Goal: Task Accomplishment & Management: Manage account settings

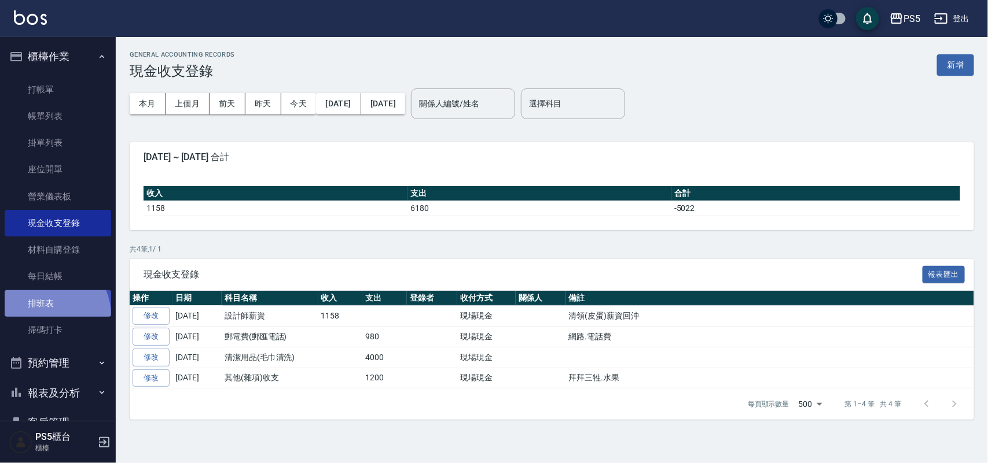
click at [44, 316] on link "排班表" at bounding box center [58, 303] width 106 height 27
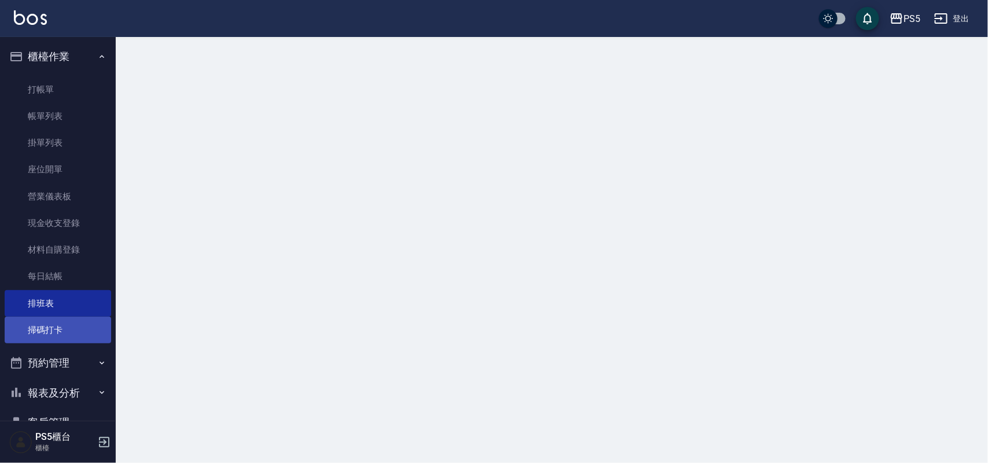
click at [47, 327] on link "掃碼打卡" at bounding box center [58, 330] width 106 height 27
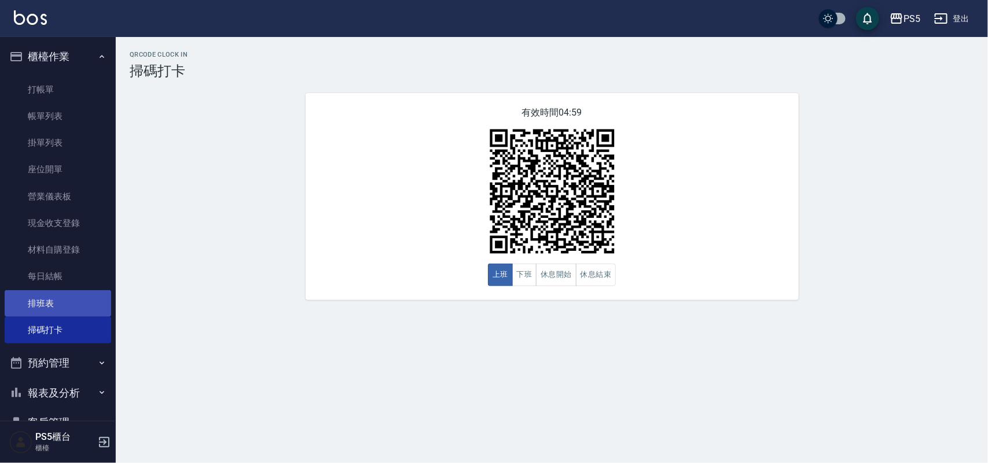
click at [36, 292] on link "排班表" at bounding box center [58, 303] width 106 height 27
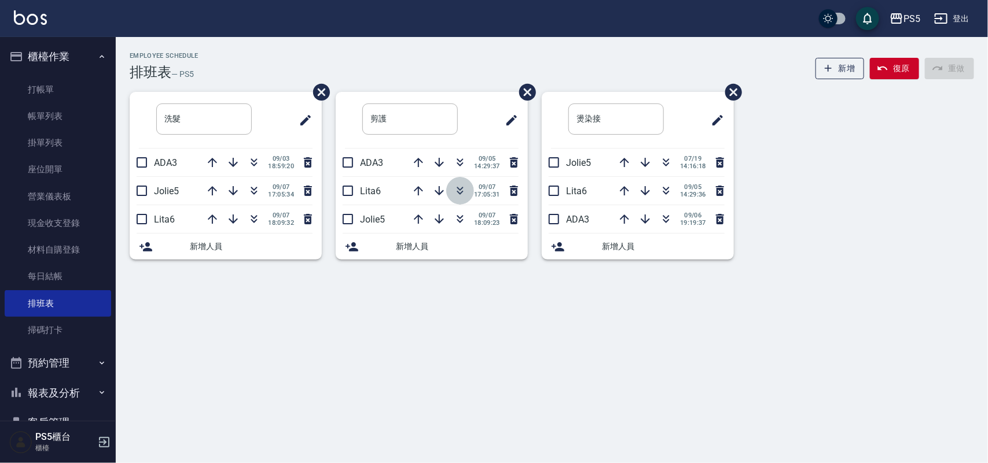
click at [457, 191] on icon "button" at bounding box center [460, 193] width 6 height 4
click at [53, 80] on link "打帳單" at bounding box center [58, 89] width 106 height 27
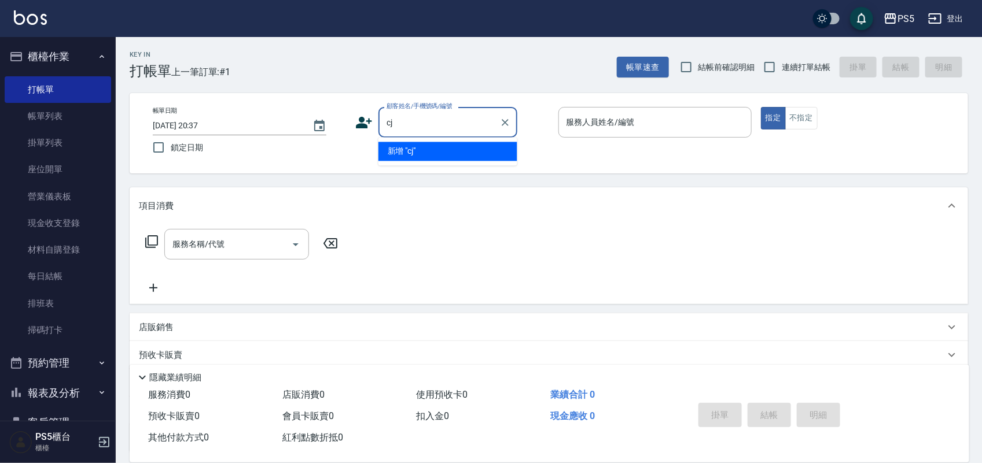
type input "c"
click at [412, 160] on li "[PERSON_NAME]/0908686827/0908686827" at bounding box center [447, 151] width 139 height 19
type input "[PERSON_NAME]/0908686827/0908686827"
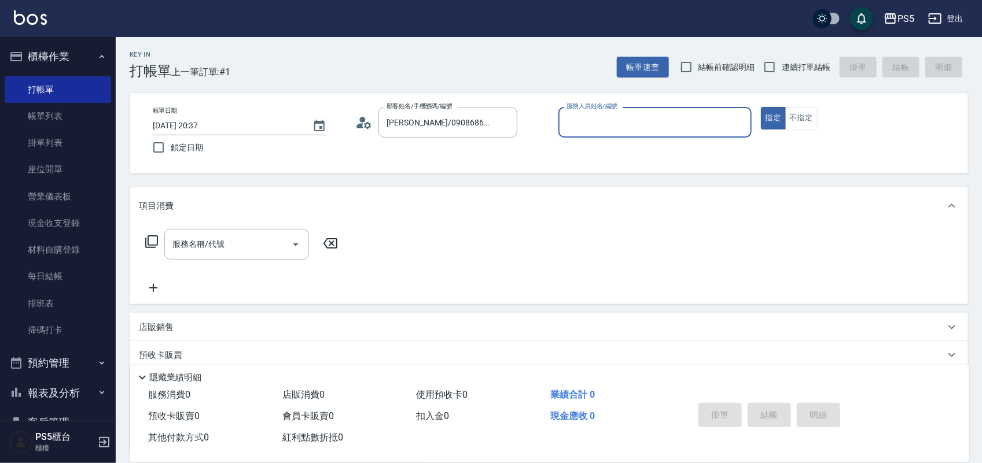
type input "Jolie-5"
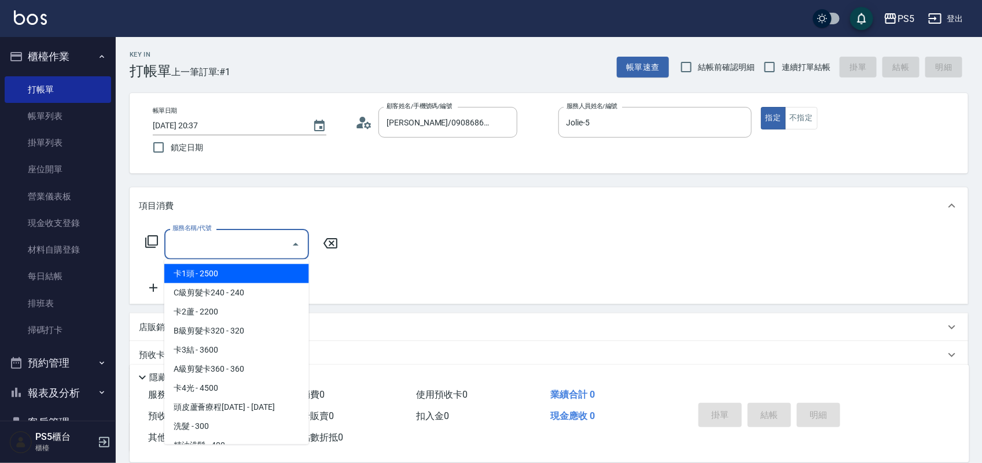
click at [263, 238] on input "服務名稱/代號" at bounding box center [228, 244] width 117 height 20
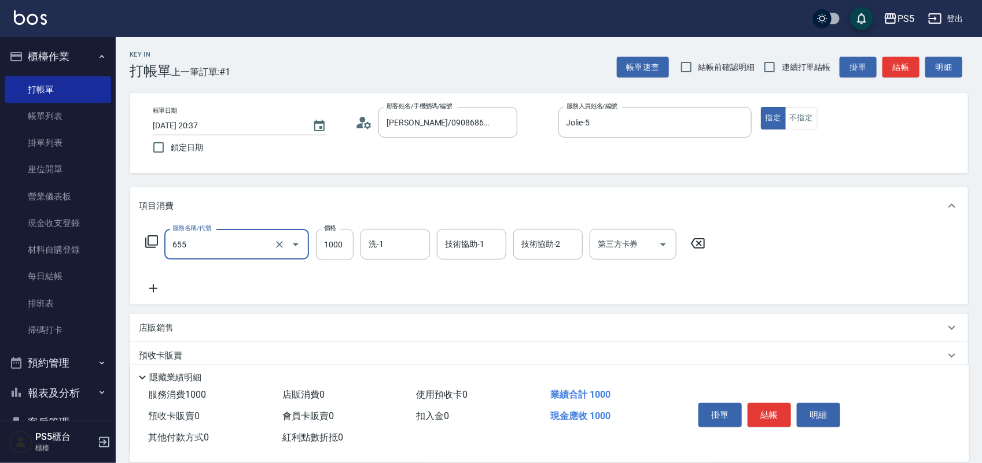
type input "拆接(655)"
type input "3000"
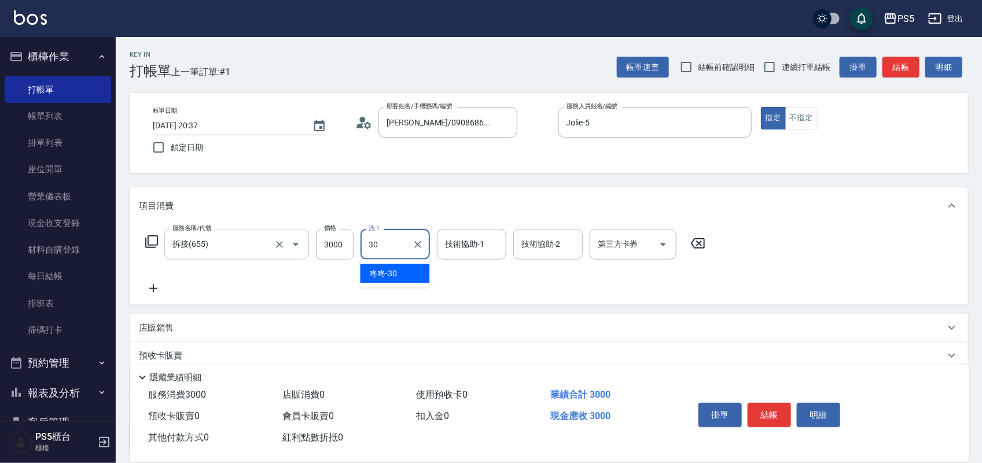
type input "咚咚-30"
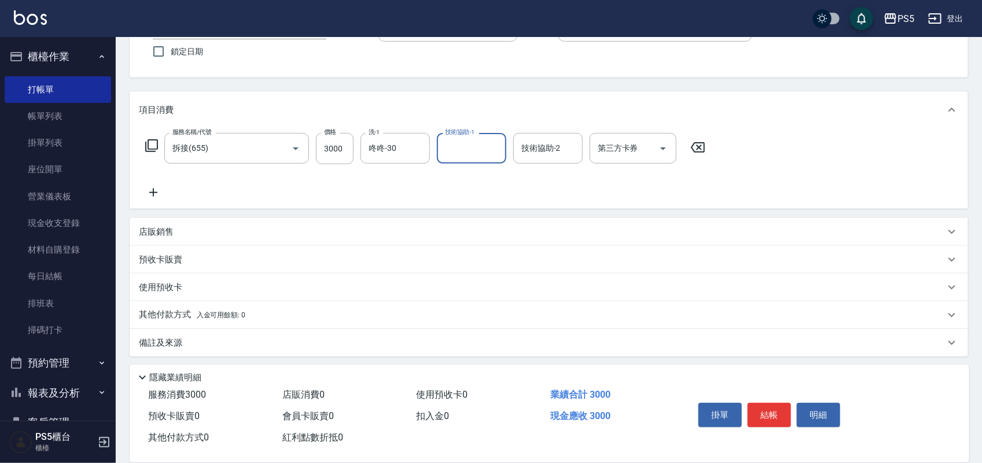
scroll to position [100, 0]
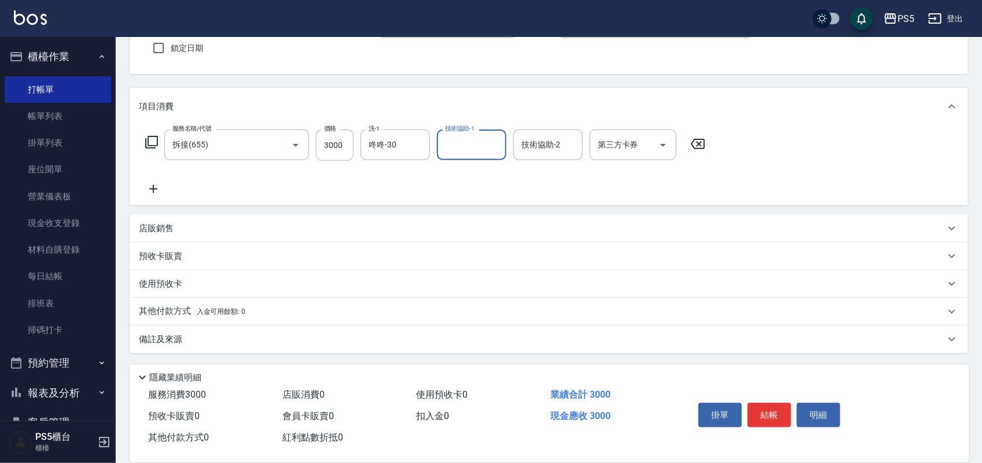
click at [149, 315] on p "其他付款方式 入金可用餘額: 0" at bounding box center [192, 311] width 106 height 13
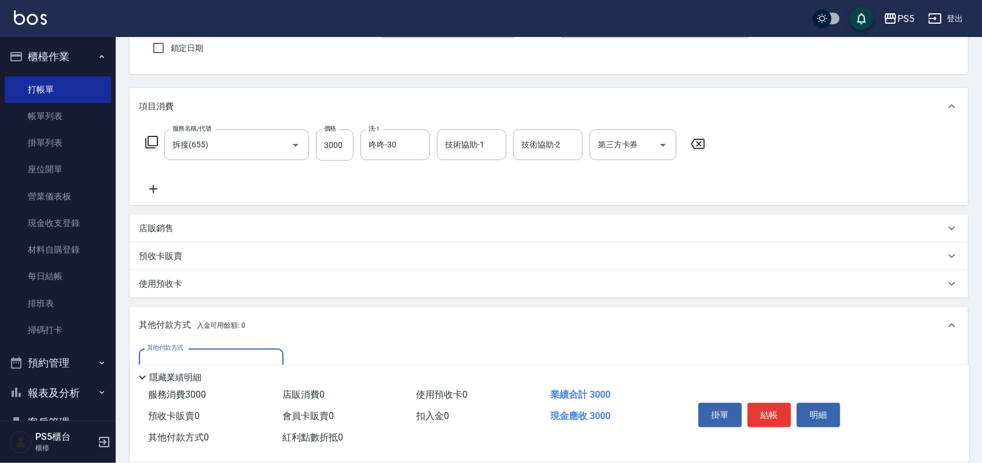
scroll to position [172, 0]
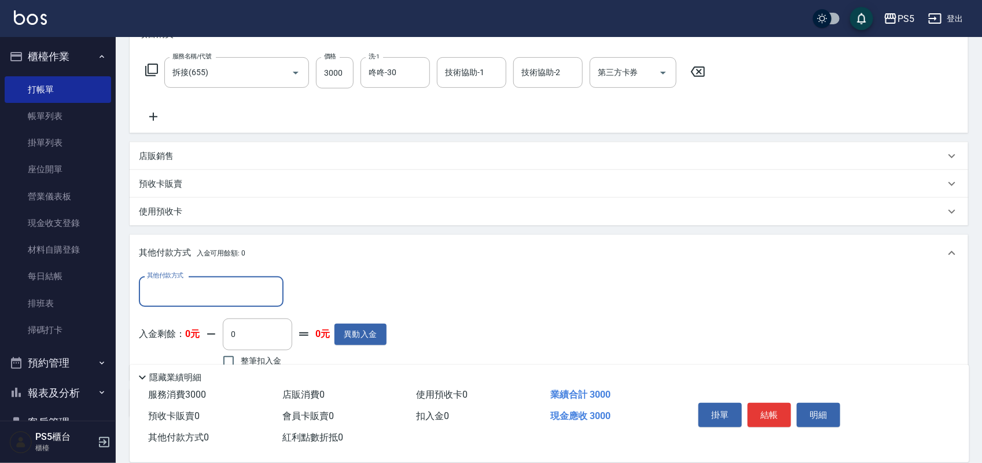
click at [211, 293] on input "其他付款方式" at bounding box center [211, 292] width 134 height 20
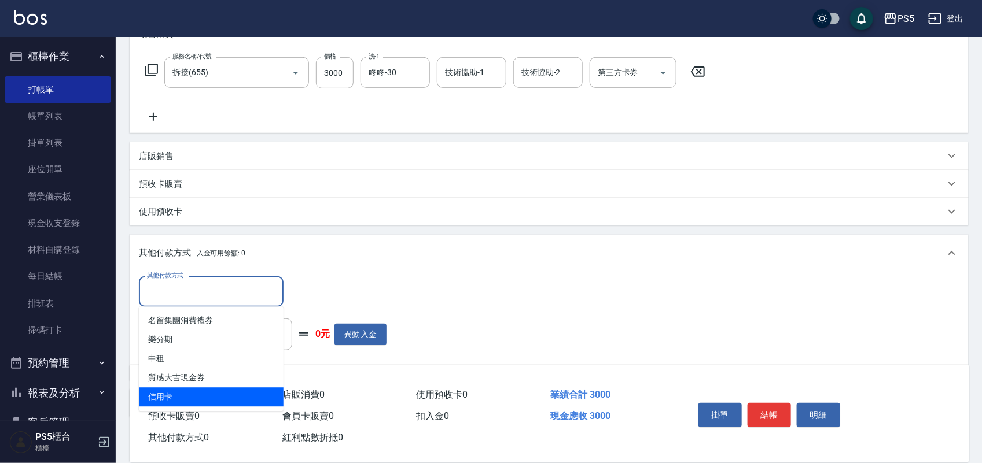
click at [178, 398] on span "信用卡" at bounding box center [211, 397] width 145 height 19
type input "信用卡"
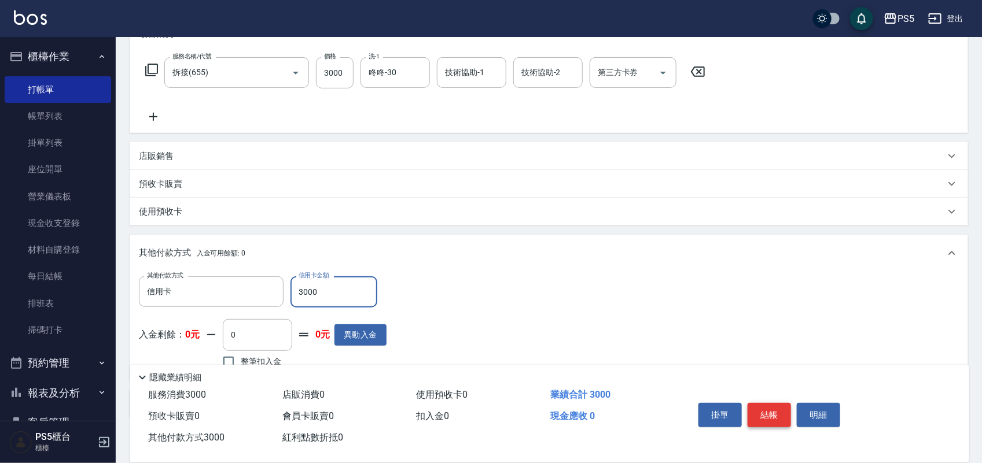
type input "3000"
click at [765, 417] on button "結帳" at bounding box center [768, 415] width 43 height 24
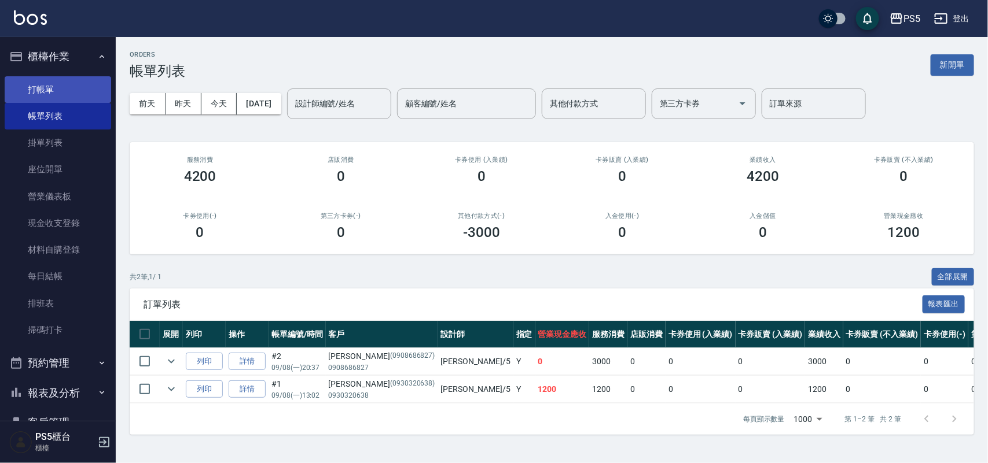
click at [82, 93] on link "打帳單" at bounding box center [58, 89] width 106 height 27
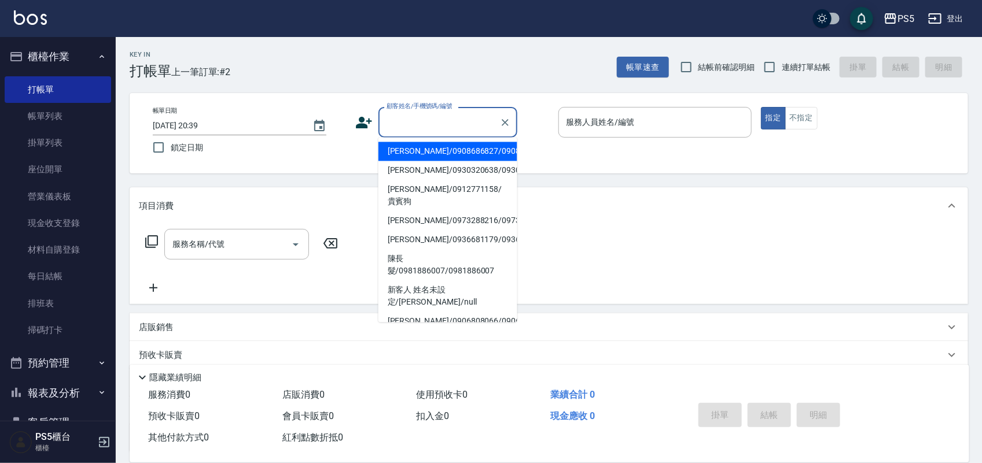
click at [457, 112] on input "顧客姓名/手機號碼/編號" at bounding box center [439, 122] width 111 height 20
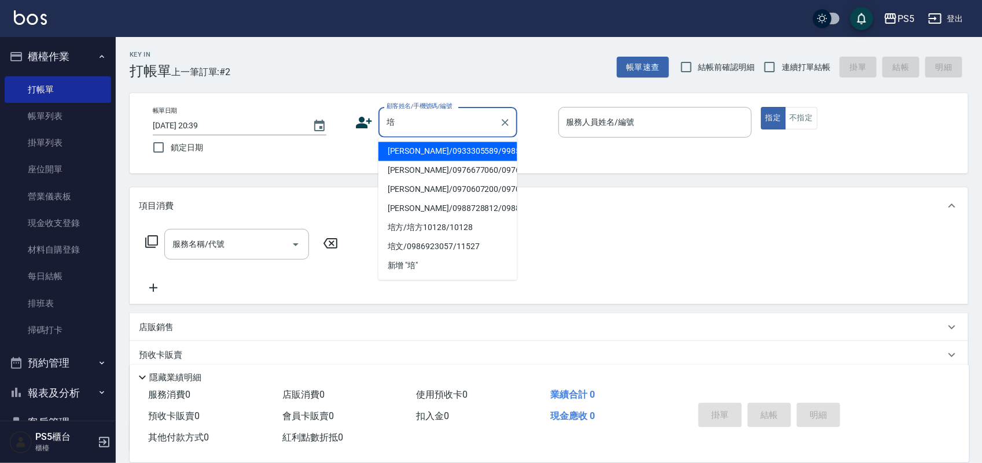
click at [400, 155] on li "[PERSON_NAME]/0933305589/9985" at bounding box center [447, 151] width 139 height 19
type input "[PERSON_NAME]/0933305589/9985"
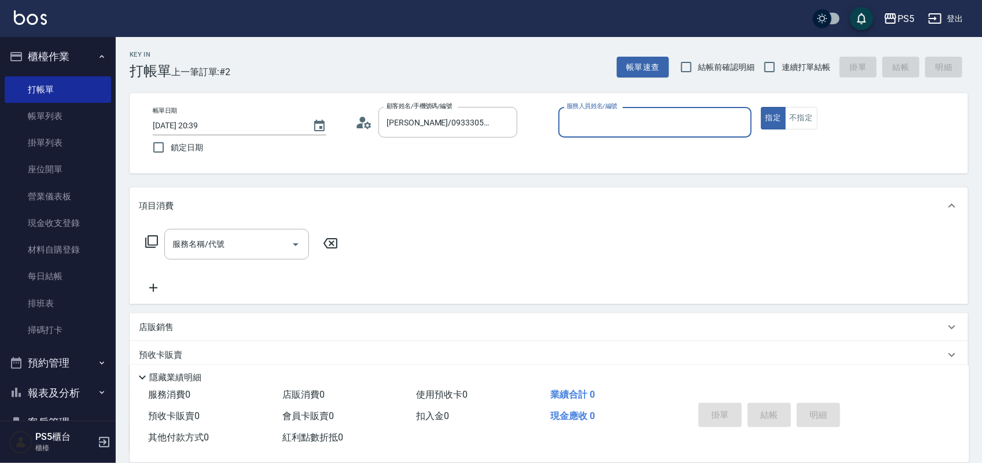
type input "Jolie-5"
drag, startPoint x: 210, startPoint y: 264, endPoint x: 208, endPoint y: 243, distance: 20.9
click at [210, 262] on div "服務名稱/代號 服務名稱/代號" at bounding box center [242, 262] width 206 height 66
click at [208, 243] on input "服務名稱/代號" at bounding box center [228, 244] width 117 height 20
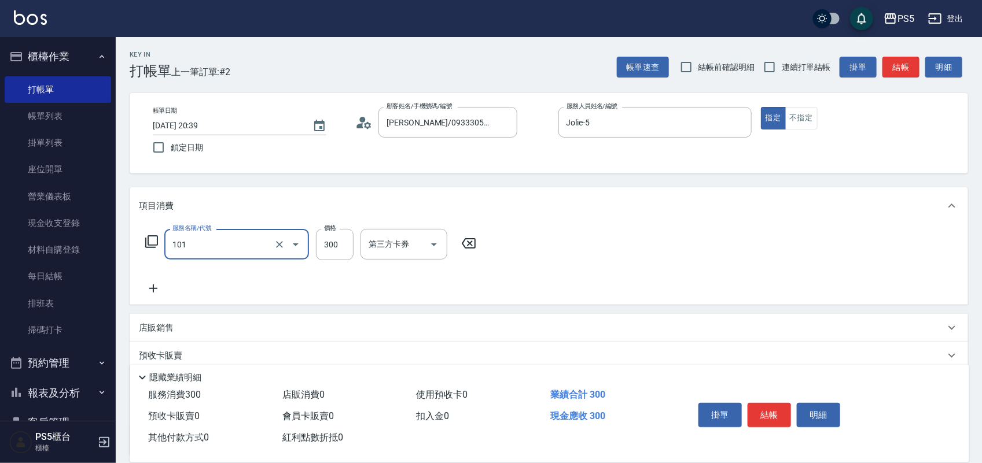
type input "洗髮(101)"
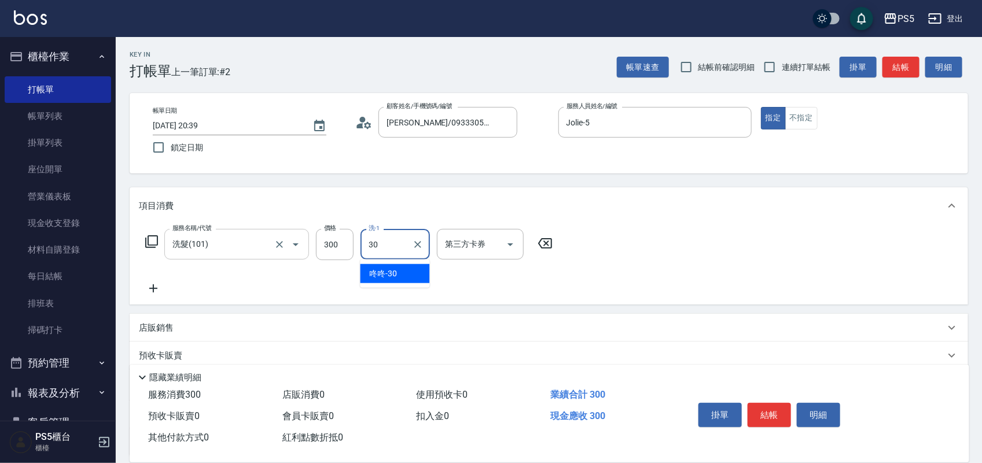
type input "咚咚-30"
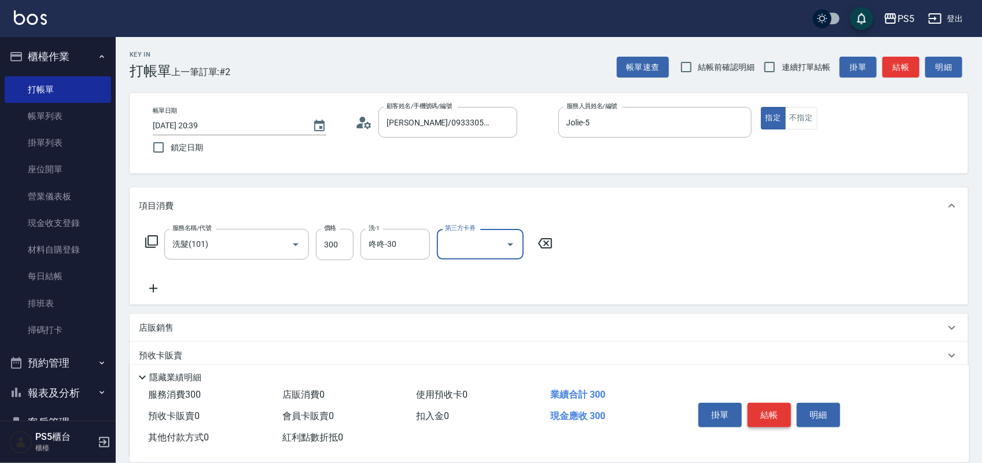
click at [769, 408] on button "結帳" at bounding box center [768, 415] width 43 height 24
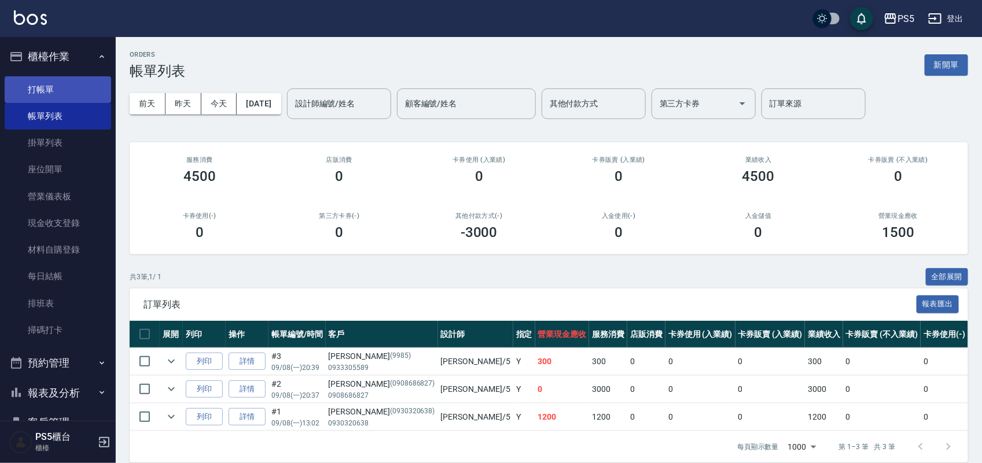
click at [48, 84] on link "打帳單" at bounding box center [58, 89] width 106 height 27
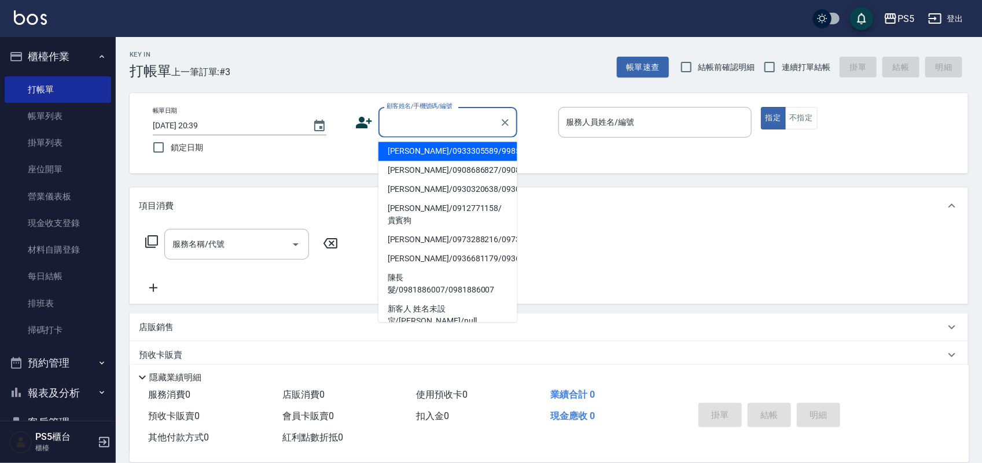
click at [401, 119] on input "顧客姓名/手機號碼/編號" at bounding box center [439, 122] width 111 height 20
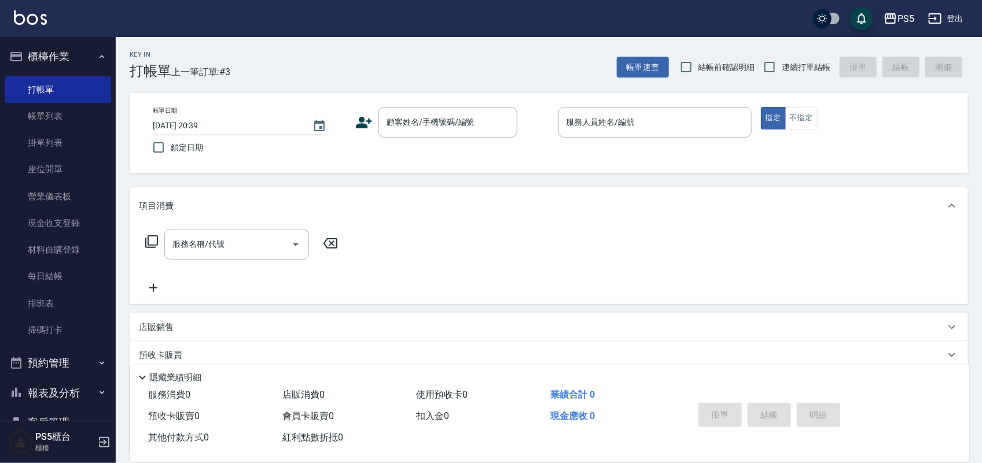
click at [363, 117] on icon at bounding box center [364, 123] width 16 height 12
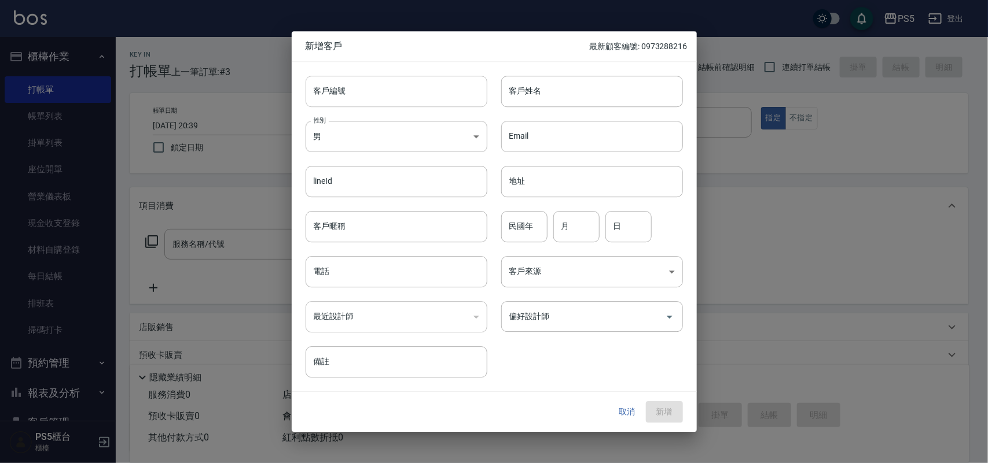
drag, startPoint x: 425, startPoint y: 88, endPoint x: 417, endPoint y: 91, distance: 8.8
click at [425, 88] on input "客戶編號" at bounding box center [396, 91] width 182 height 31
type input "0987995938"
click at [347, 139] on body "PS5 登出 櫃檯作業 打帳單 帳單列表 掛單列表 座位開單 營業儀表板 現金收支登錄 材料自購登錄 每日結帳 排班表 掃碼打卡 預約管理 預約管理 單日預約…" at bounding box center [494, 281] width 988 height 563
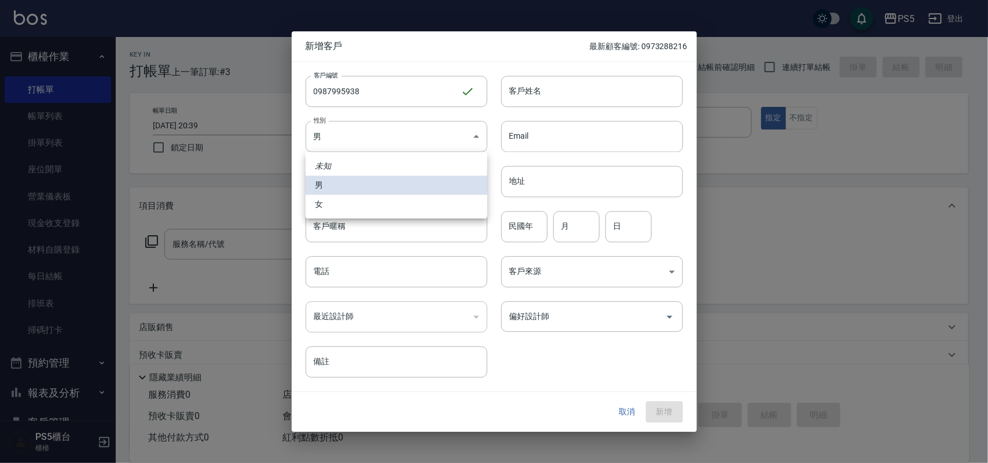
click at [327, 196] on li "女" at bounding box center [396, 204] width 182 height 19
type input "[DEMOGRAPHIC_DATA]"
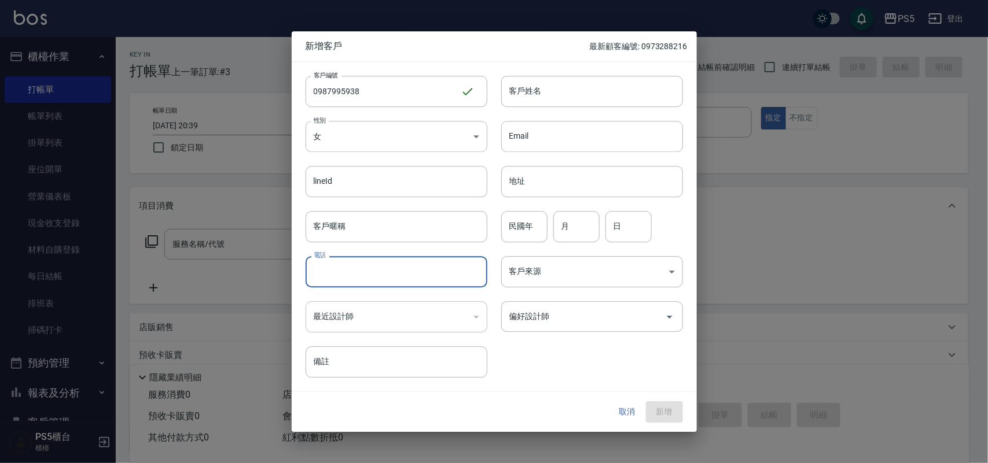
click at [325, 269] on input "電話" at bounding box center [396, 271] width 182 height 31
type input "0987995938"
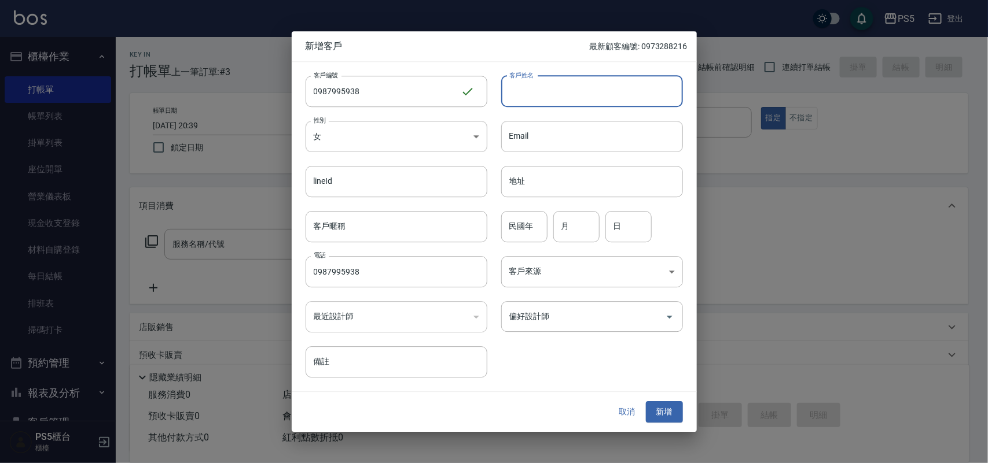
click at [599, 95] on input "客戶姓名" at bounding box center [592, 91] width 182 height 31
type input "[PERSON_NAME]"
click at [525, 229] on input "民國年" at bounding box center [524, 226] width 46 height 31
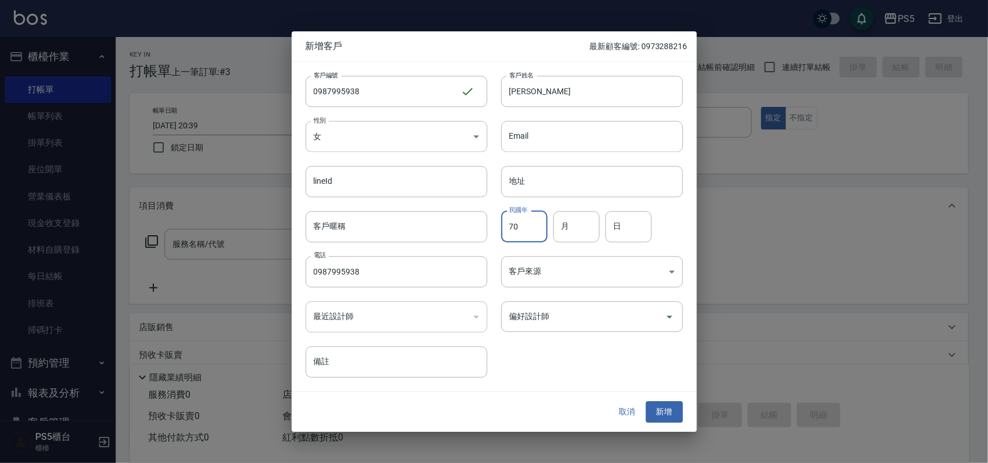
type input "70"
type input "3"
type input "8"
click at [522, 316] on input "偏好設計師" at bounding box center [583, 317] width 154 height 20
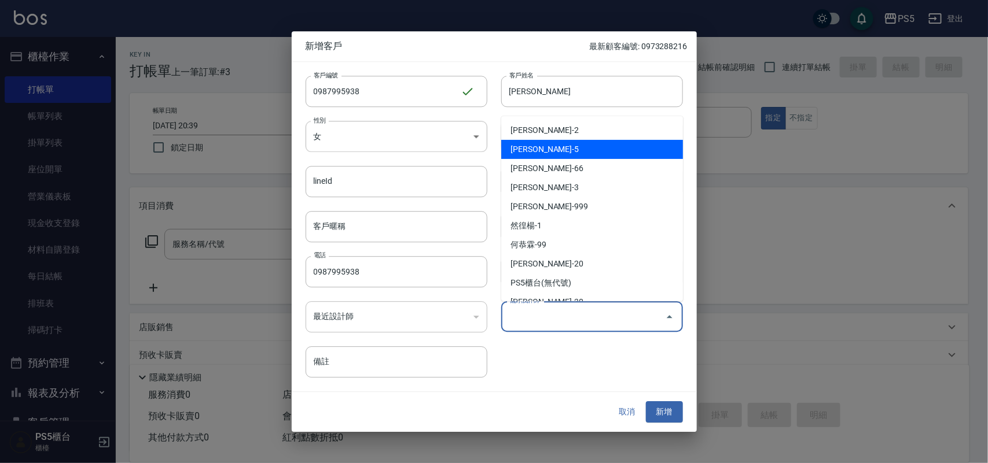
click at [538, 152] on li "[PERSON_NAME]-5" at bounding box center [592, 149] width 182 height 19
type input "林杏霞"
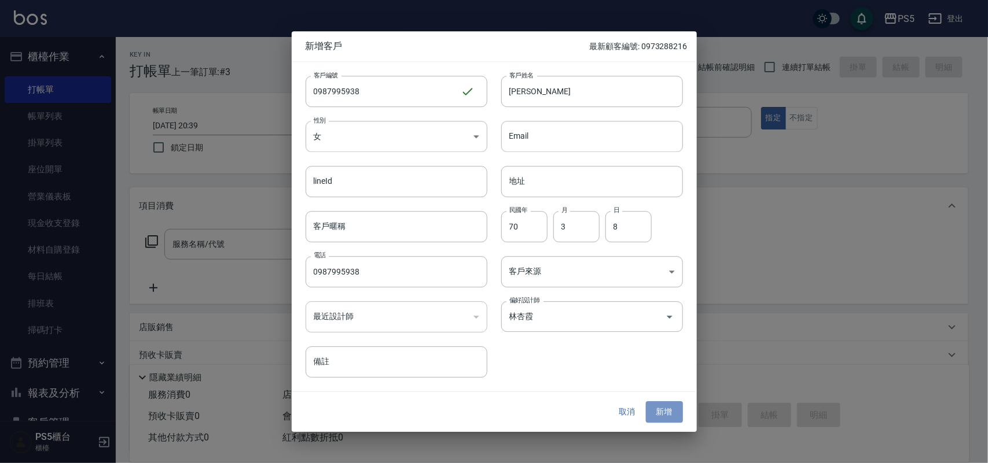
drag, startPoint x: 667, startPoint y: 408, endPoint x: 638, endPoint y: 382, distance: 39.3
click at [668, 408] on button "新增" at bounding box center [664, 412] width 37 height 21
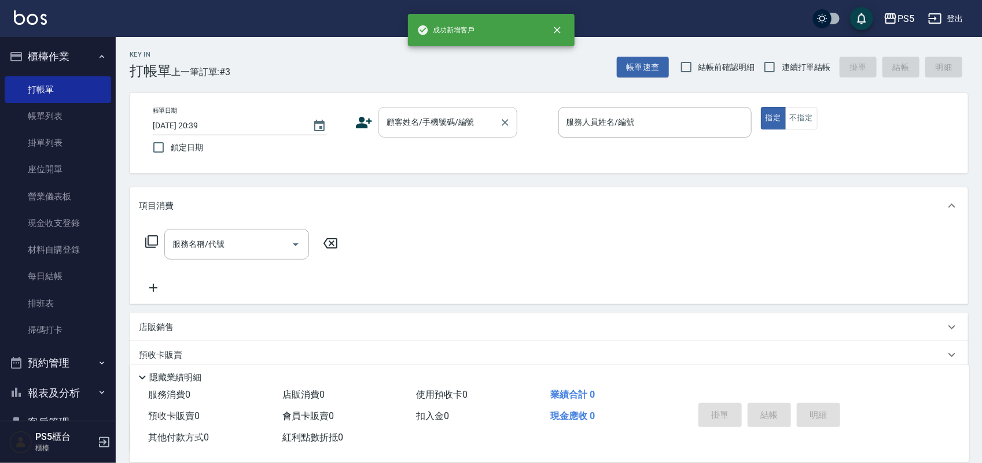
click at [402, 123] on input "顧客姓名/手機號碼/編號" at bounding box center [439, 122] width 111 height 20
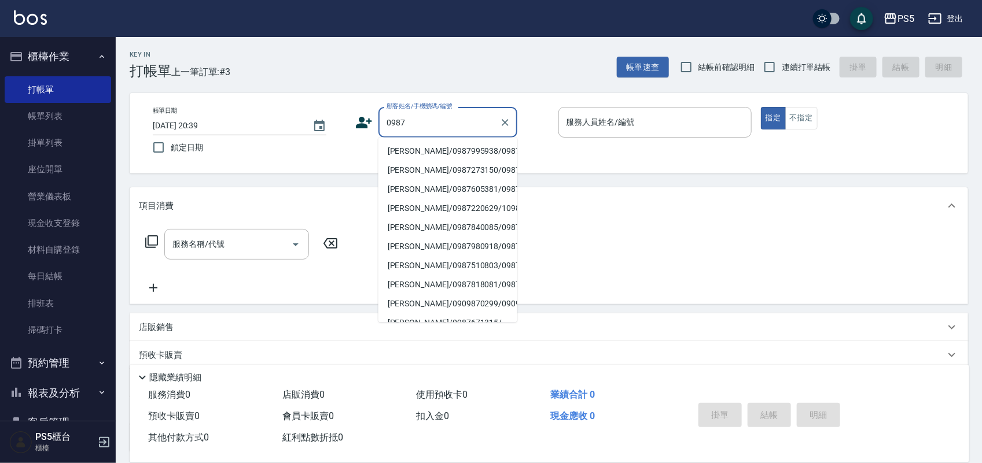
click at [390, 152] on li "[PERSON_NAME]/0987995938/0987995938" at bounding box center [447, 151] width 139 height 19
type input "[PERSON_NAME]/0987995938/0987995938"
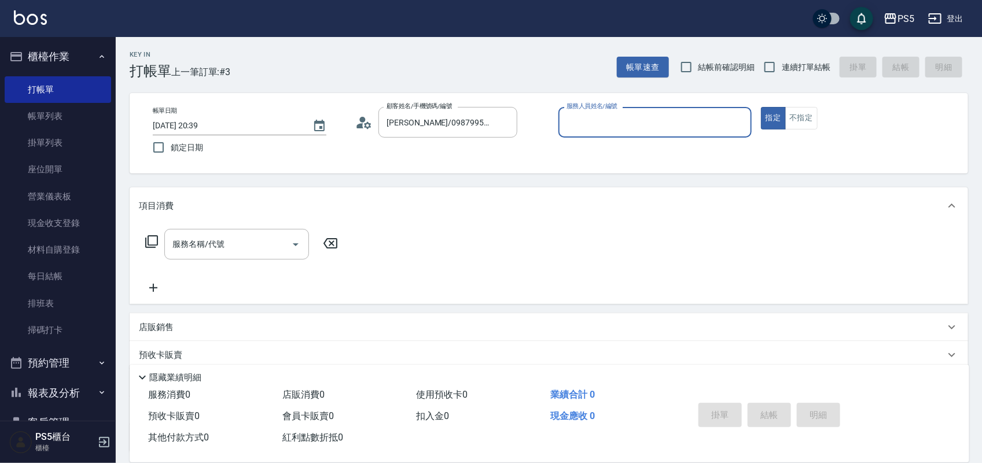
type input "Jolie-5"
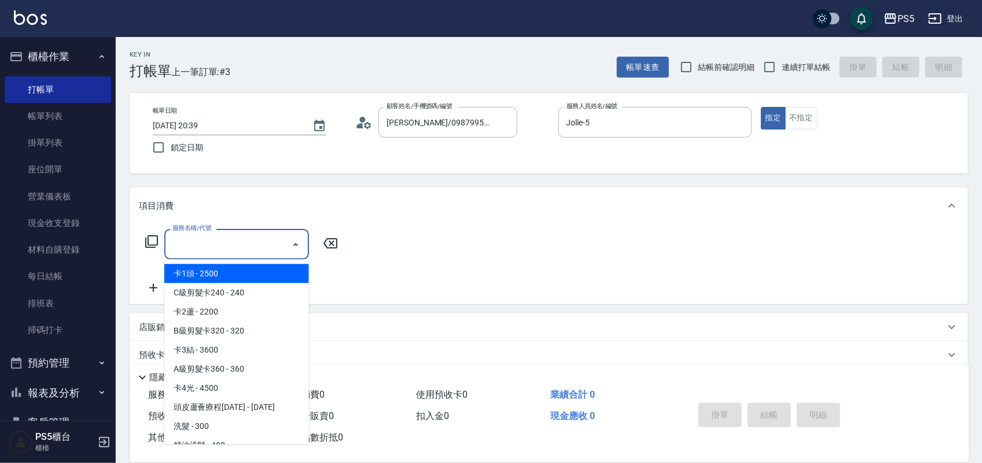
click at [250, 246] on input "服務名稱/代號" at bounding box center [228, 244] width 117 height 20
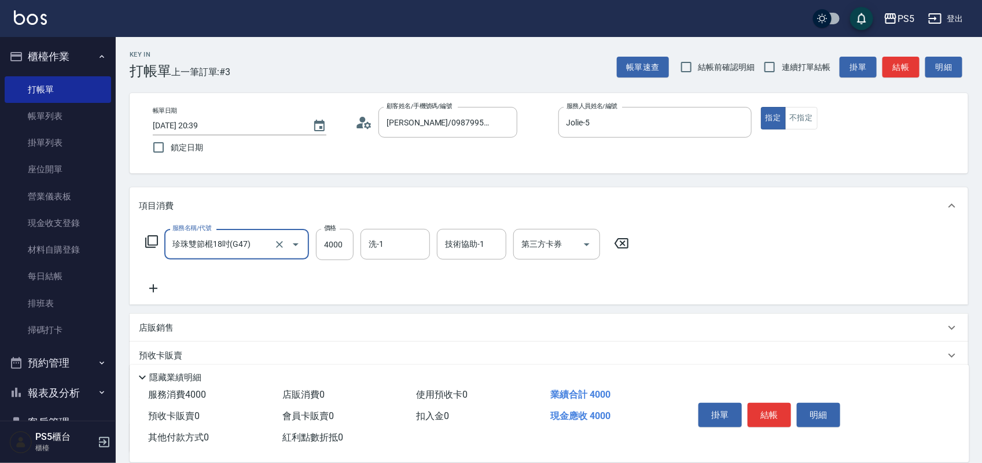
type input "珍珠雙節棍18吋(G47)"
type input "10999"
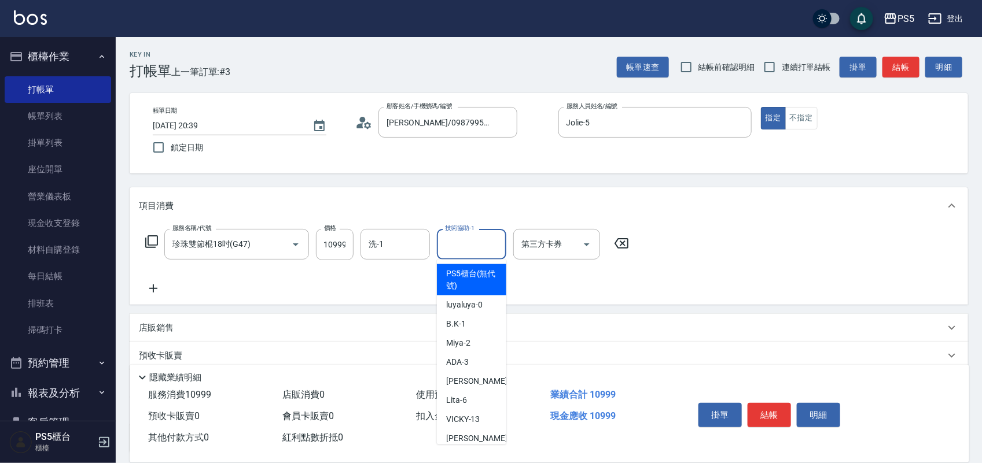
scroll to position [0, 0]
click at [460, 244] on input "技術協助-1" at bounding box center [471, 244] width 59 height 20
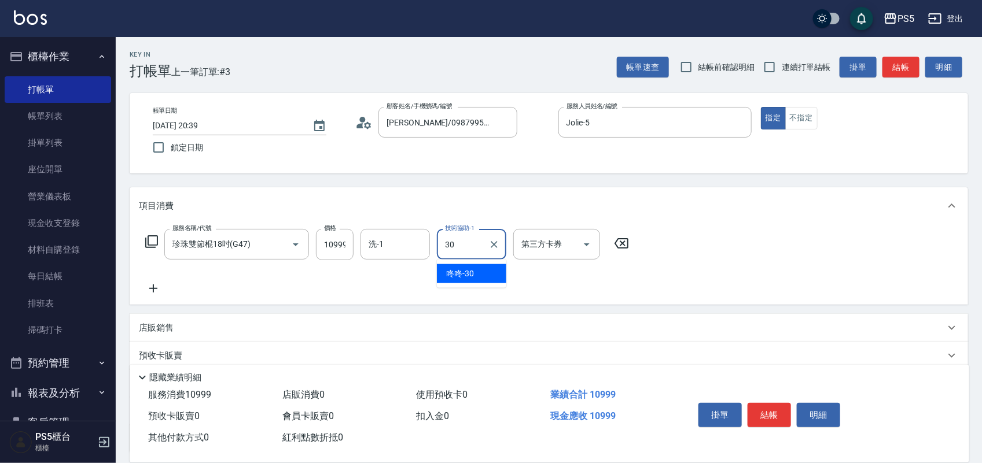
type input "咚咚-30"
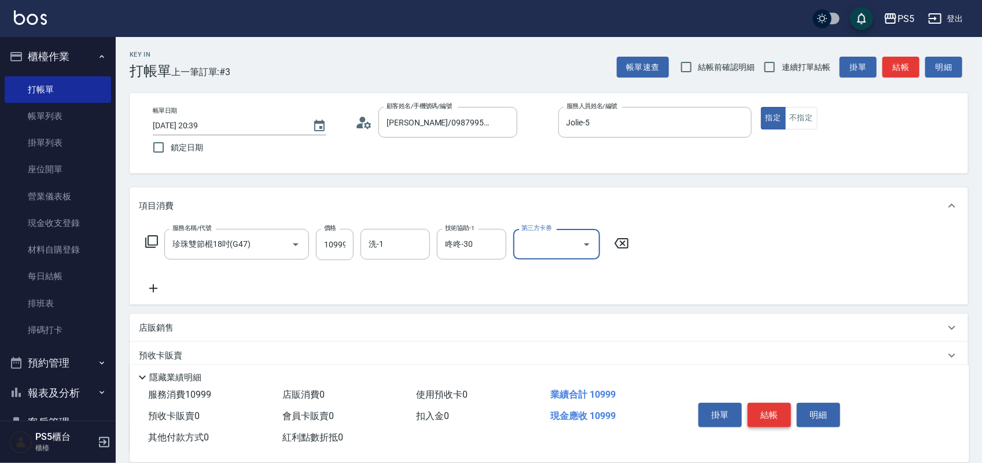
click at [764, 410] on button "結帳" at bounding box center [768, 415] width 43 height 24
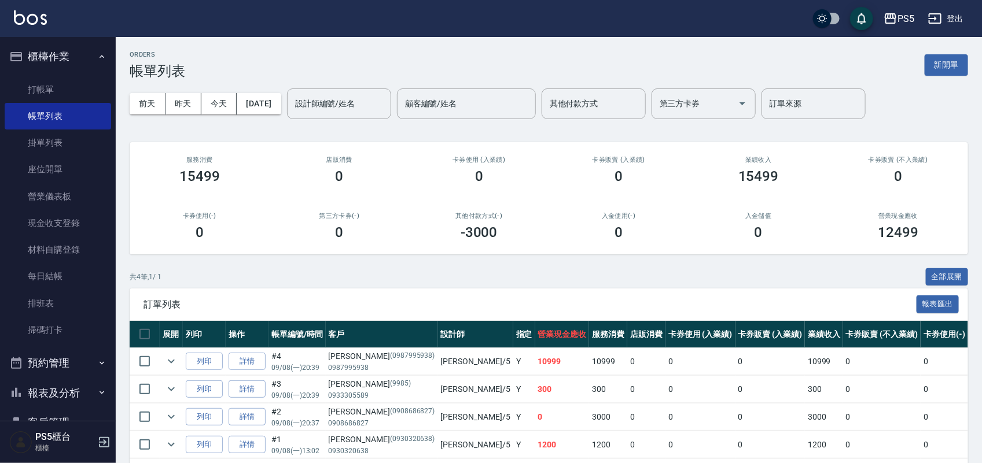
scroll to position [120, 0]
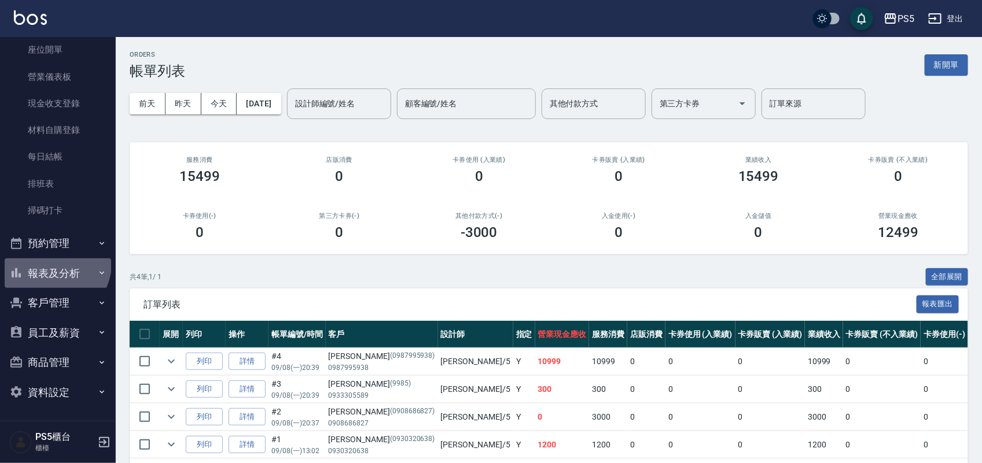
click at [51, 263] on button "報表及分析" at bounding box center [58, 274] width 106 height 30
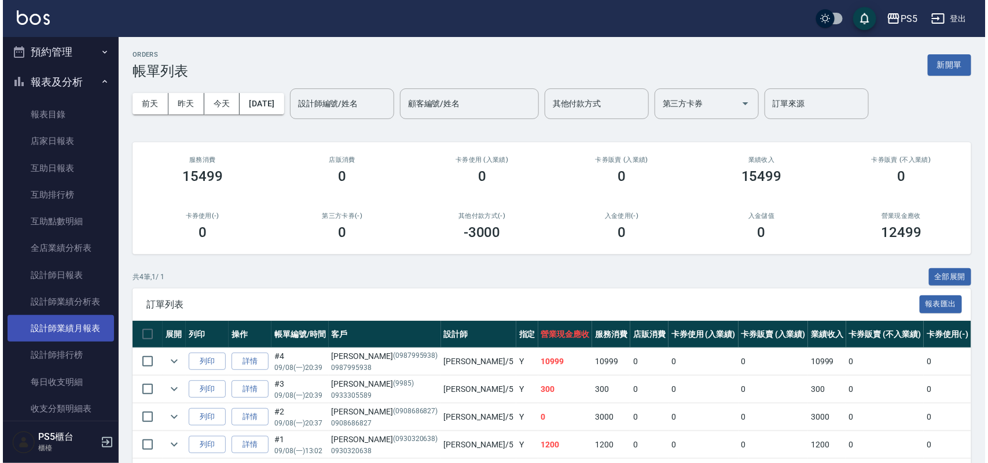
scroll to position [337, 0]
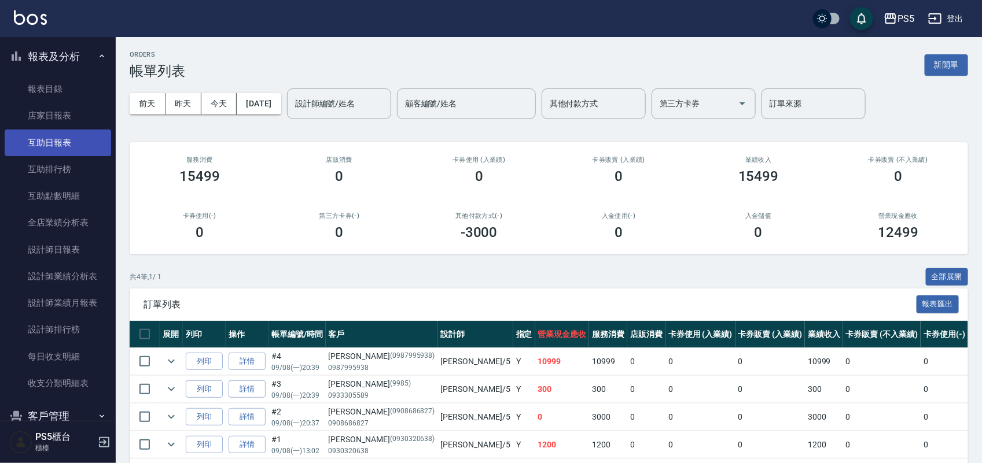
click at [76, 143] on link "互助日報表" at bounding box center [58, 143] width 106 height 27
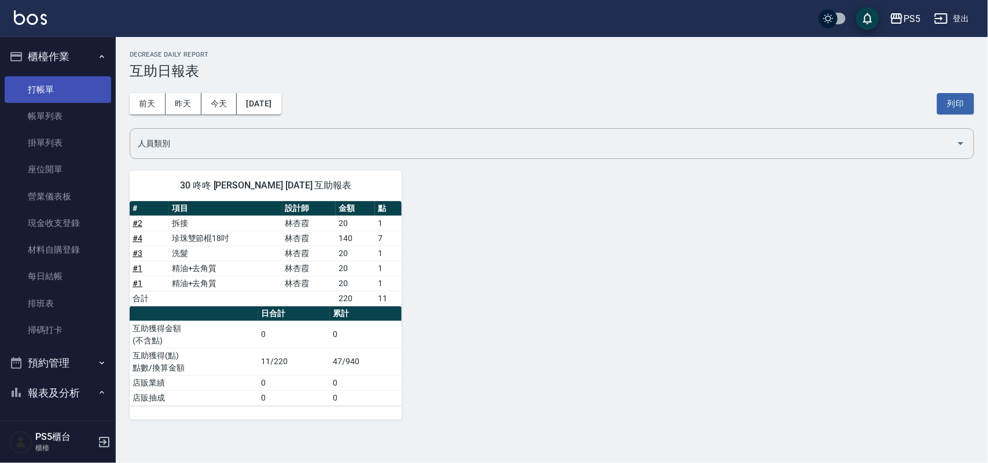
click at [57, 84] on link "打帳單" at bounding box center [58, 89] width 106 height 27
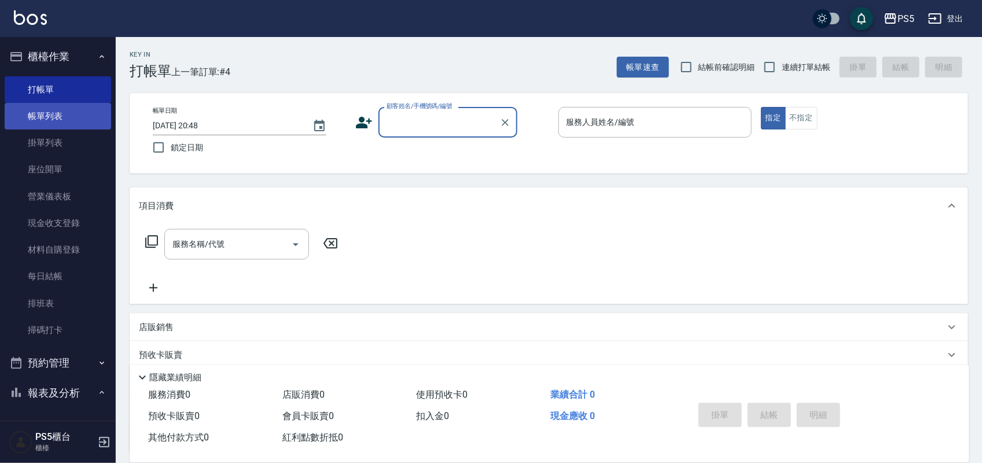
click at [53, 116] on link "帳單列表" at bounding box center [58, 116] width 106 height 27
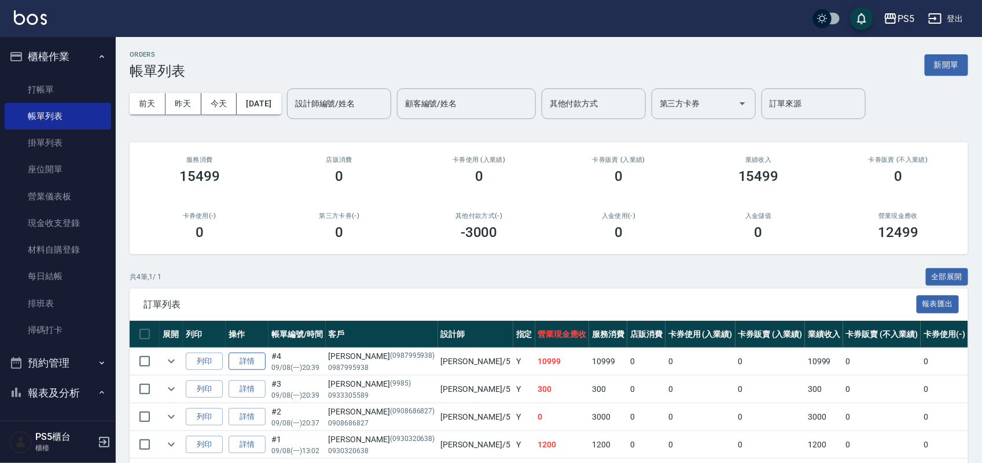
click at [240, 365] on link "詳情" at bounding box center [247, 362] width 37 height 18
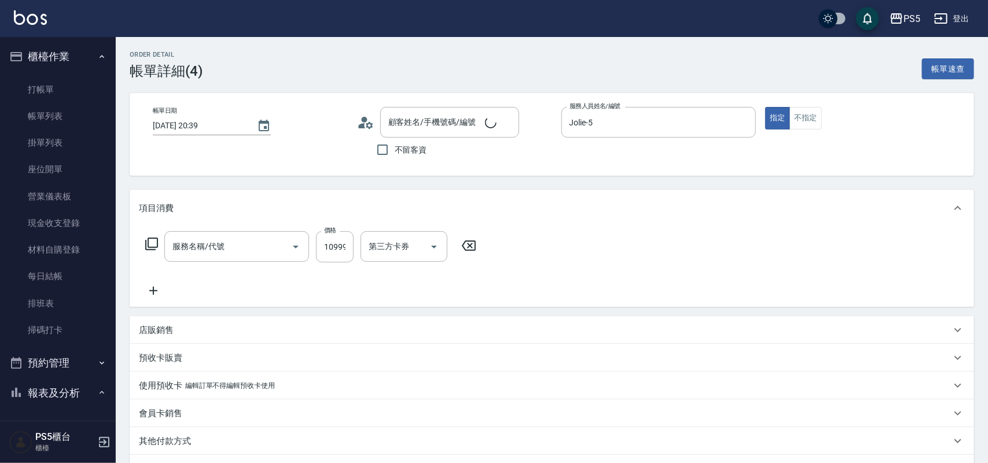
type input "[DATE] 20:39"
type input "Jolie-5"
type input "珍珠雙節棍18吋(G47)"
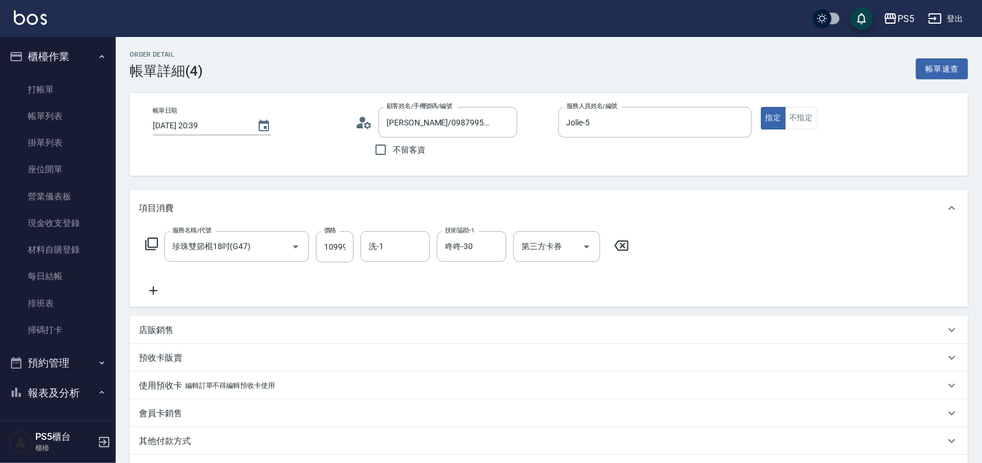
type input "[PERSON_NAME]/0987995938/0987995938"
click at [348, 246] on input "10999" at bounding box center [335, 246] width 38 height 31
click at [498, 248] on icon "Clear" at bounding box center [494, 247] width 12 height 12
type input "10000"
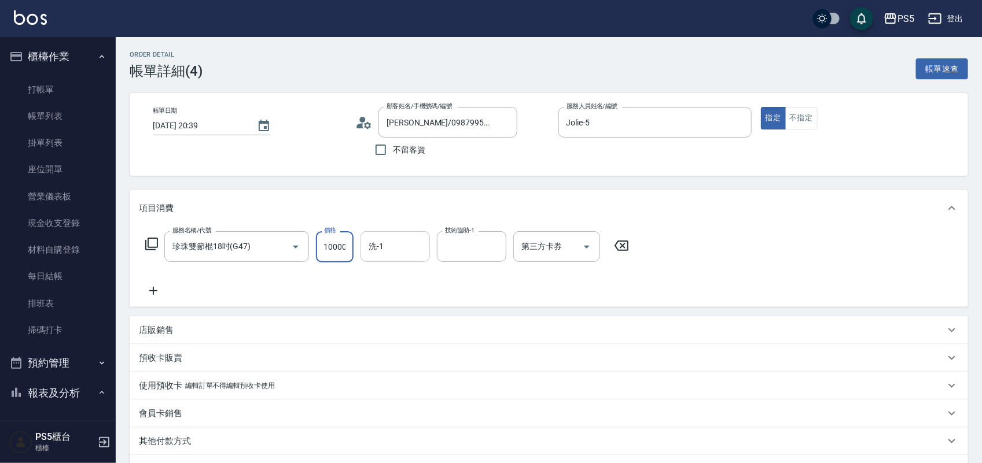
scroll to position [0, 0]
click at [163, 295] on icon at bounding box center [153, 291] width 29 height 14
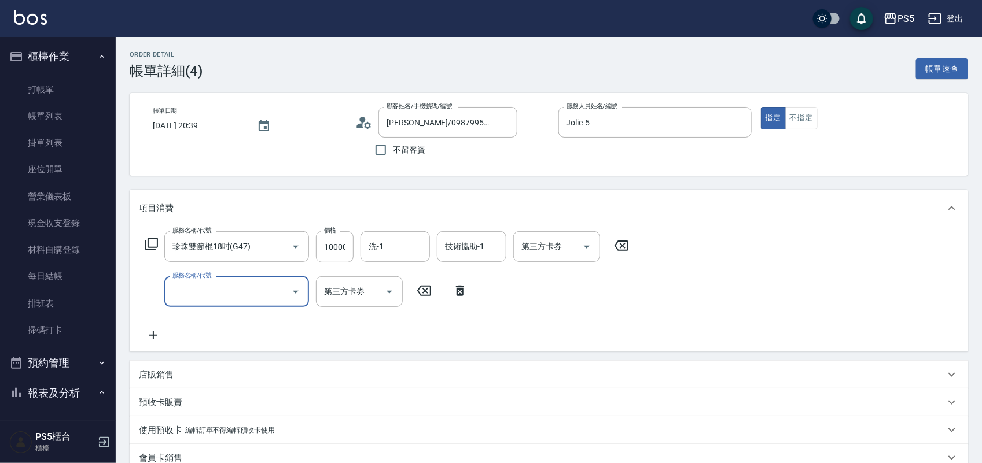
click at [234, 296] on input "服務名稱/代號" at bounding box center [228, 292] width 117 height 20
click at [232, 316] on span "自備護髮 - 300" at bounding box center [236, 321] width 145 height 19
type input "自備護髮(501)"
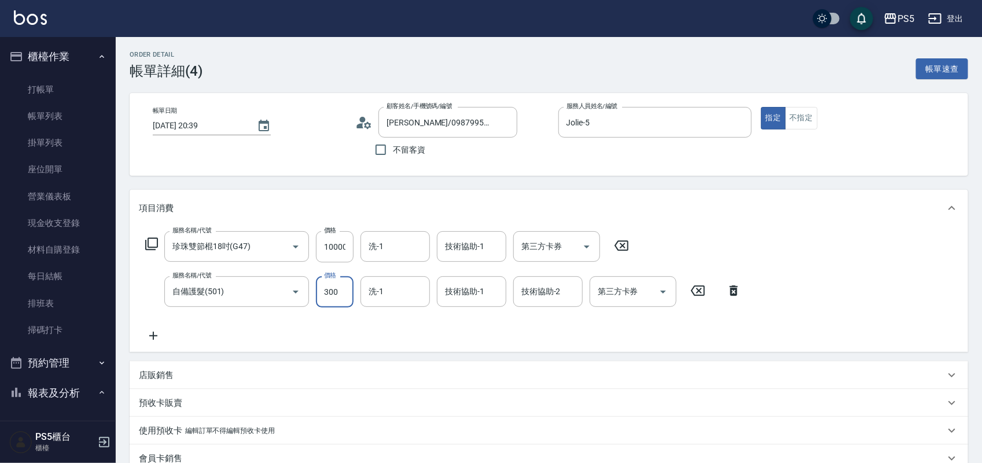
click at [345, 284] on input "300" at bounding box center [335, 292] width 38 height 31
type input "999"
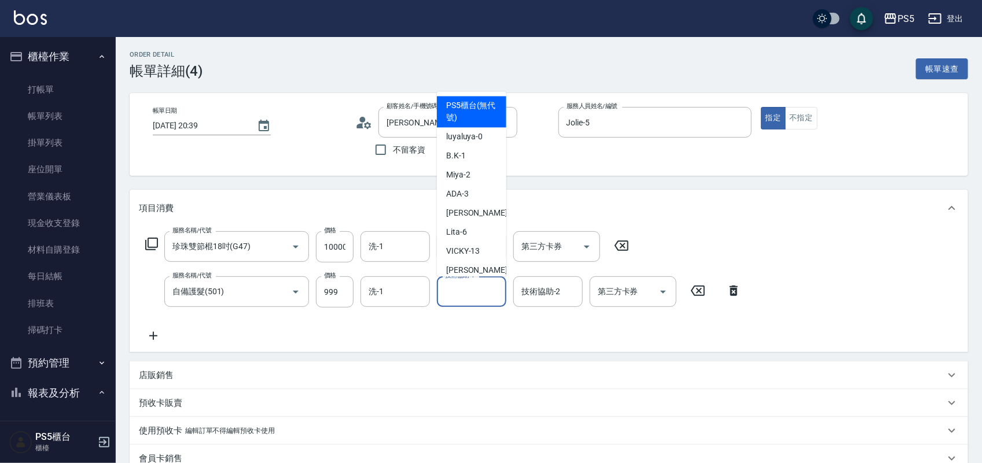
click at [454, 296] on input "技術協助-1" at bounding box center [471, 292] width 59 height 20
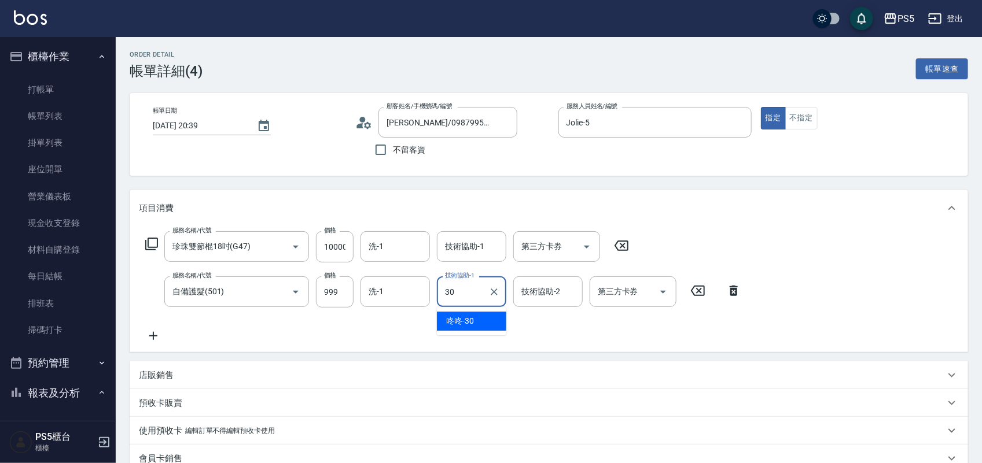
type input "咚咚-30"
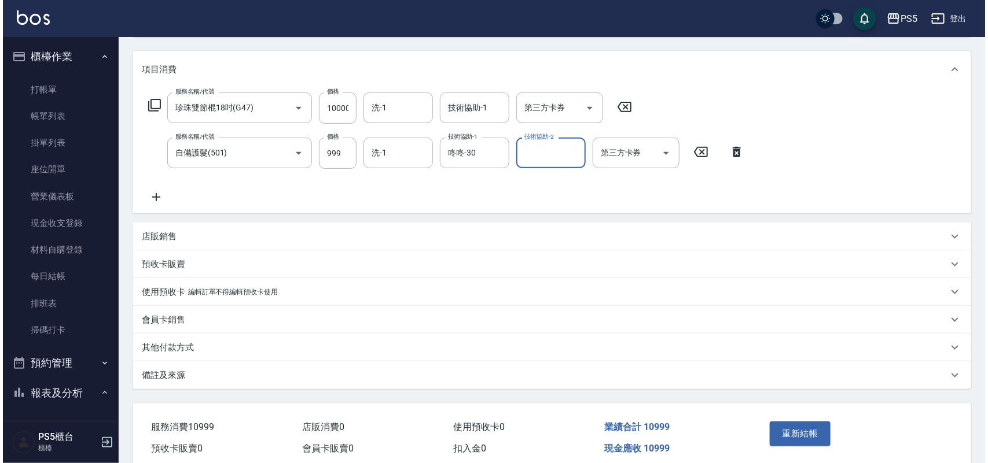
scroll to position [145, 0]
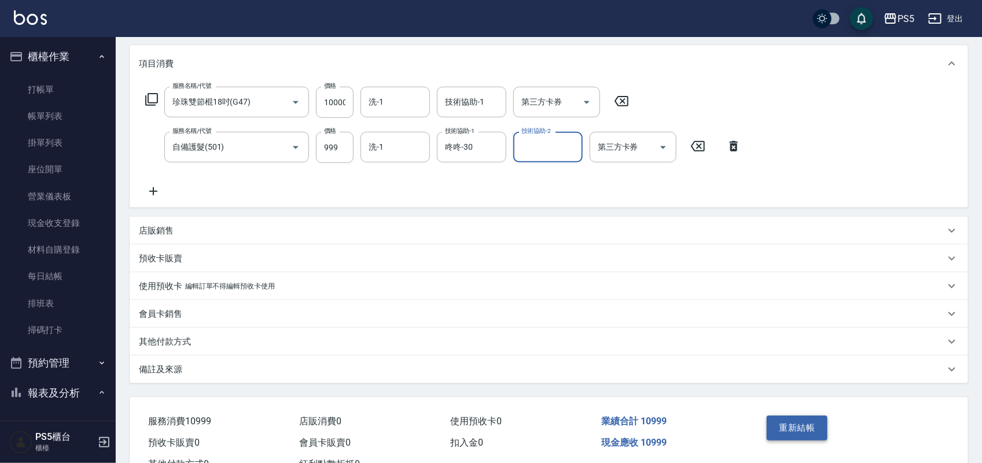
click at [808, 421] on button "重新結帳" at bounding box center [797, 428] width 61 height 24
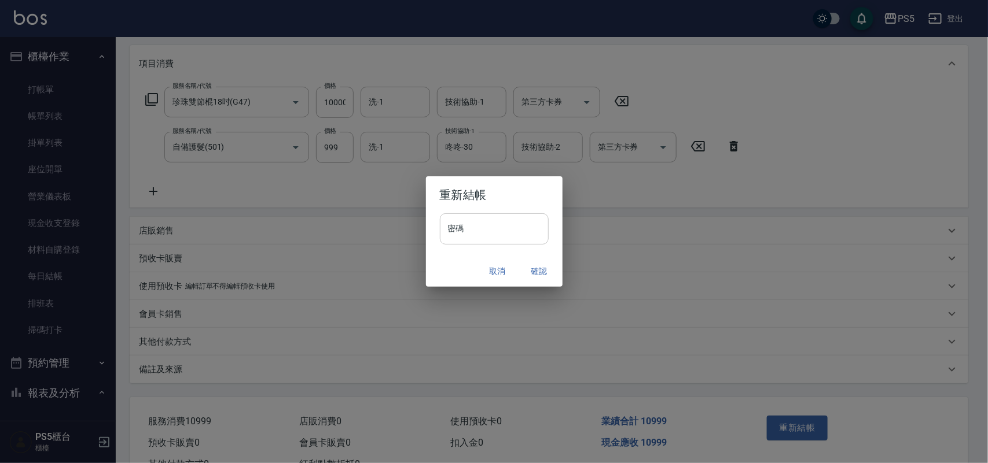
click at [484, 223] on input "密碼" at bounding box center [494, 228] width 109 height 31
type input "****"
click at [543, 269] on button "確認" at bounding box center [539, 271] width 37 height 21
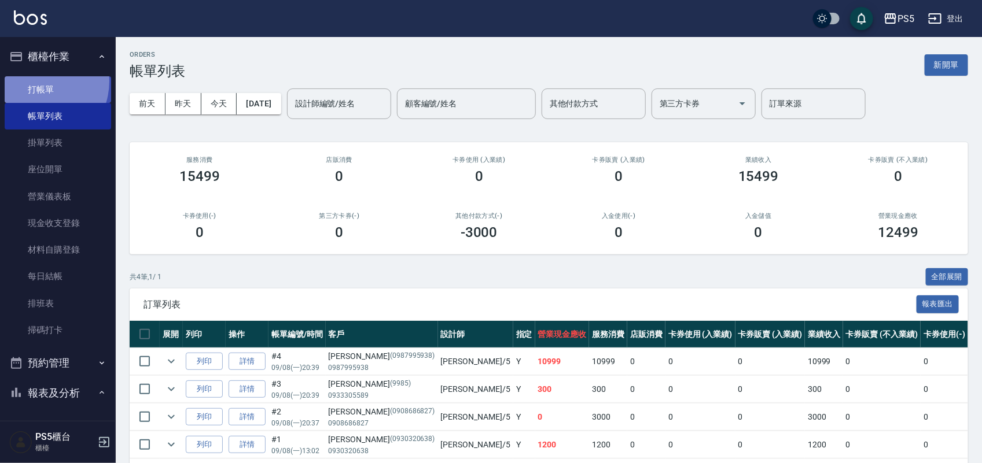
click at [35, 81] on link "打帳單" at bounding box center [58, 89] width 106 height 27
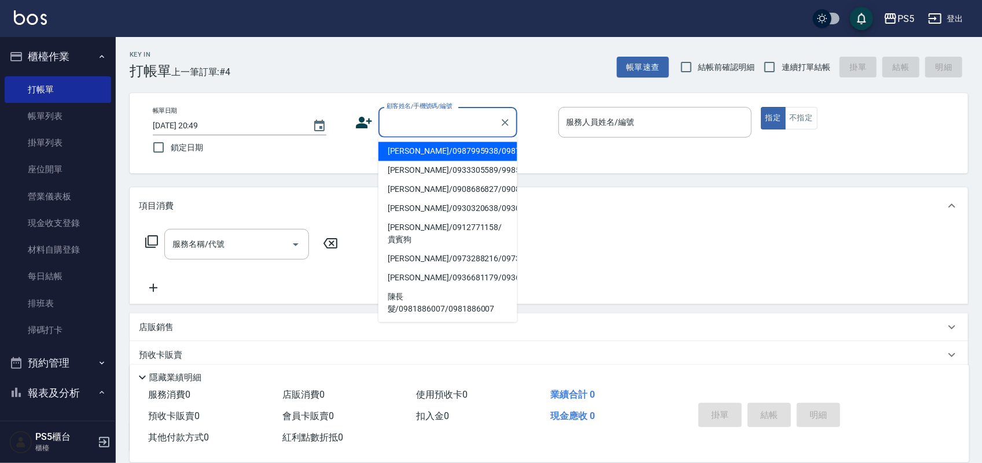
click at [426, 128] on input "顧客姓名/手機號碼/編號" at bounding box center [439, 122] width 111 height 20
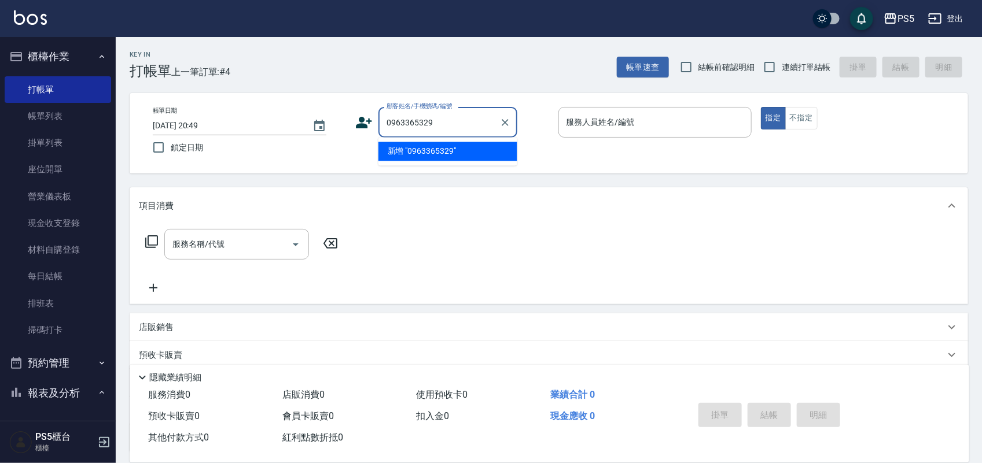
type input "0963365329"
click at [366, 115] on icon at bounding box center [363, 122] width 17 height 17
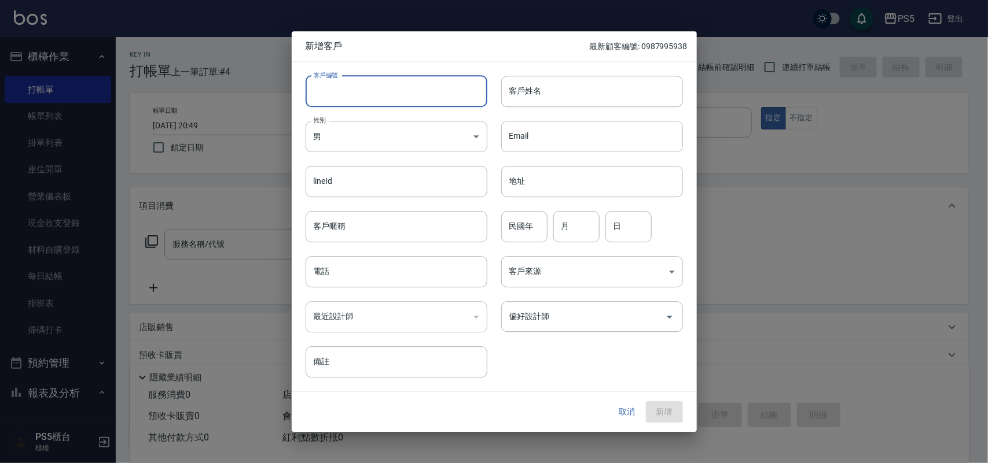
click at [364, 89] on input "客戶編號" at bounding box center [396, 91] width 182 height 31
type input "0963365329"
click at [339, 277] on input "電話" at bounding box center [396, 271] width 182 height 31
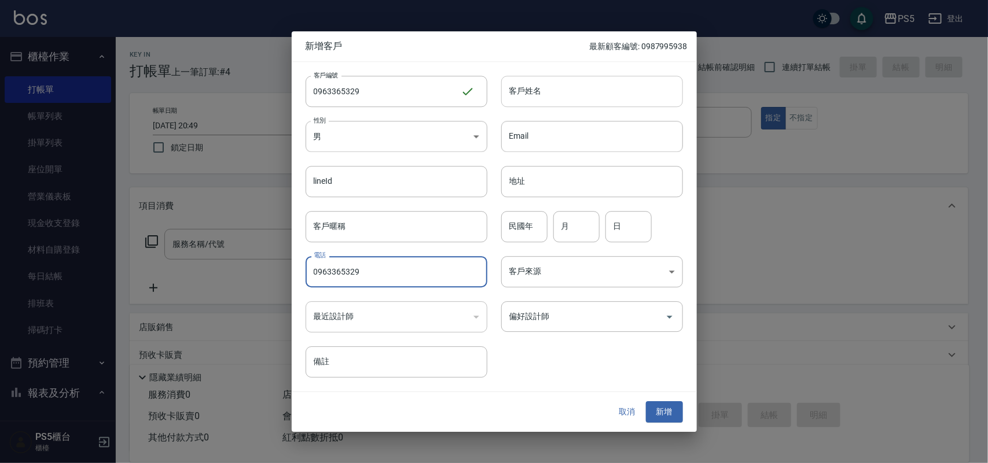
type input "0963365329"
click at [532, 91] on input "客戶姓名" at bounding box center [592, 91] width 182 height 31
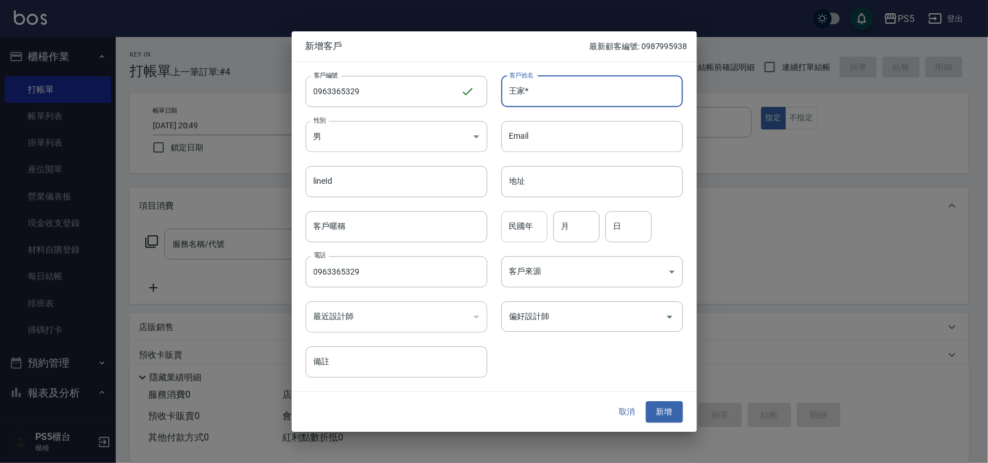
type input "王家*"
click at [528, 224] on input "民國年" at bounding box center [524, 226] width 46 height 31
type input "73"
type input "3"
type input "29"
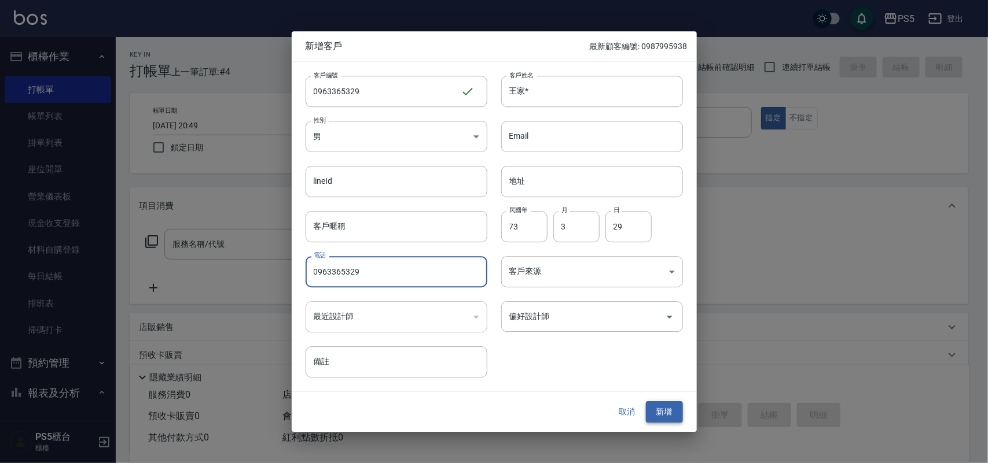
click at [664, 403] on button "新增" at bounding box center [664, 412] width 37 height 21
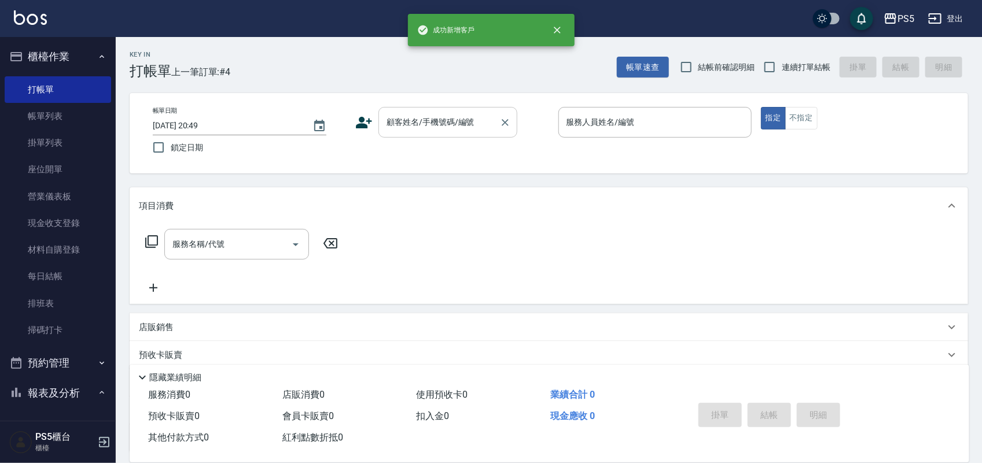
click at [415, 126] on input "顧客姓名/手機號碼/編號" at bounding box center [439, 122] width 111 height 20
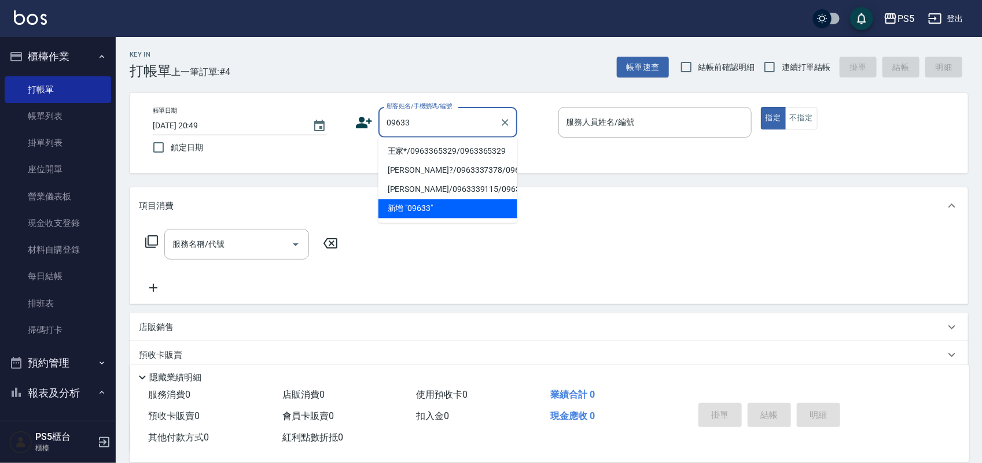
click at [410, 151] on li "王家*/0963365329/0963365329" at bounding box center [447, 151] width 139 height 19
type input "王家*/0963365329/0963365329"
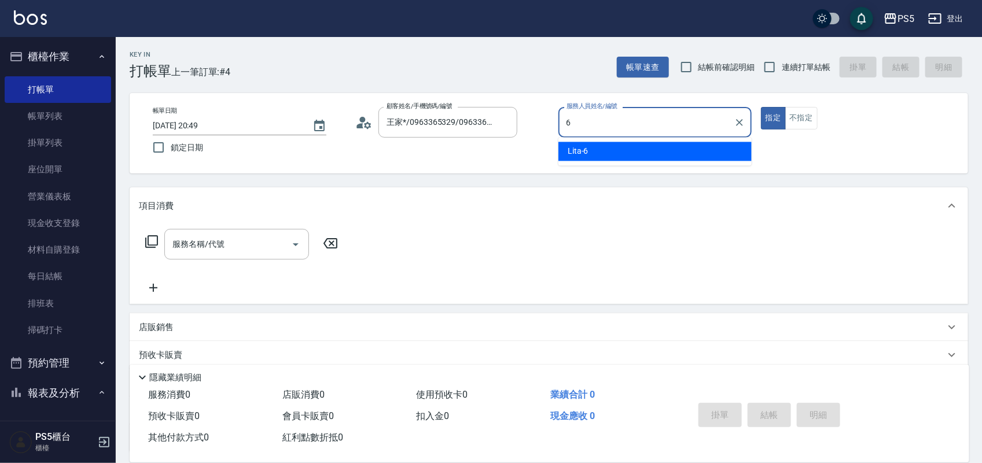
type input "Lita-6"
type button "true"
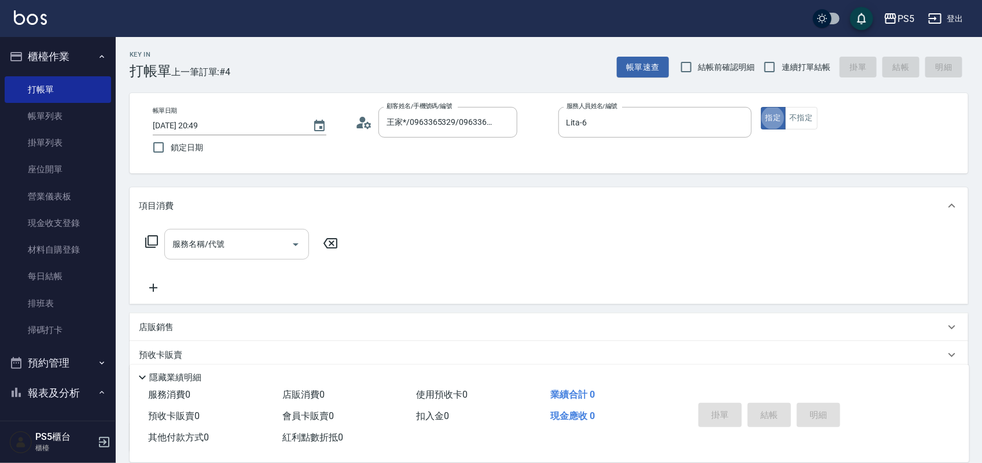
click at [259, 246] on input "服務名稱/代號" at bounding box center [228, 244] width 117 height 20
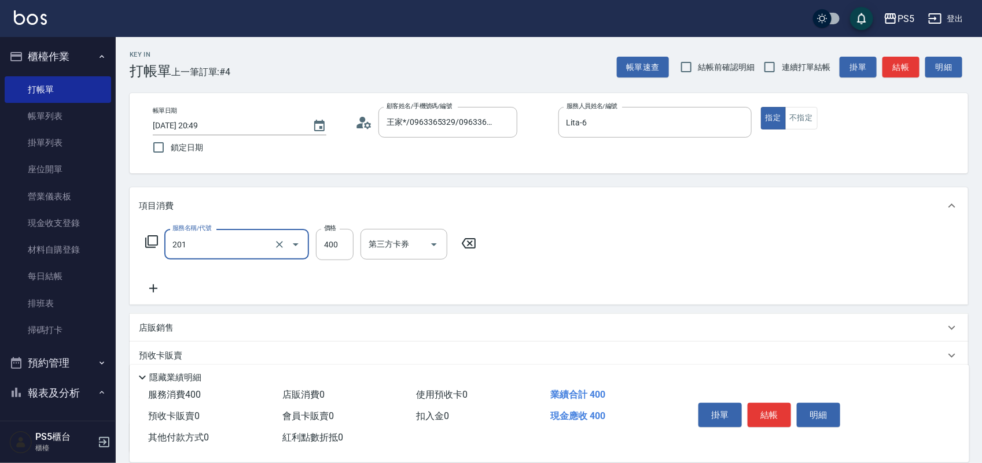
type input "洗剪400(201)"
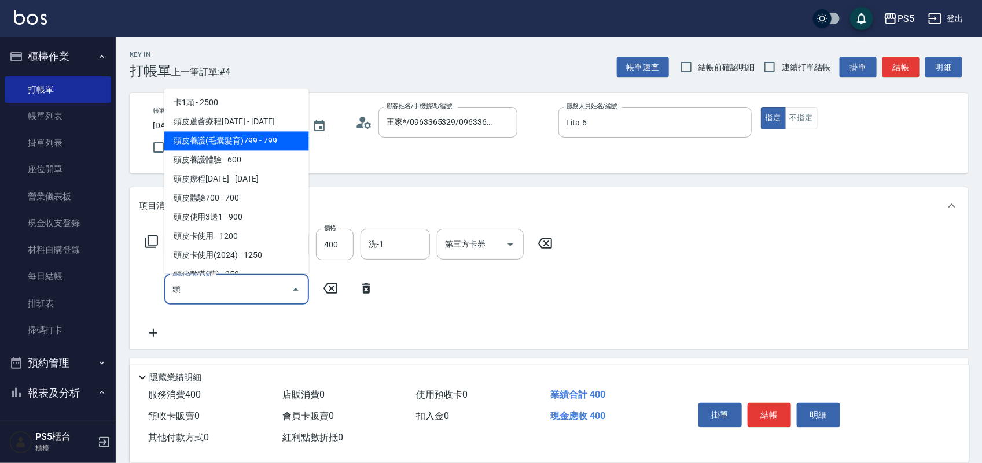
click at [253, 140] on span "頭皮養護(毛囊髮育)799 - 799" at bounding box center [236, 140] width 145 height 19
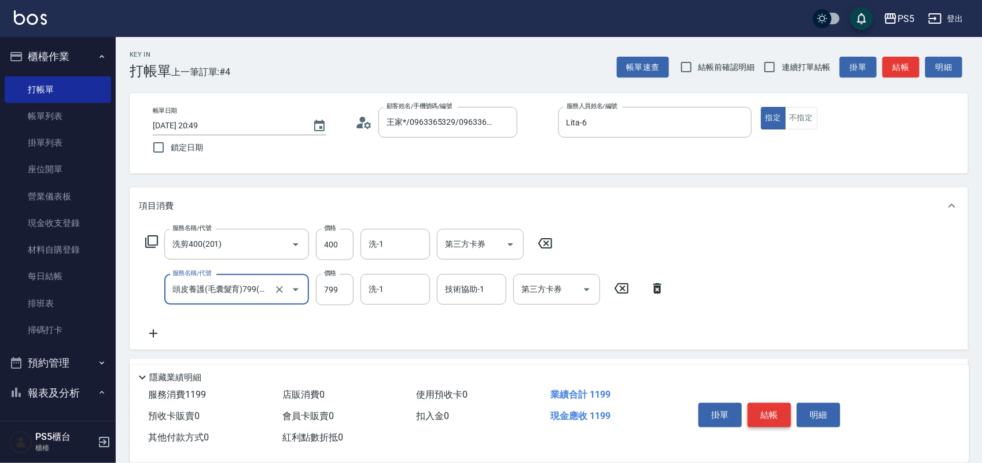
type input "頭皮養護(毛囊髮育)799(112)"
click at [777, 408] on button "結帳" at bounding box center [768, 415] width 43 height 24
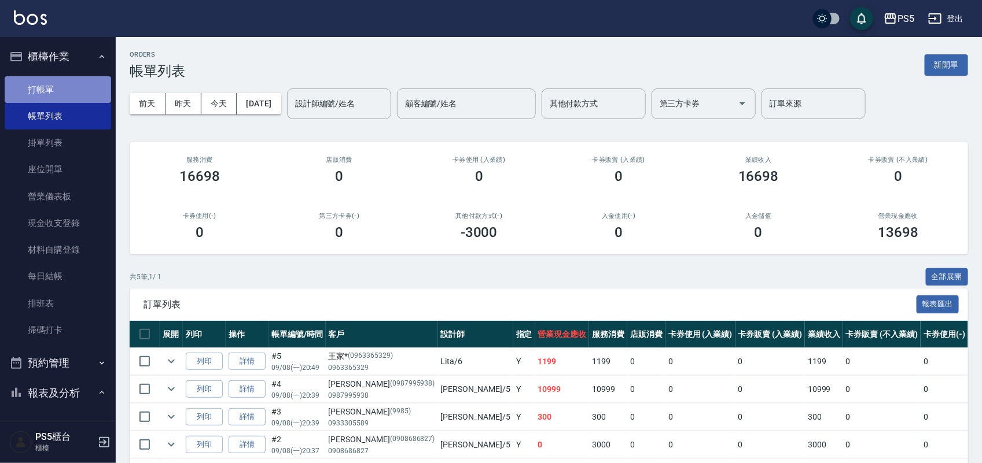
click at [65, 84] on link "打帳單" at bounding box center [58, 89] width 106 height 27
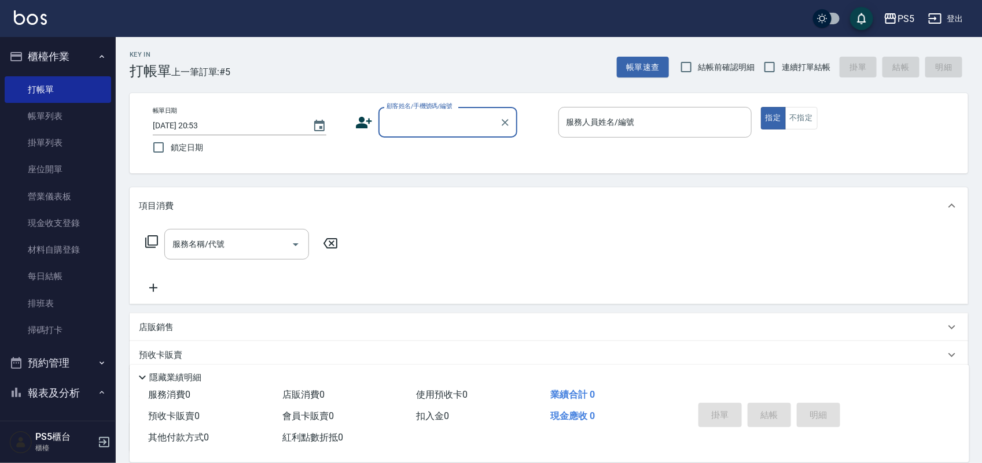
click at [406, 119] on input "顧客姓名/手機號碼/編號" at bounding box center [439, 122] width 111 height 20
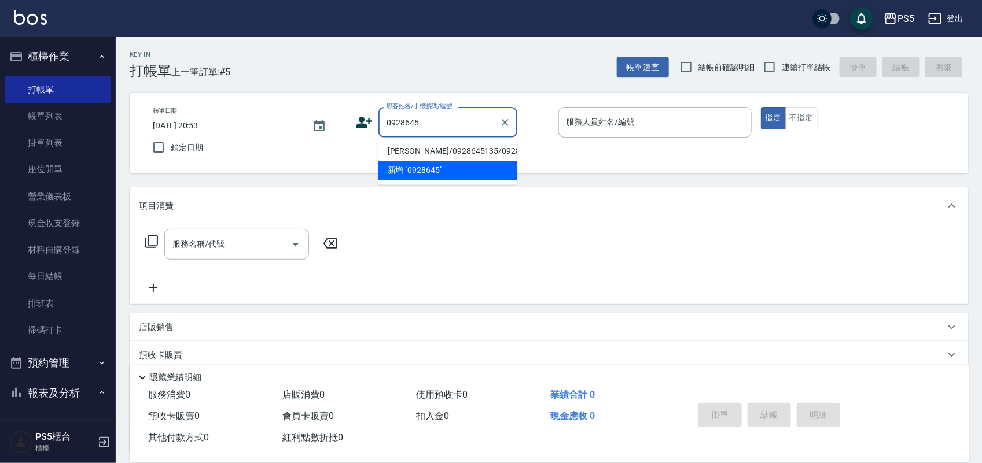
click at [395, 158] on li "[PERSON_NAME]/0928645135/0928645135" at bounding box center [447, 151] width 139 height 19
type input "[PERSON_NAME]/0928645135/0928645135"
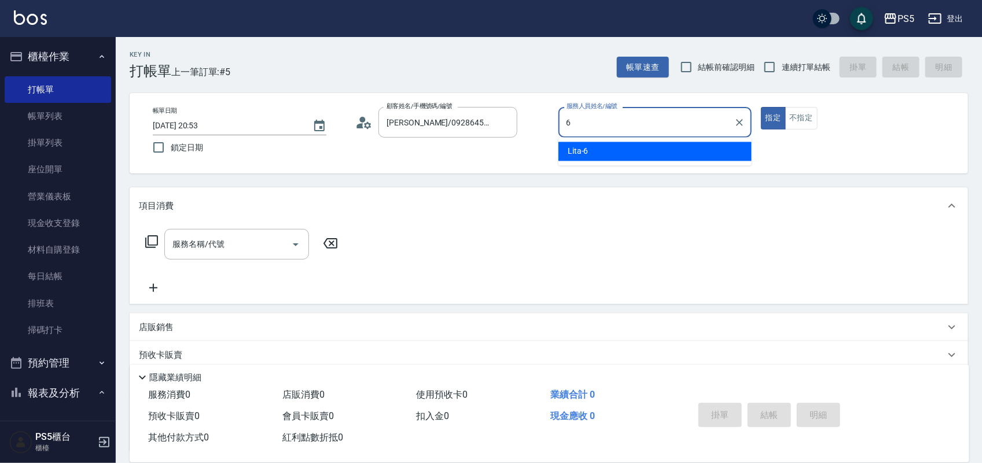
type input "Lita-6"
type button "true"
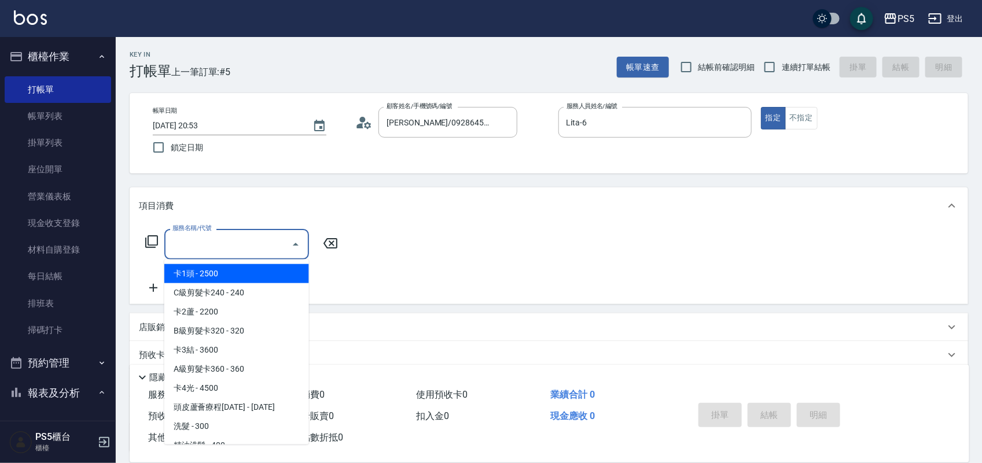
drag, startPoint x: 769, startPoint y: 130, endPoint x: 237, endPoint y: 237, distance: 542.9
click at [237, 237] on input "服務名稱/代號" at bounding box center [228, 244] width 117 height 20
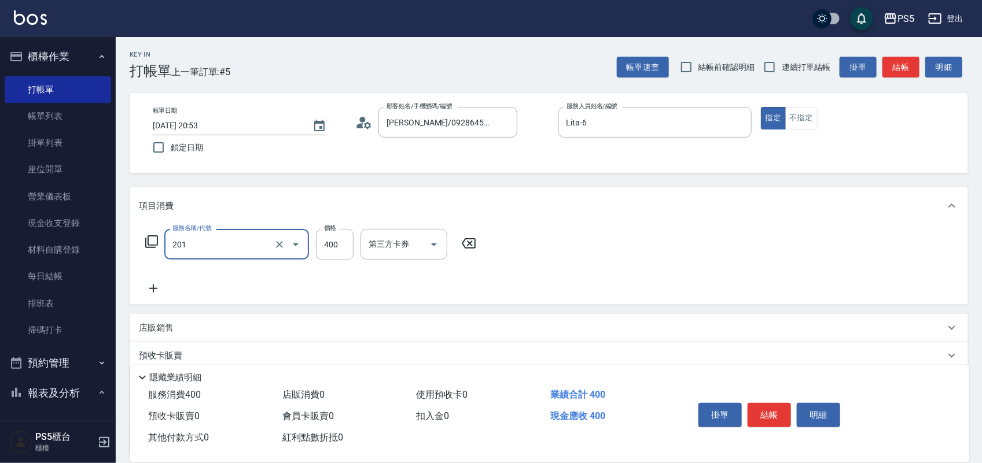
type input "洗剪400(201)"
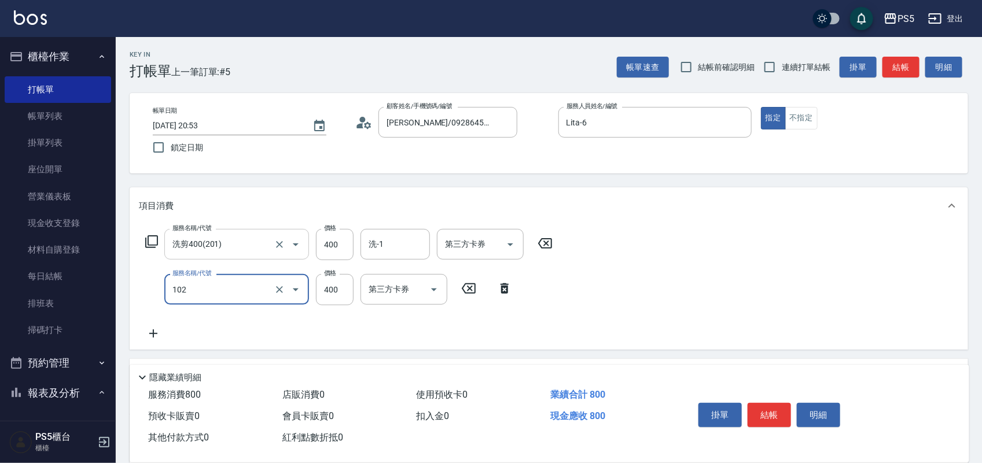
type input "精油洗髮(102)"
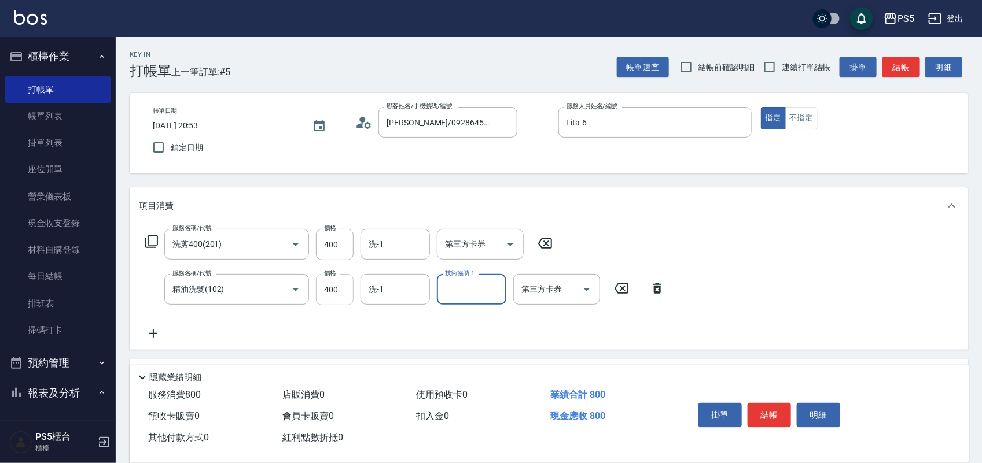
click at [337, 294] on input "400" at bounding box center [335, 289] width 38 height 31
type input "500"
click at [767, 411] on button "結帳" at bounding box center [768, 415] width 43 height 24
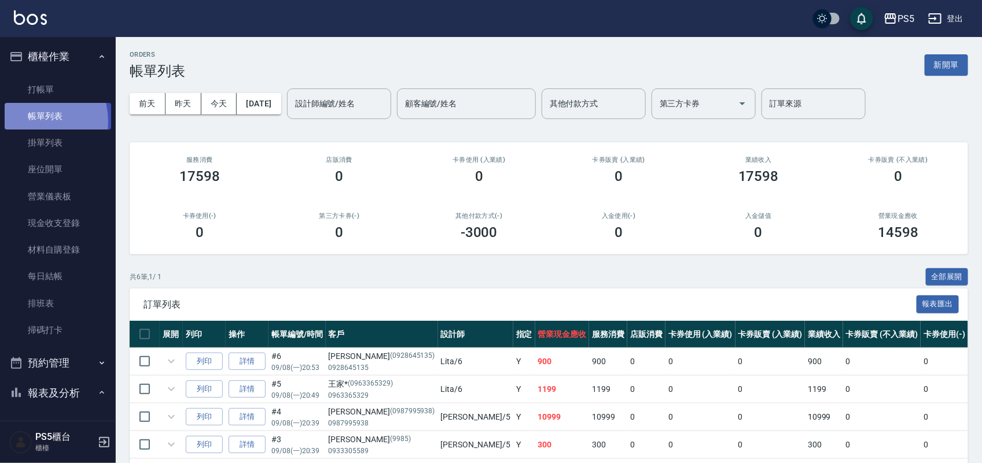
click at [30, 121] on link "帳單列表" at bounding box center [58, 116] width 106 height 27
click at [359, 102] on input "設計師編號/姓名" at bounding box center [339, 104] width 94 height 20
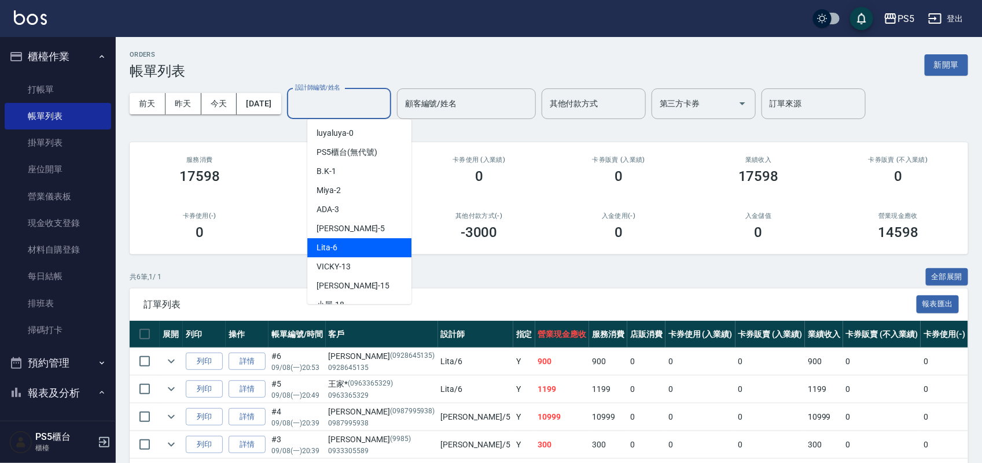
click at [346, 239] on div "Lita -6" at bounding box center [359, 247] width 104 height 19
type input "Lita-6"
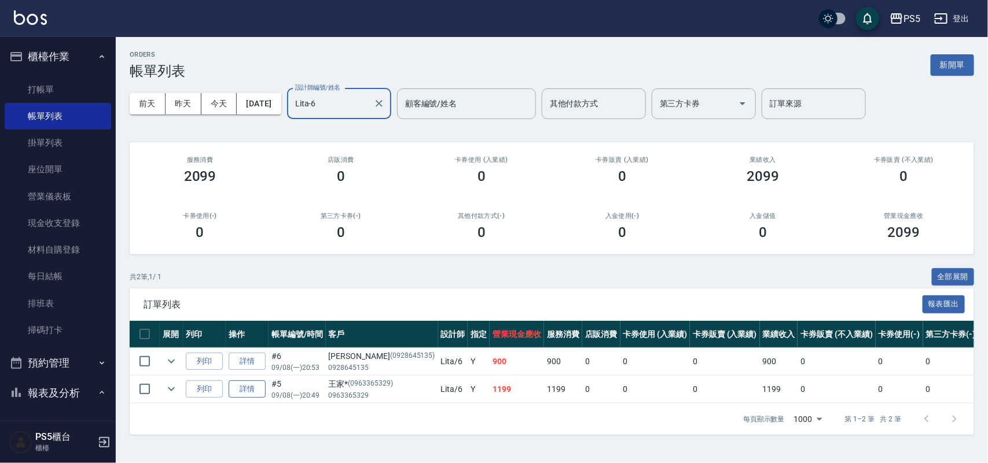
click at [256, 386] on link "詳情" at bounding box center [247, 390] width 37 height 18
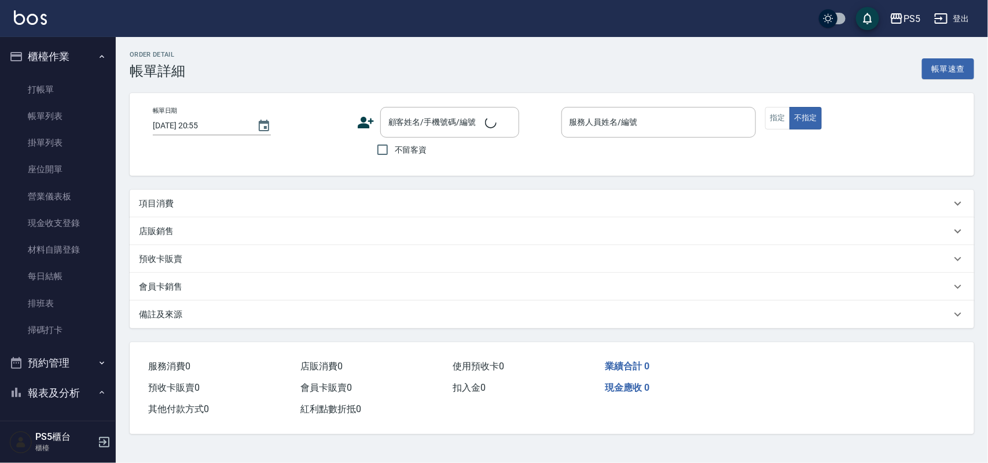
type input "[DATE] 20:49"
type input "Lita-6"
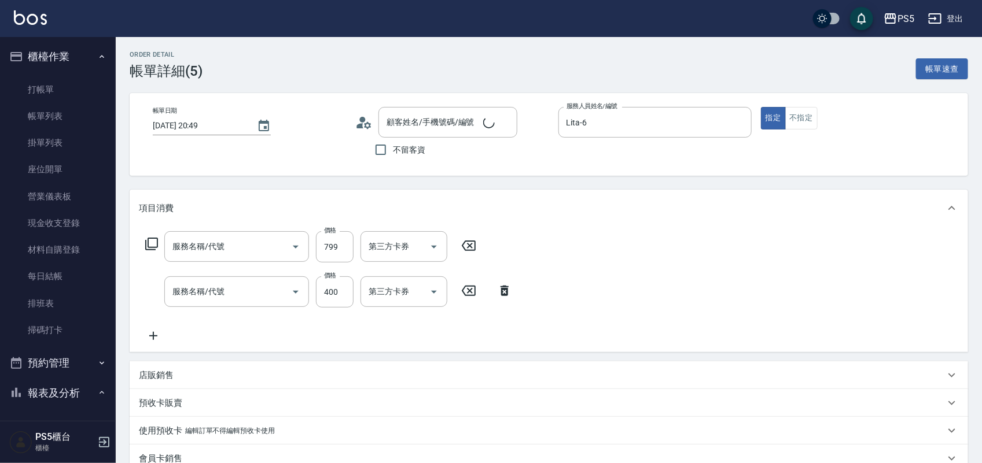
type input "王家*/0963365329/0963365329"
type input "頭皮養護(毛囊髮育)799(112)"
type input "洗剪400(201)"
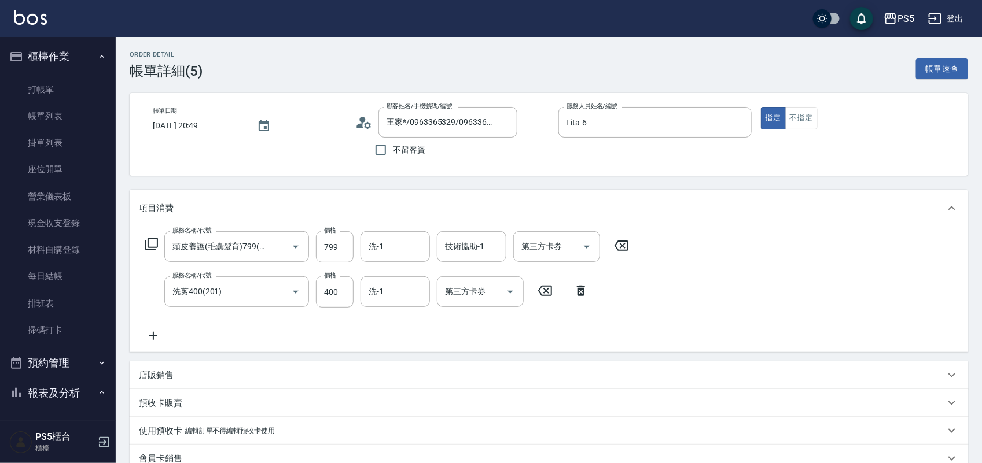
click at [358, 123] on icon at bounding box center [363, 122] width 17 height 17
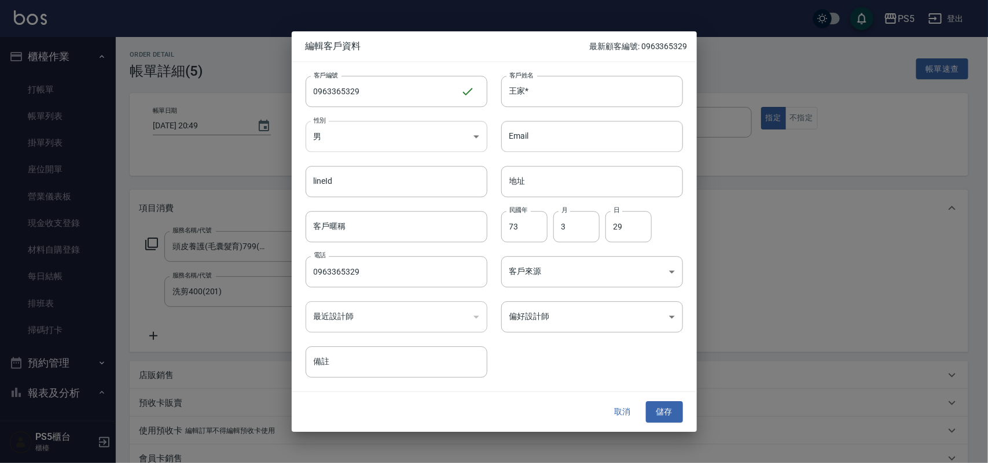
click at [408, 129] on body "PS5 登出 櫃檯作業 打帳單 帳單列表 掛單列表 座位開單 營業儀表板 現金收支登錄 材料自購登錄 每日結帳 排班表 掃碼打卡 預約管理 預約管理 單日預約…" at bounding box center [494, 324] width 988 height 648
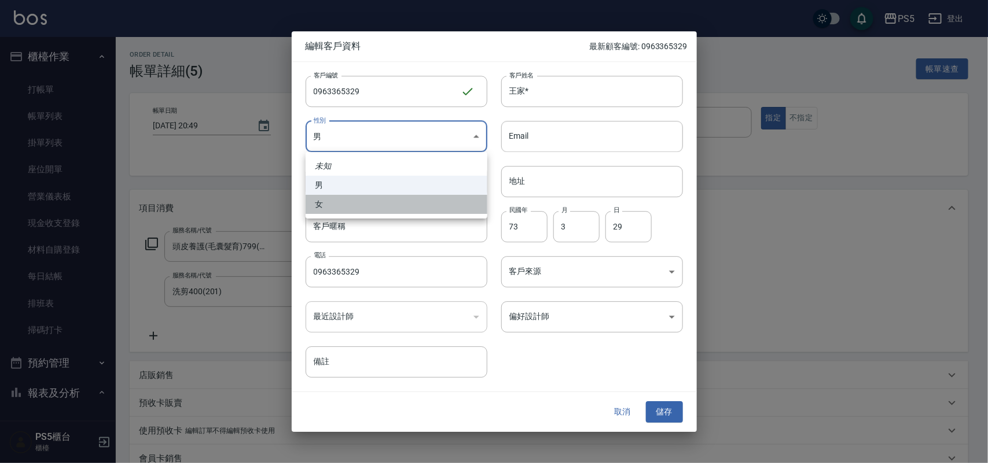
click at [395, 205] on li "女" at bounding box center [396, 204] width 182 height 19
type input "[DEMOGRAPHIC_DATA]"
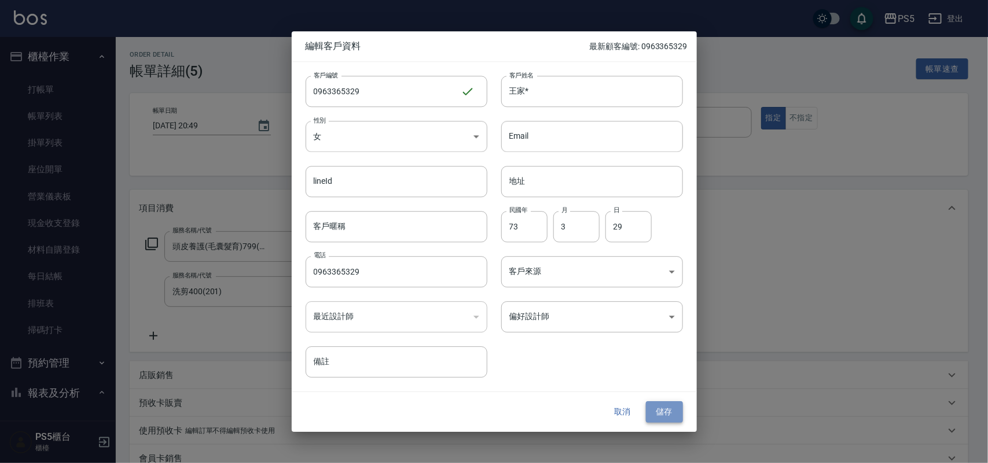
click at [675, 411] on button "儲存" at bounding box center [664, 412] width 37 height 21
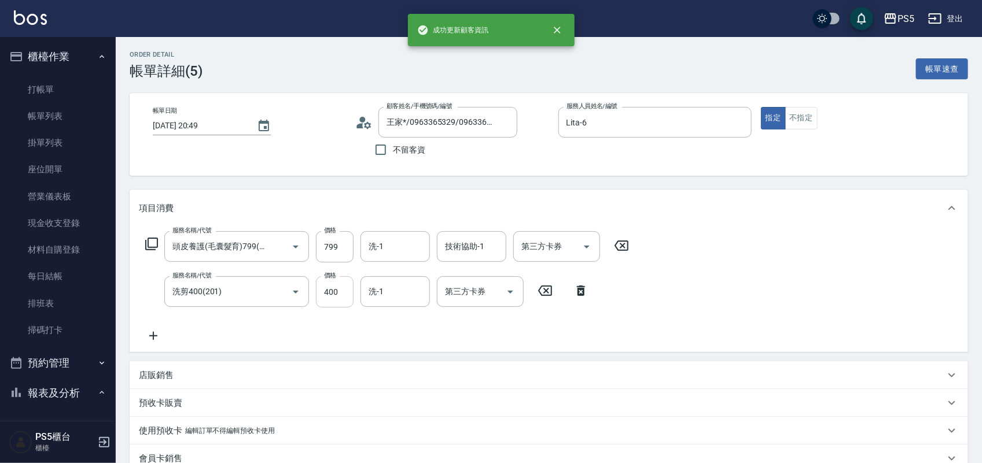
click at [337, 287] on input "400" at bounding box center [335, 292] width 38 height 31
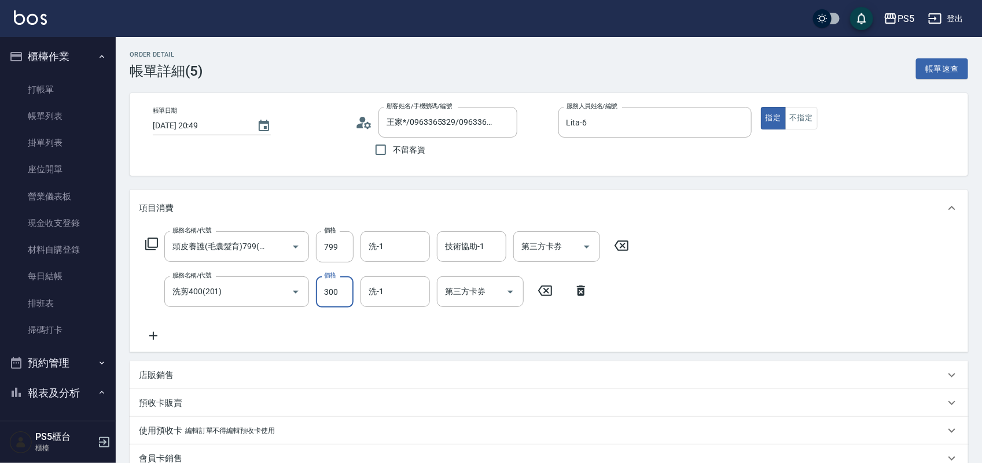
type input "300"
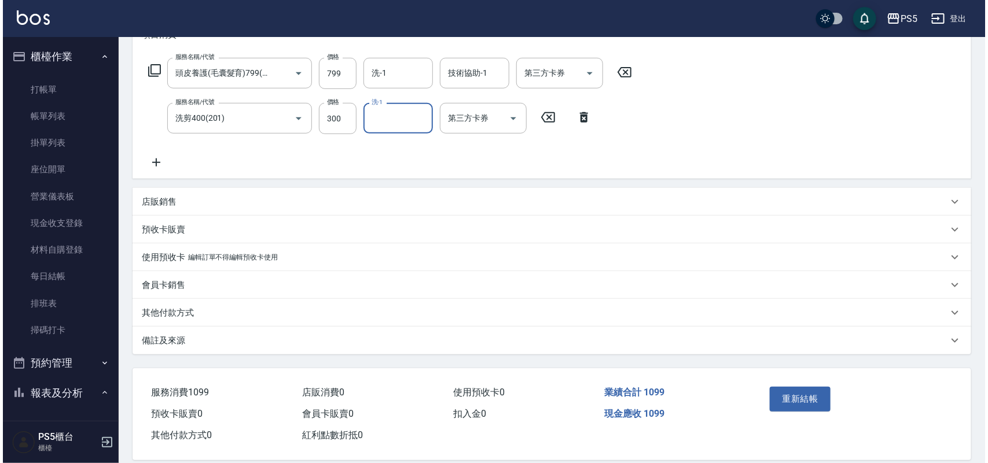
scroll to position [189, 0]
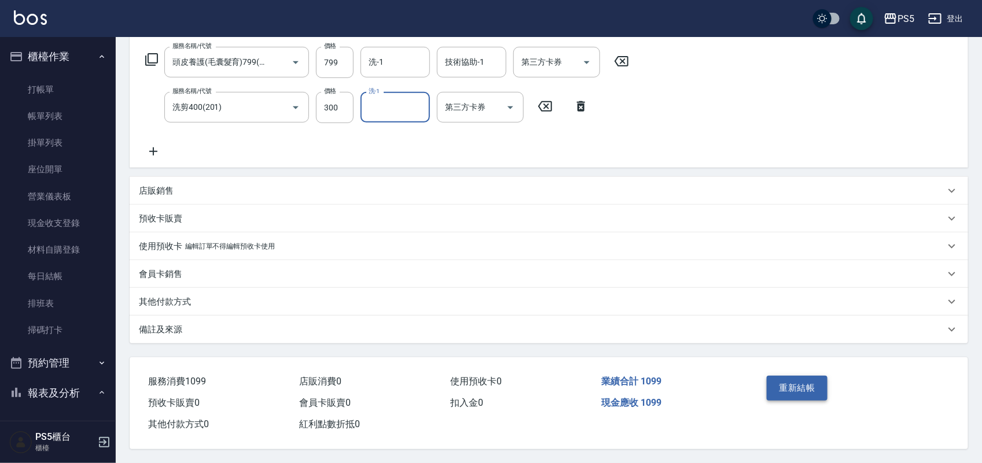
click at [787, 382] on button "重新結帳" at bounding box center [797, 388] width 61 height 24
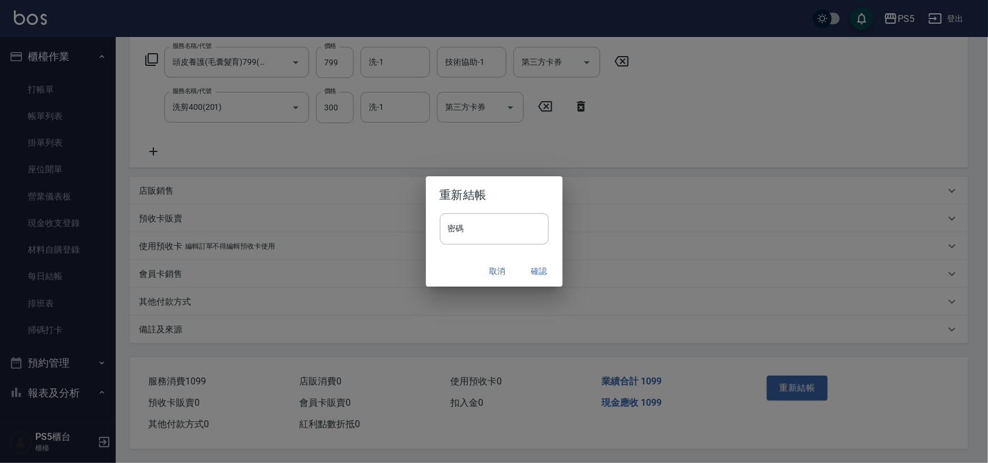
click at [467, 212] on h2 "重新結帳" at bounding box center [494, 194] width 137 height 37
click at [488, 227] on input "密碼" at bounding box center [494, 228] width 109 height 31
type input "****"
click at [541, 278] on button "確認" at bounding box center [539, 271] width 37 height 21
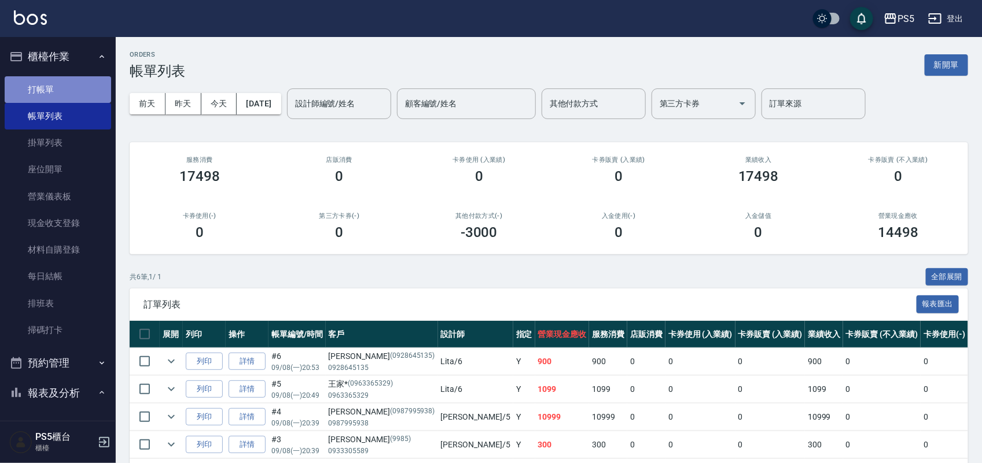
click at [73, 86] on link "打帳單" at bounding box center [58, 89] width 106 height 27
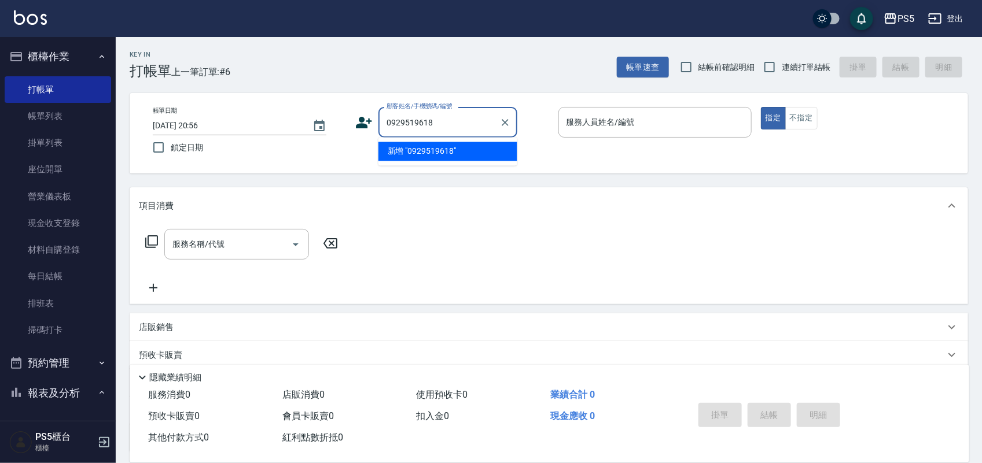
type input "0929519618"
click at [363, 126] on icon at bounding box center [364, 123] width 16 height 12
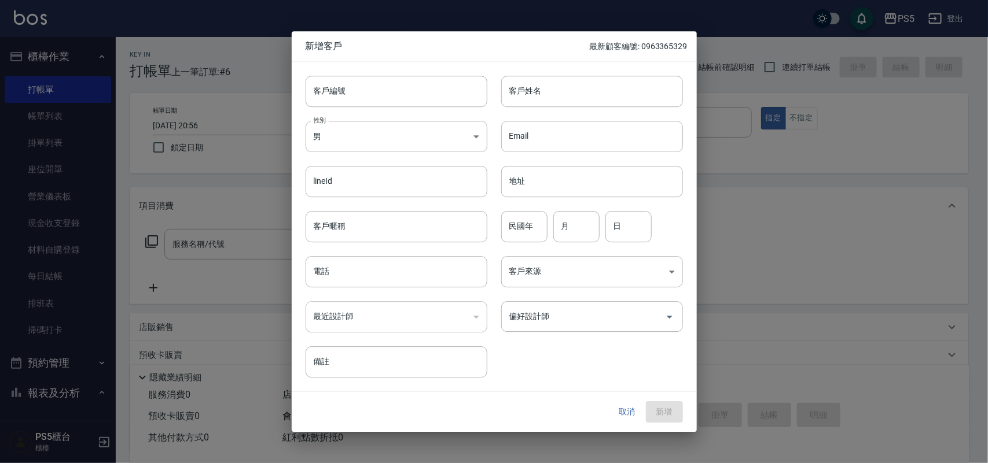
click at [624, 411] on button "取消" at bounding box center [627, 412] width 37 height 21
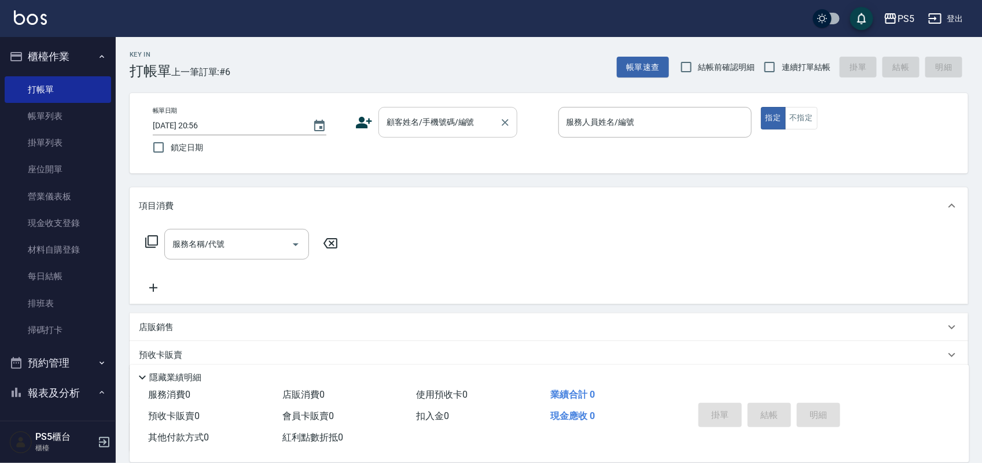
click at [450, 120] on input "顧客姓名/手機號碼/編號" at bounding box center [439, 122] width 111 height 20
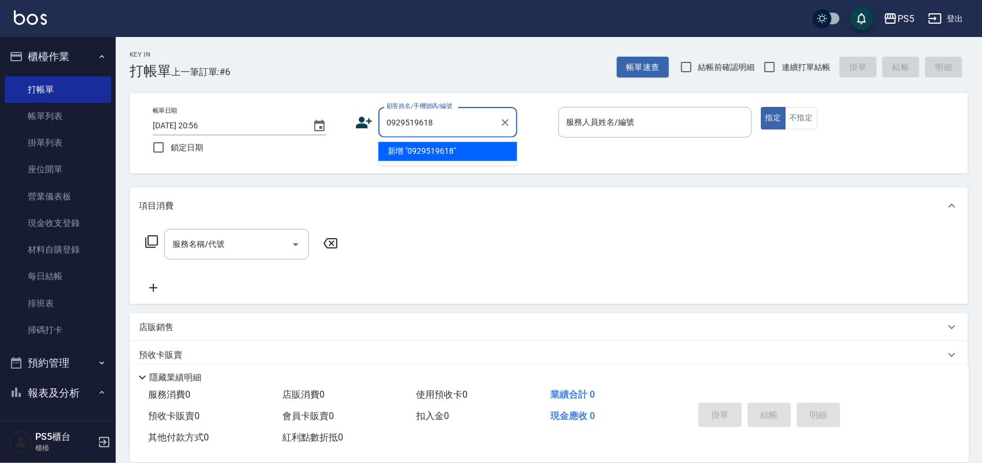
click at [437, 154] on li "新增 "0929519618"" at bounding box center [447, 151] width 139 height 19
type input "0929519618"
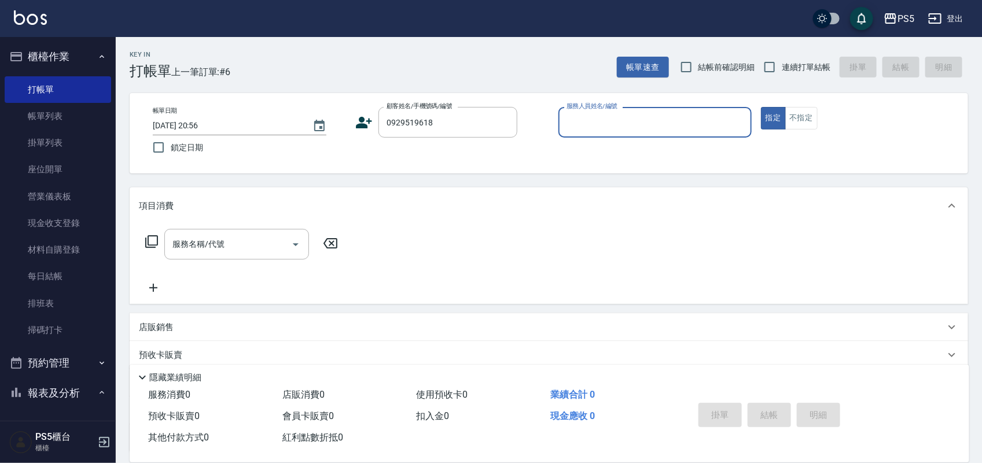
click at [356, 127] on icon at bounding box center [364, 123] width 16 height 12
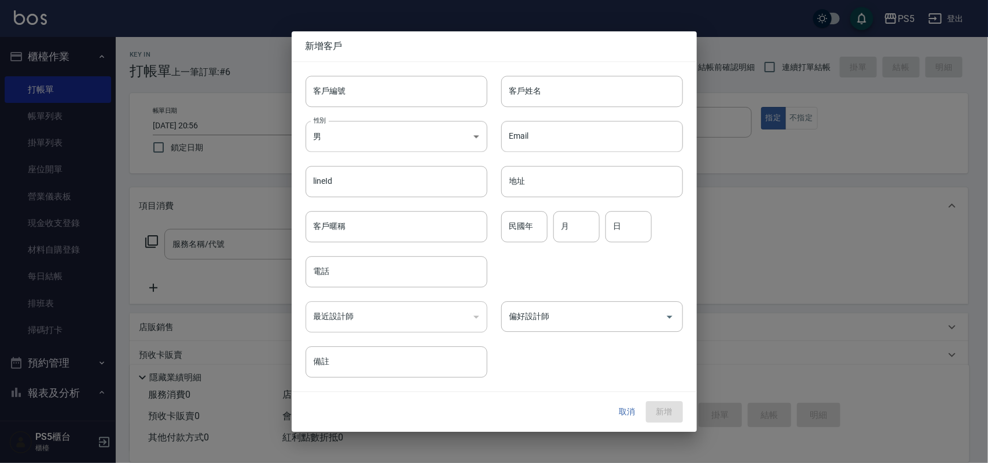
type input "0929519618"
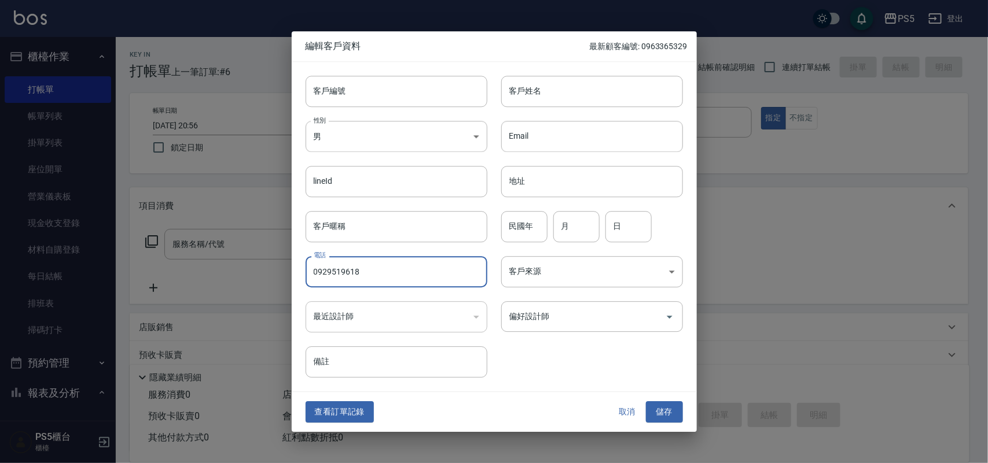
click at [366, 278] on input "0929519618" at bounding box center [396, 271] width 182 height 31
click at [403, 100] on input "客戶編號" at bounding box center [396, 91] width 182 height 31
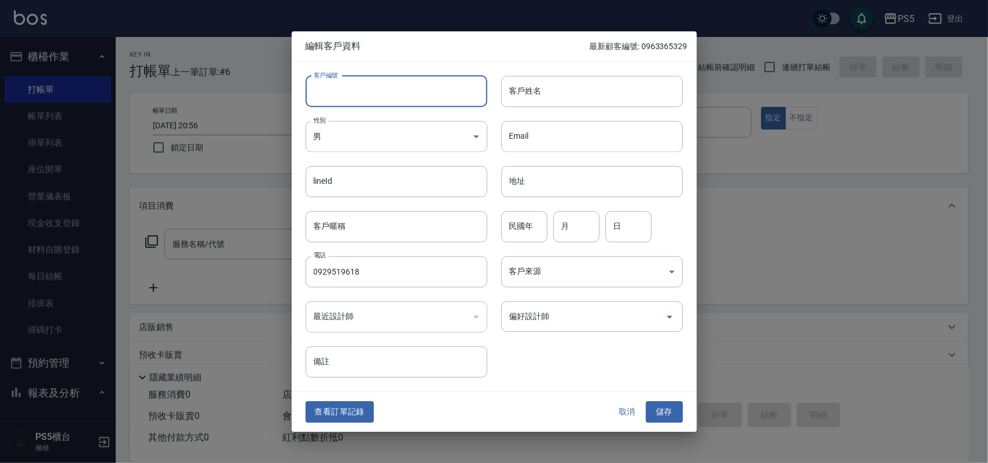
paste input "0929519618"
type input "0929519618"
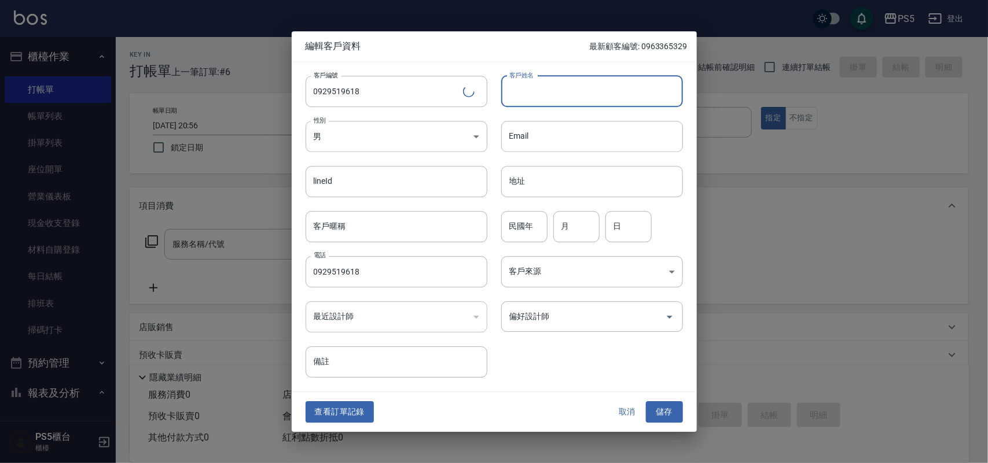
click at [547, 96] on input "客戶姓名" at bounding box center [592, 91] width 182 height 31
type input "廉"
type input "[PERSON_NAME]"
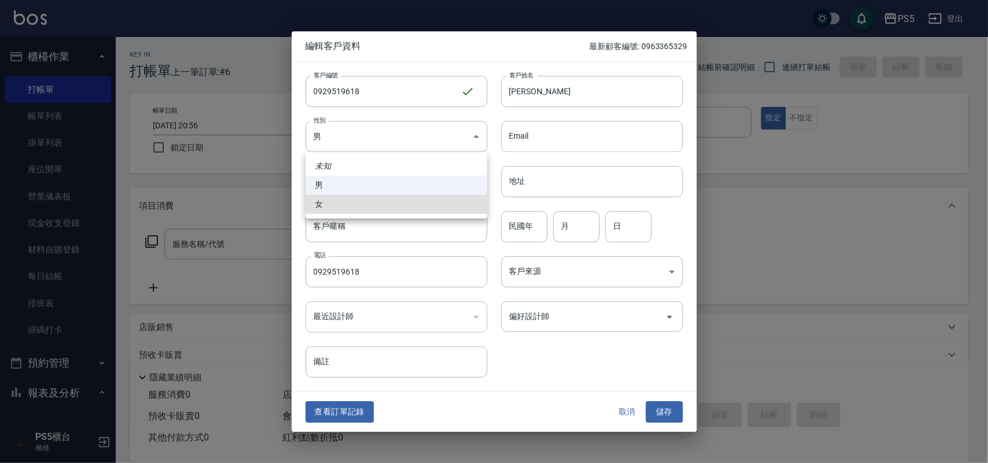
type input "[DEMOGRAPHIC_DATA]"
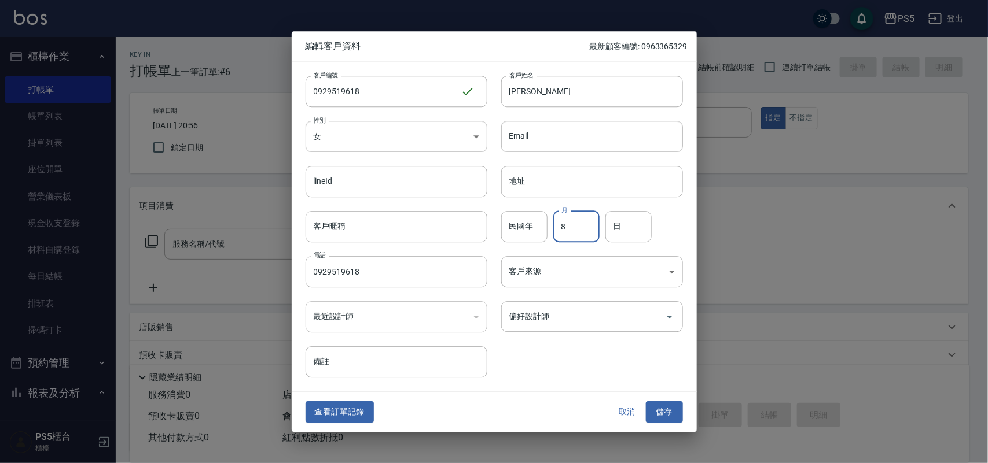
type input "8"
type input "16"
click at [646, 402] on button "儲存" at bounding box center [664, 412] width 37 height 21
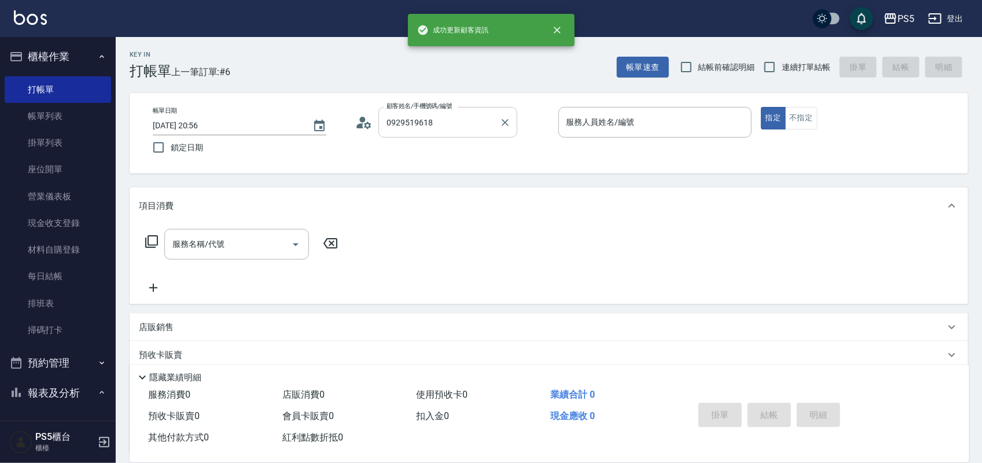
click at [475, 121] on input "0929519618" at bounding box center [439, 122] width 111 height 20
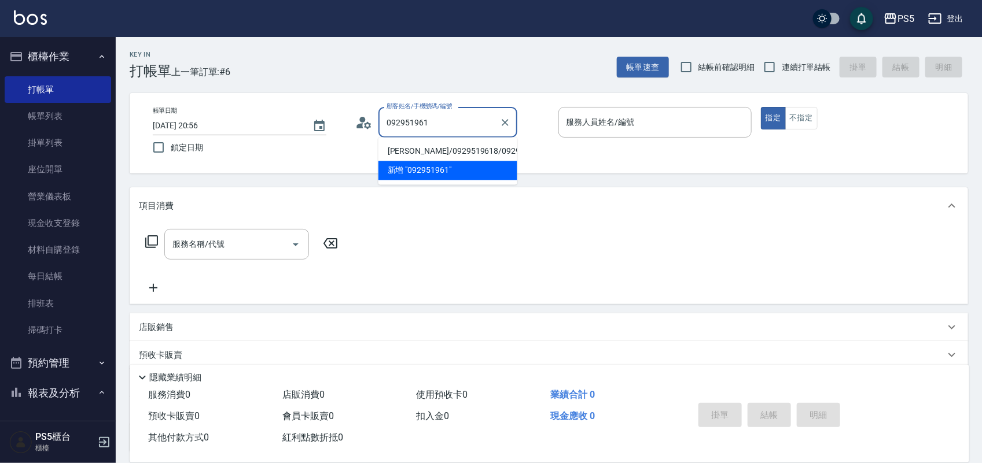
type input "[PERSON_NAME]/0929519618/0929519618"
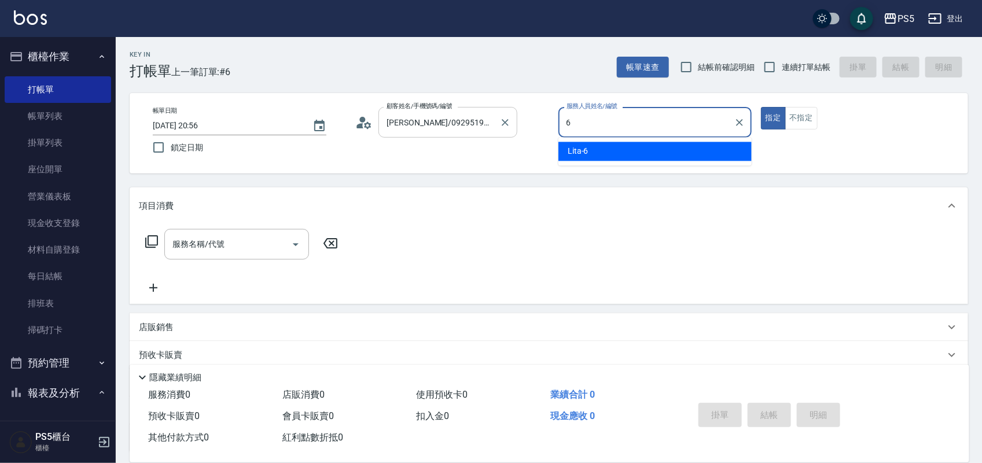
type input "Lita-6"
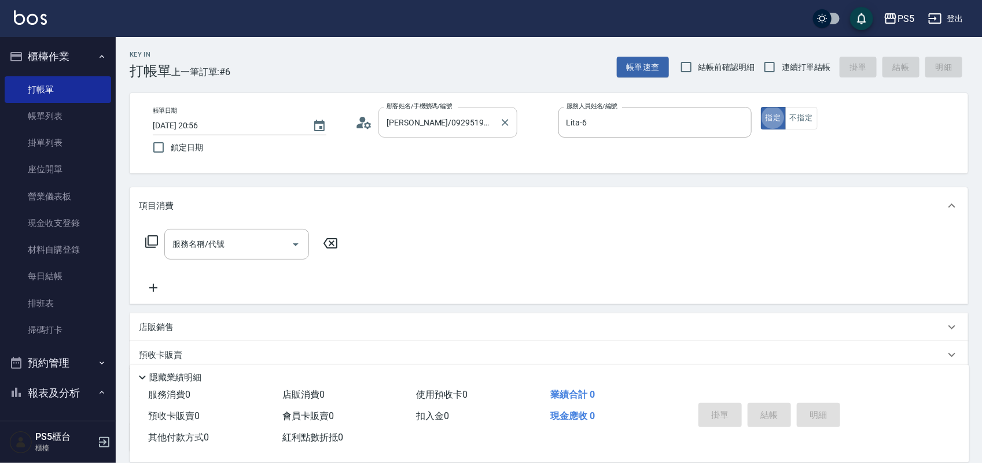
type button "true"
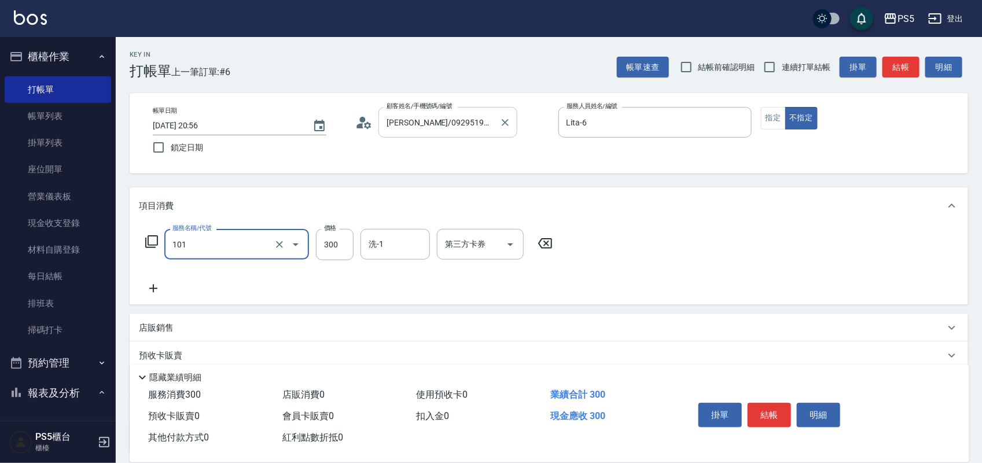
type input "洗髮(101)"
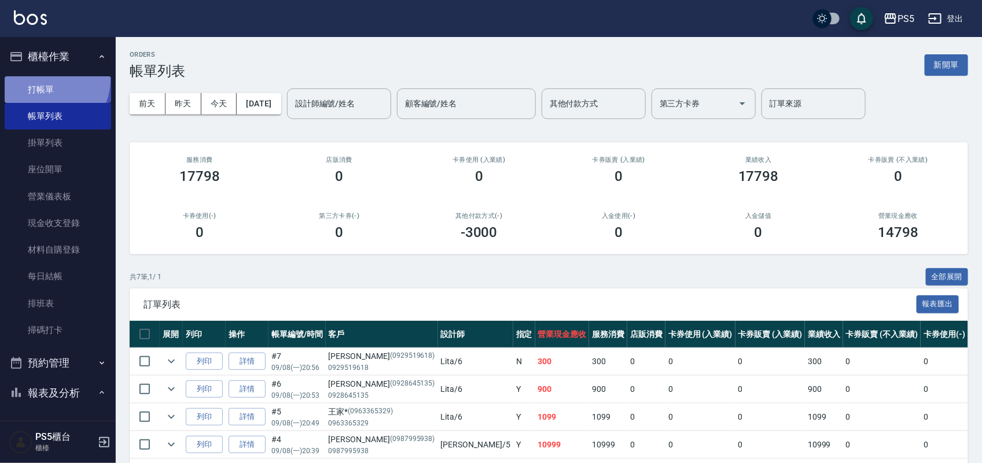
click at [45, 79] on link "打帳單" at bounding box center [58, 89] width 106 height 27
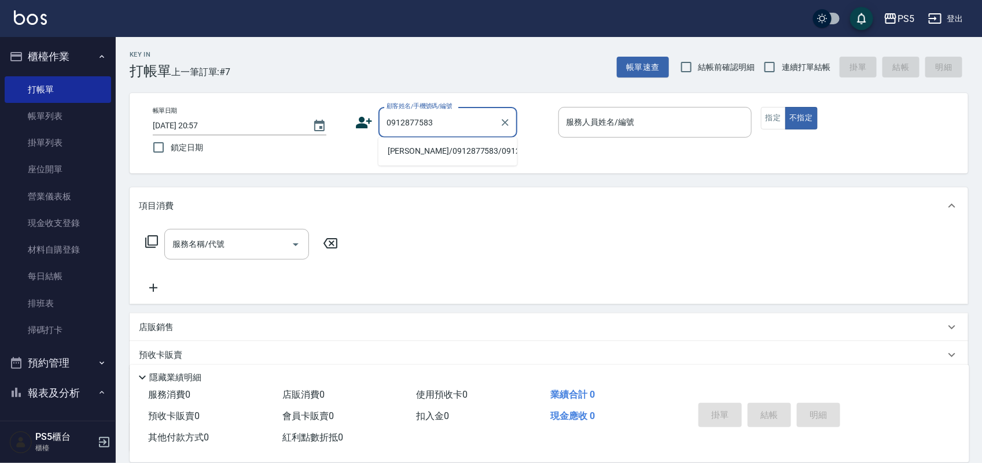
click at [434, 152] on li "[PERSON_NAME]/0912877583/0912877583" at bounding box center [447, 151] width 139 height 19
type input "[PERSON_NAME]/0912877583/0912877583"
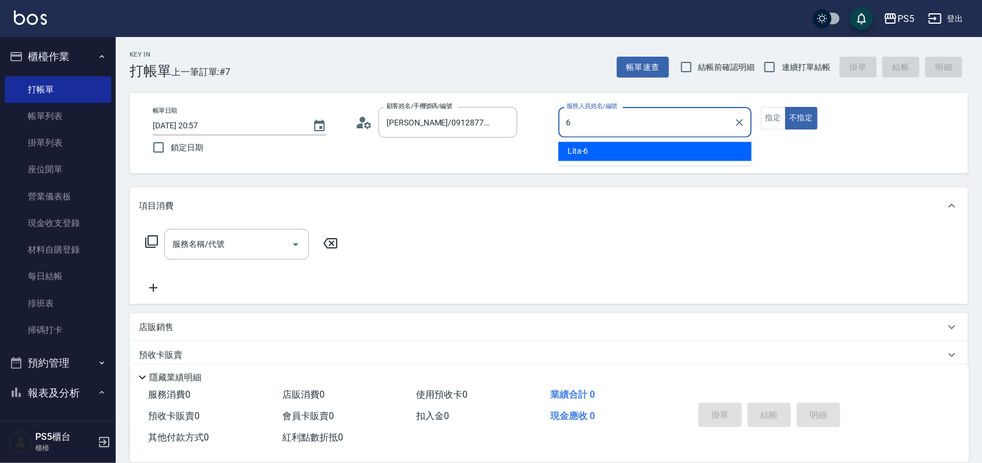
type input "Lita-6"
type button "false"
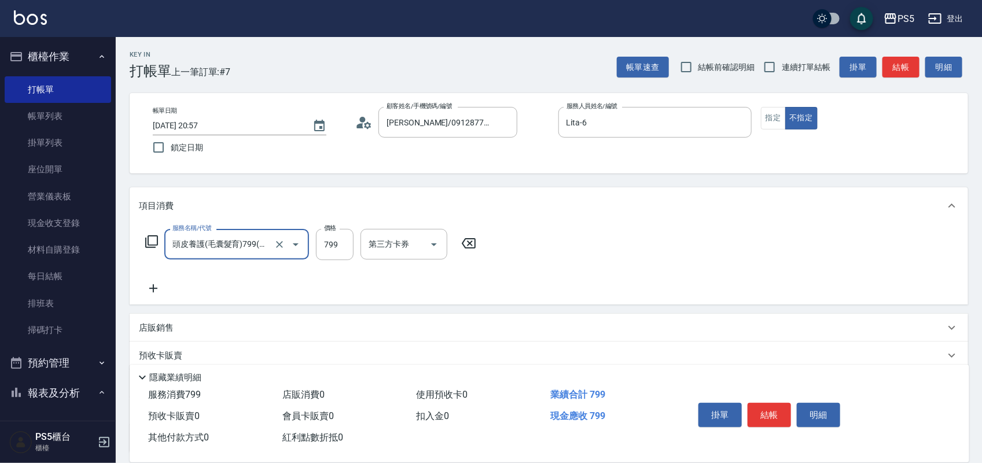
type input "頭皮養護(毛囊髮育)799(112)"
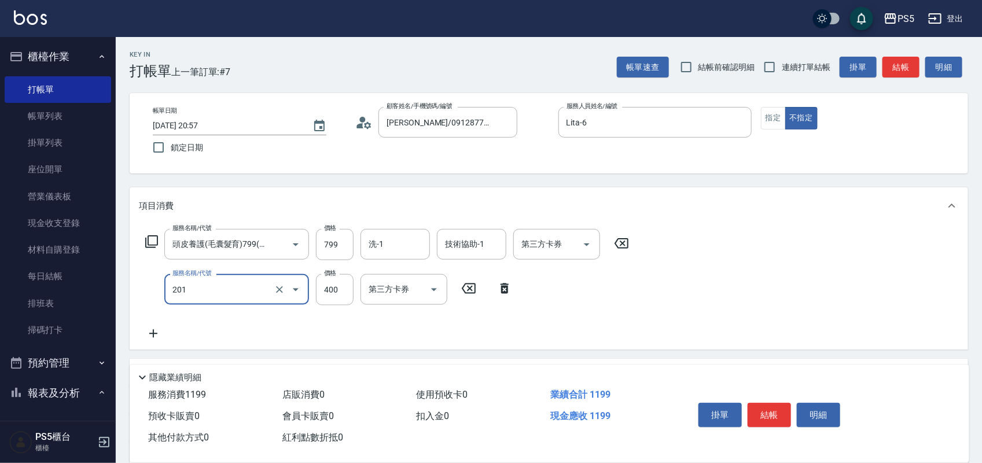
type input "洗剪400(201)"
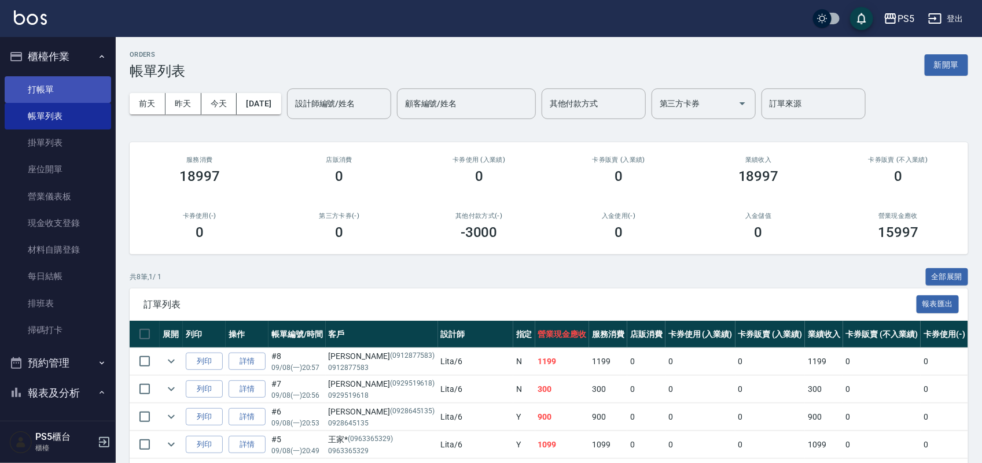
click at [82, 85] on link "打帳單" at bounding box center [58, 89] width 106 height 27
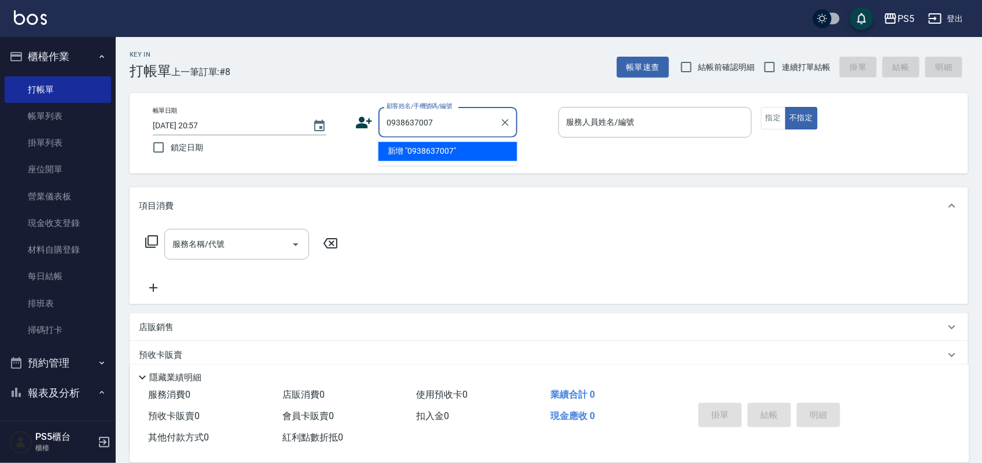
click at [400, 154] on li "新增 "0938637007"" at bounding box center [447, 151] width 139 height 19
type input "0938637007"
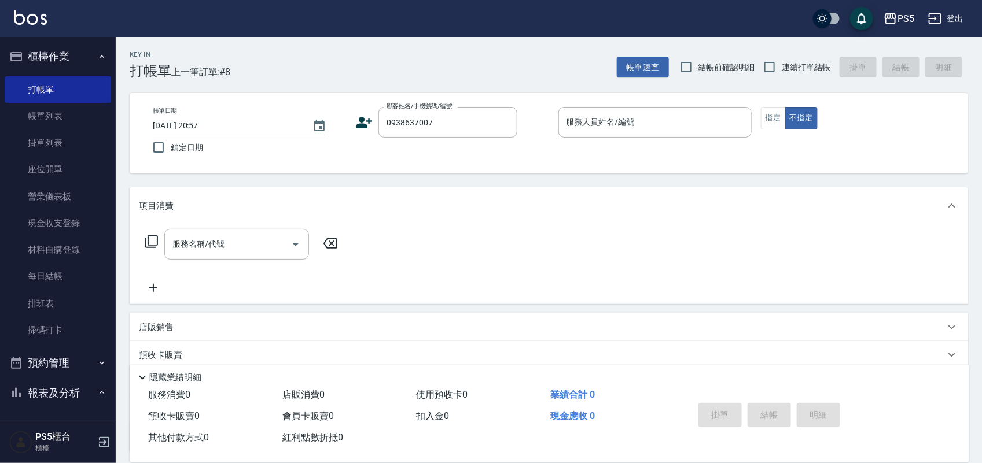
click at [365, 120] on icon at bounding box center [363, 122] width 17 height 17
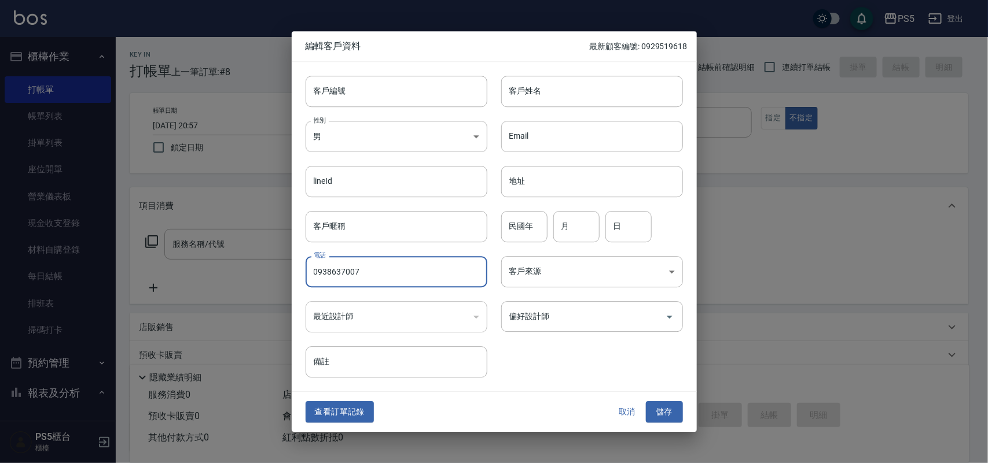
click at [370, 267] on input "0938637007" at bounding box center [396, 271] width 182 height 31
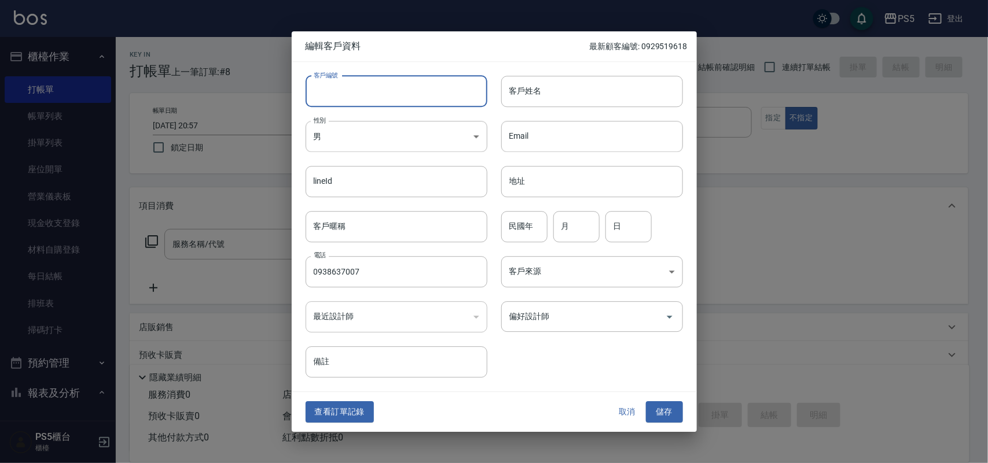
click at [394, 83] on input "客戶編號" at bounding box center [396, 91] width 182 height 31
paste input "0938637007"
type input "0938637007"
click at [562, 94] on input "客戶姓名" at bounding box center [592, 91] width 182 height 31
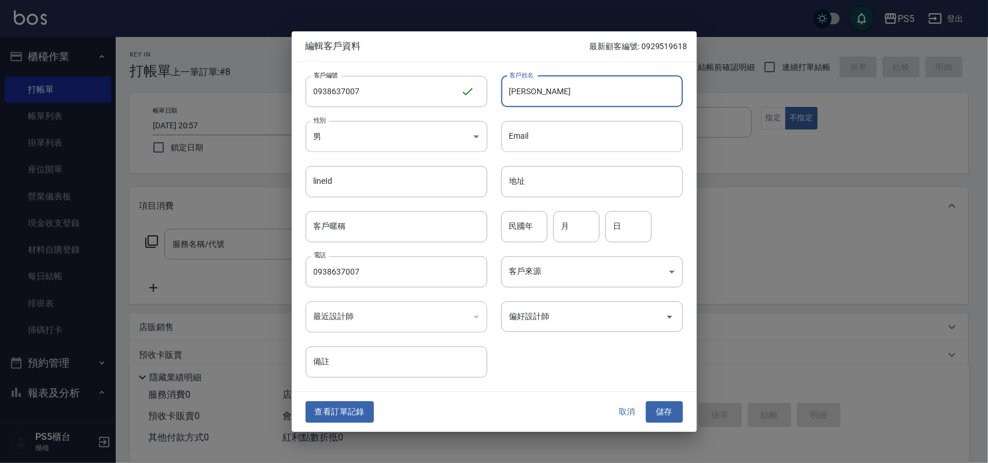
type input "[PERSON_NAME]"
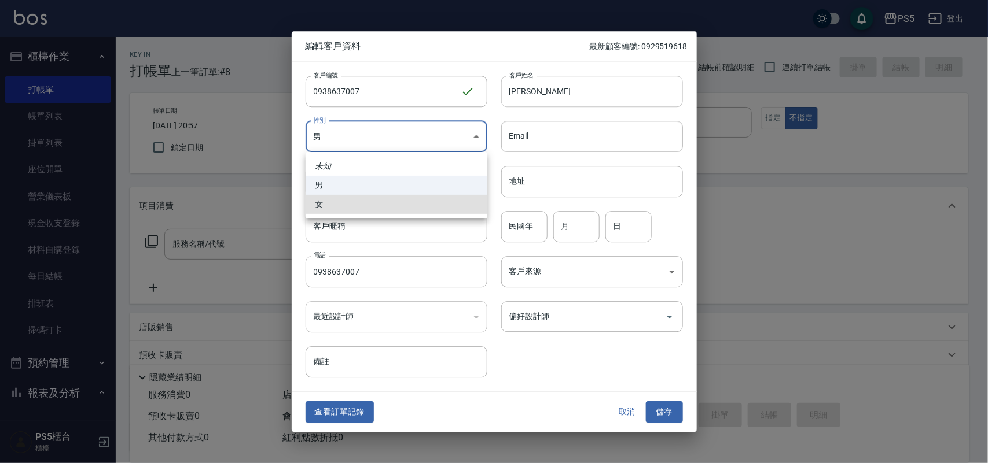
type input "[DEMOGRAPHIC_DATA]"
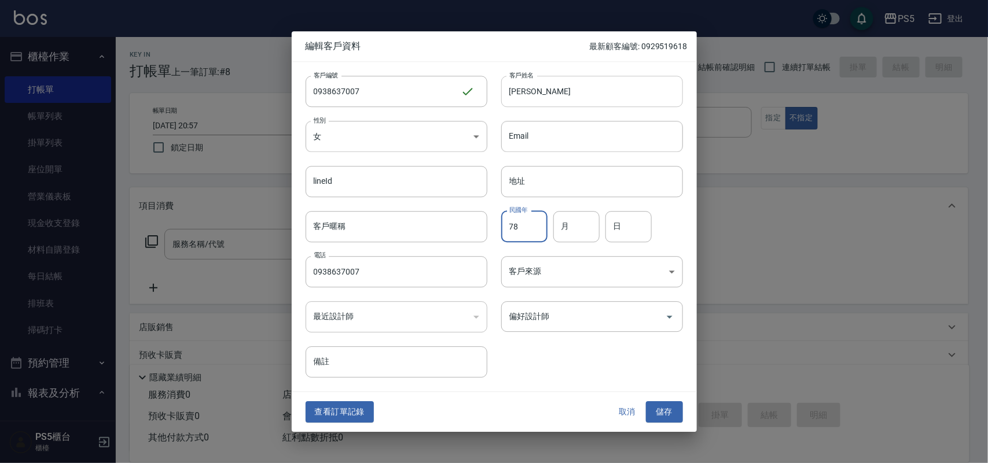
type input "78"
type input "8"
type input "17"
click at [646, 402] on button "儲存" at bounding box center [664, 412] width 37 height 21
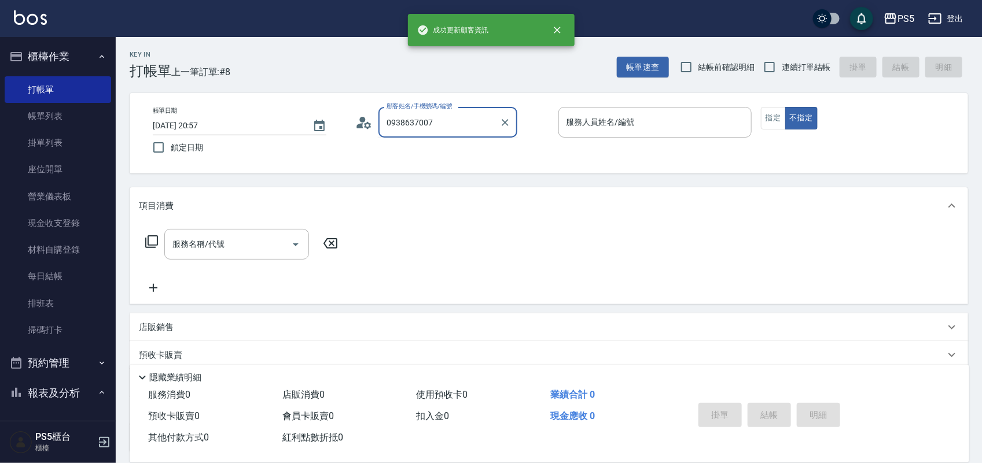
click at [466, 126] on input "0938637007" at bounding box center [439, 122] width 111 height 20
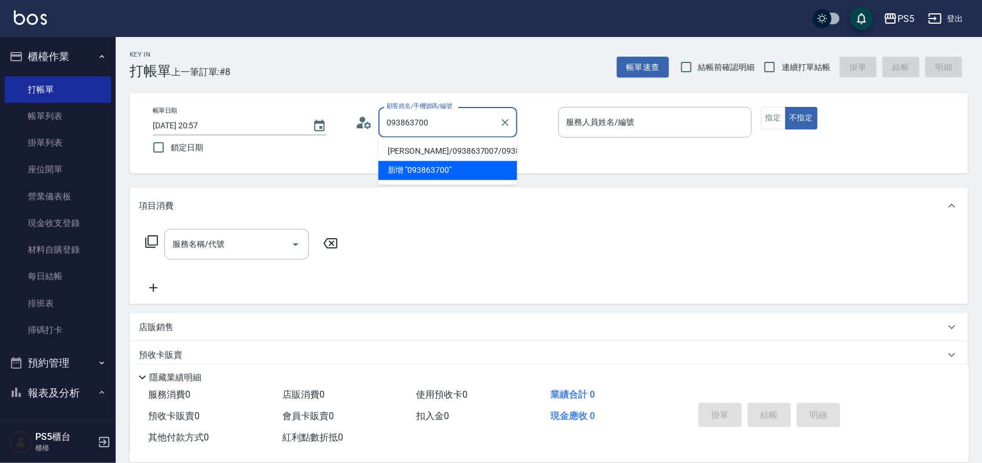
type input "[PERSON_NAME]/0938637007/0938637007"
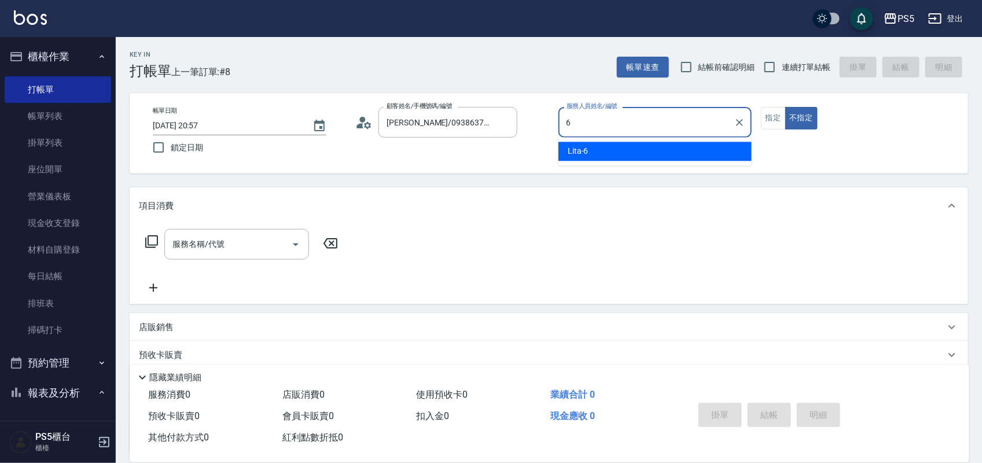
type input "Lita-6"
type button "false"
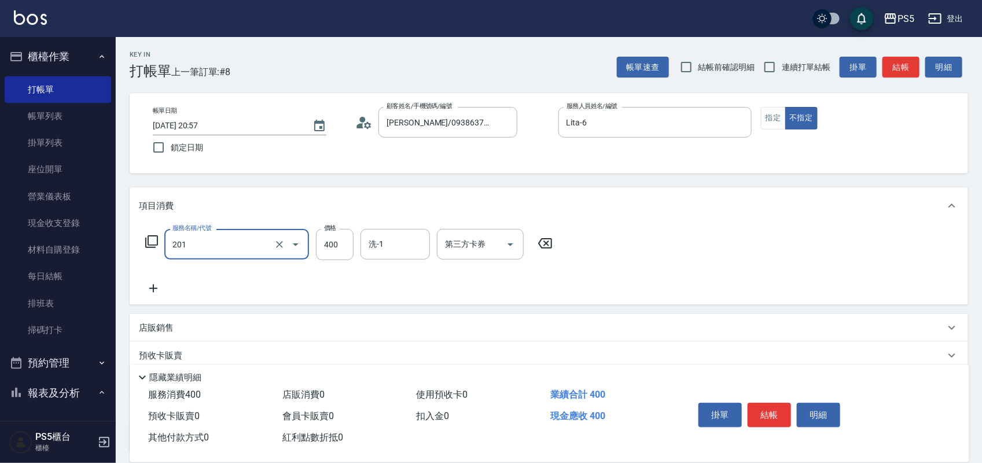
type input "洗剪400(201)"
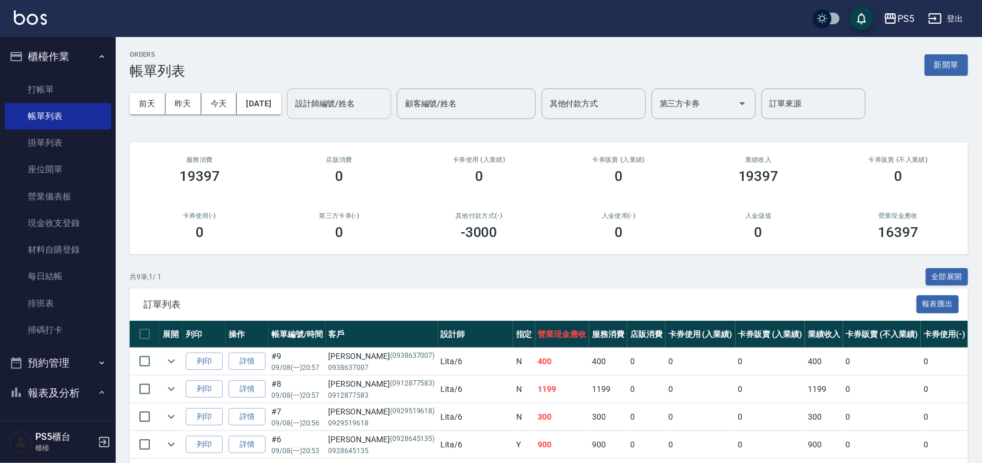
click at [345, 95] on div "設計師編號/姓名 設計師編號/姓名" at bounding box center [339, 104] width 104 height 31
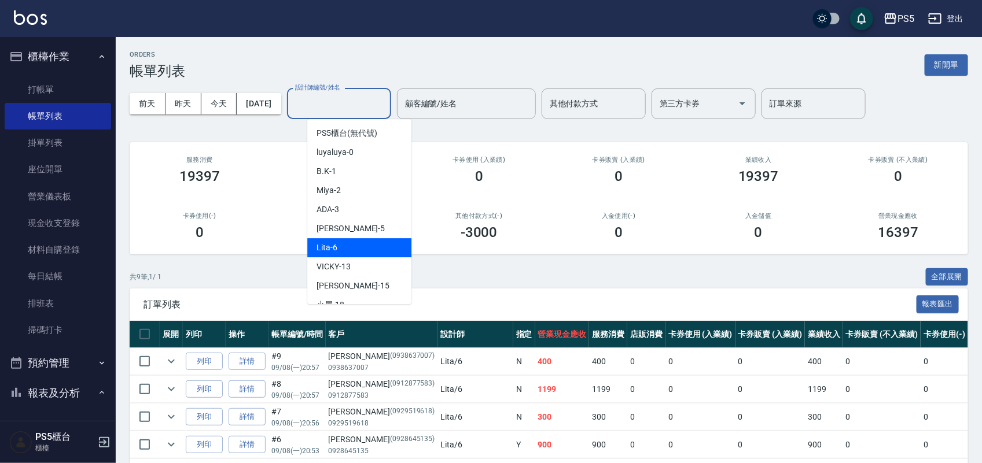
click at [356, 242] on div "Lita -6" at bounding box center [359, 247] width 104 height 19
type input "Lita-6"
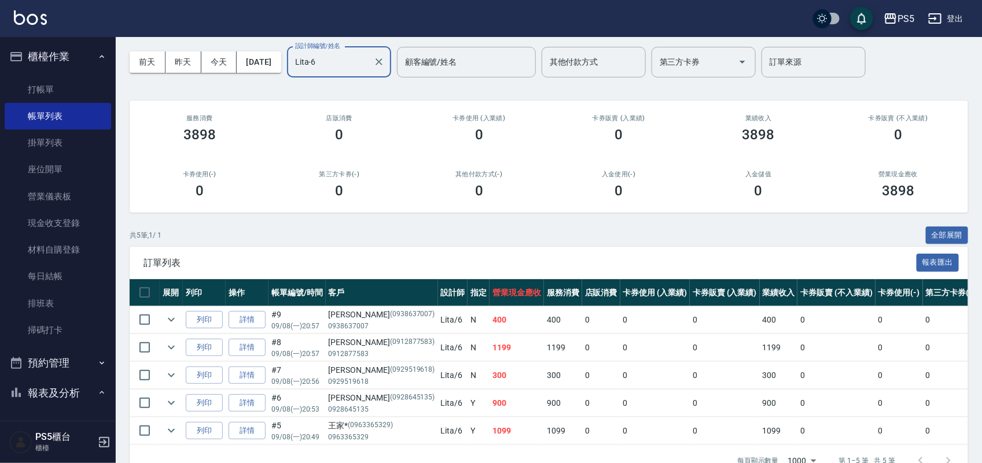
scroll to position [81, 0]
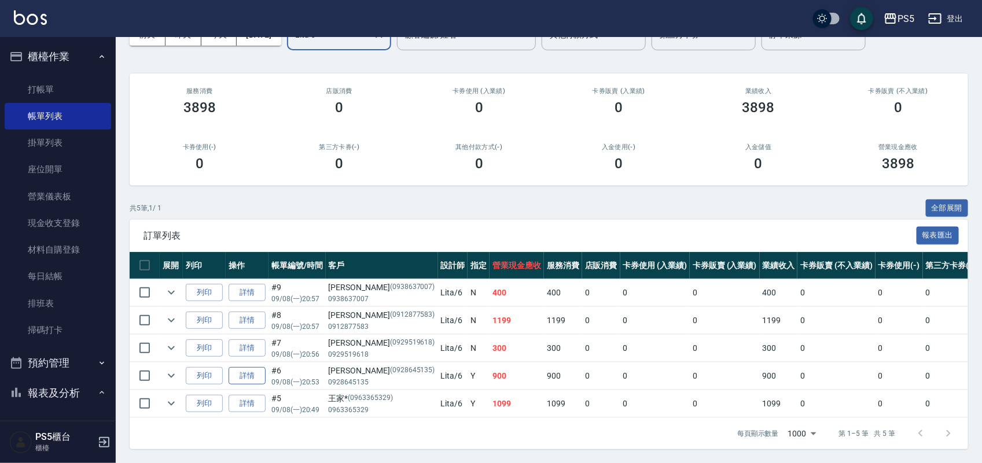
click at [248, 367] on link "詳情" at bounding box center [247, 376] width 37 height 18
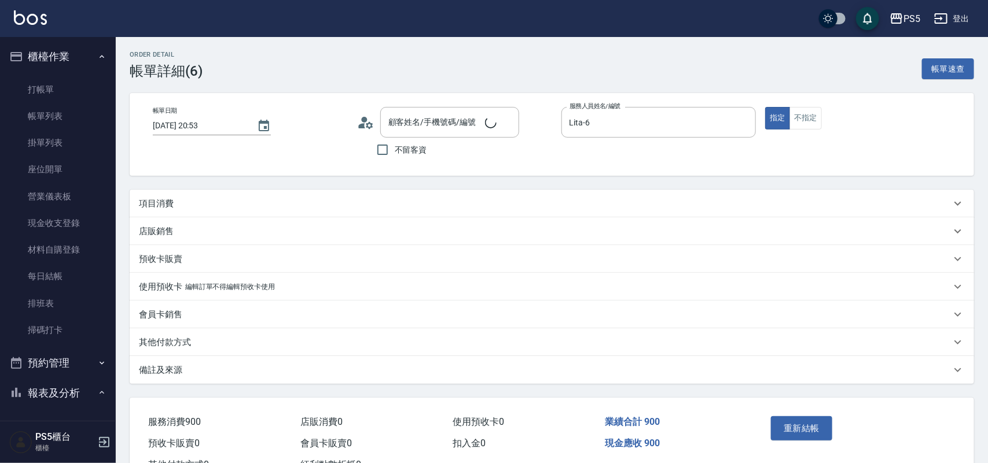
type input "[DATE] 20:53"
type input "Lita-6"
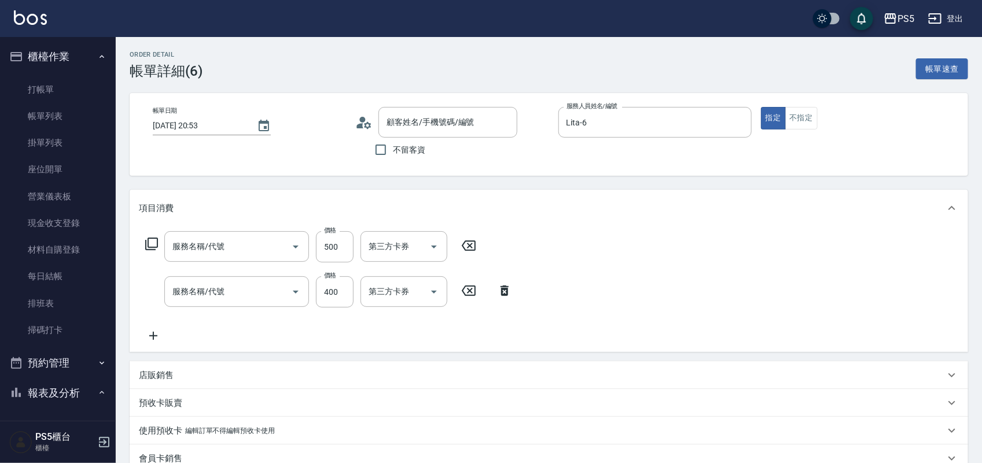
type input "[PERSON_NAME]/0928645135/0928645135"
type input "精油洗髮(102)"
type input "洗剪400(201)"
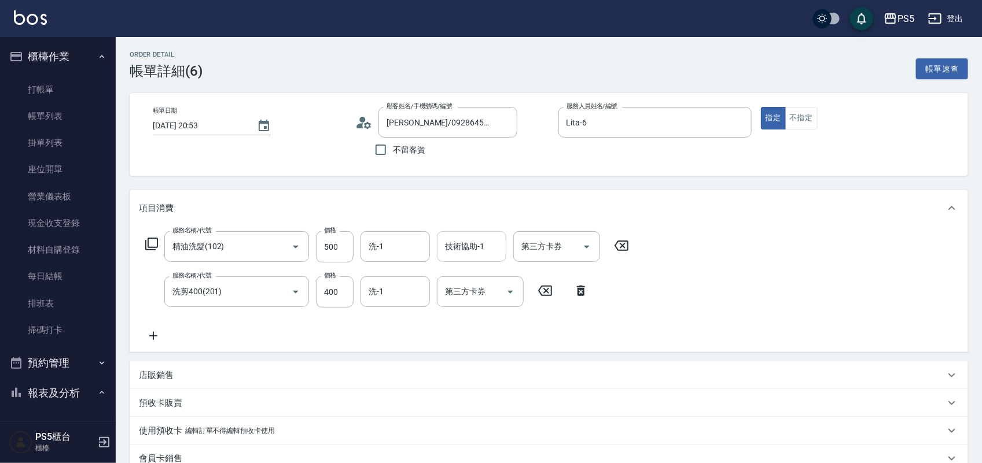
click at [457, 250] on div "技術協助-1 技術協助-1" at bounding box center [471, 246] width 69 height 31
type input "咚咚-30"
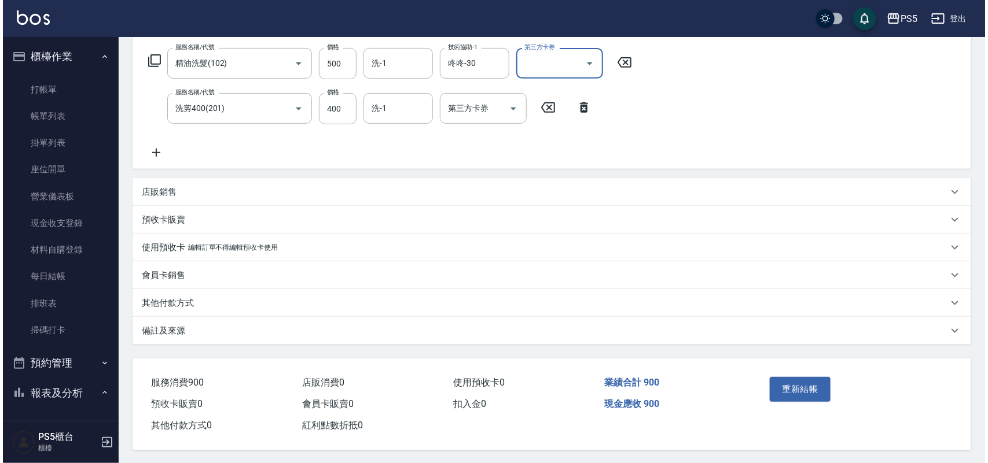
scroll to position [189, 0]
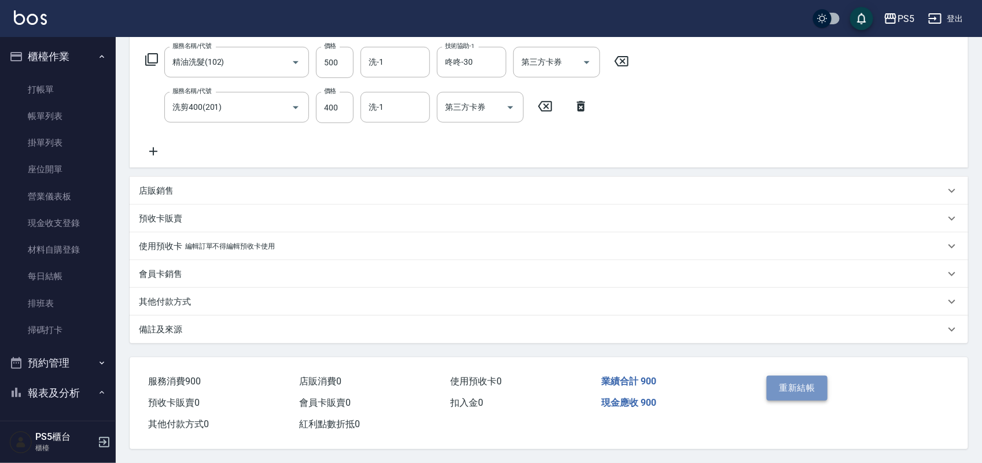
click at [783, 376] on button "重新結帳" at bounding box center [797, 388] width 61 height 24
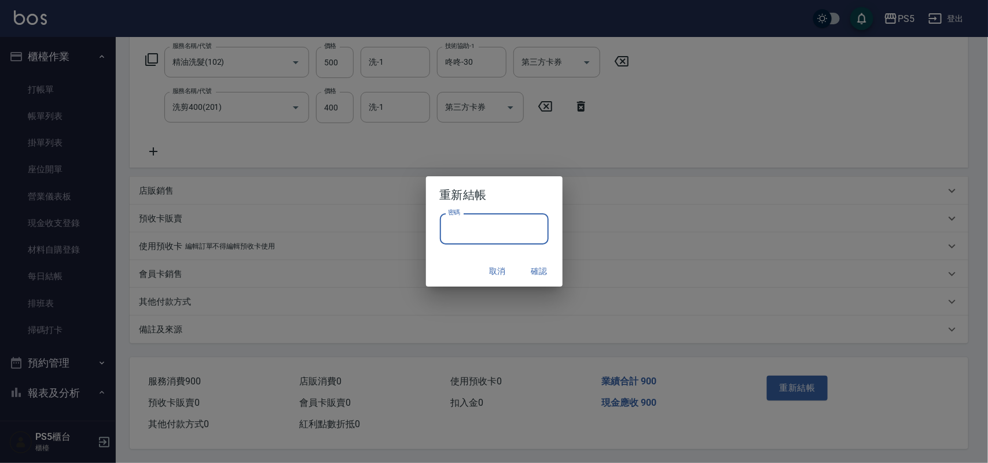
click at [488, 226] on input "密碼" at bounding box center [494, 228] width 109 height 31
type input "****"
click at [541, 266] on button "確認" at bounding box center [539, 271] width 37 height 21
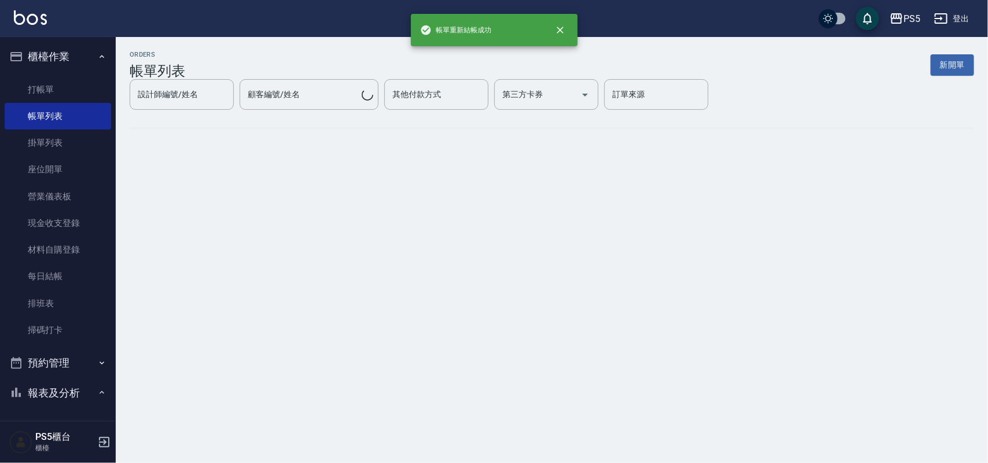
click at [545, 274] on div "ORDERS 帳單列表 新開單 設計師編號/姓名 設計師編號/姓名 顧客編號/姓名 顧客編號/姓名 其他付款方式 其他付款方式 第三方卡券 第三方卡券 訂單來…" at bounding box center [494, 231] width 988 height 463
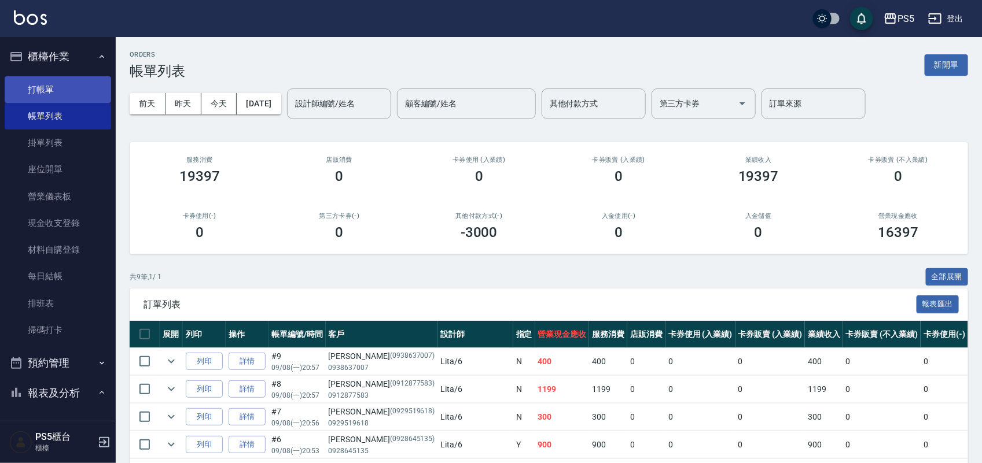
click at [68, 96] on link "打帳單" at bounding box center [58, 89] width 106 height 27
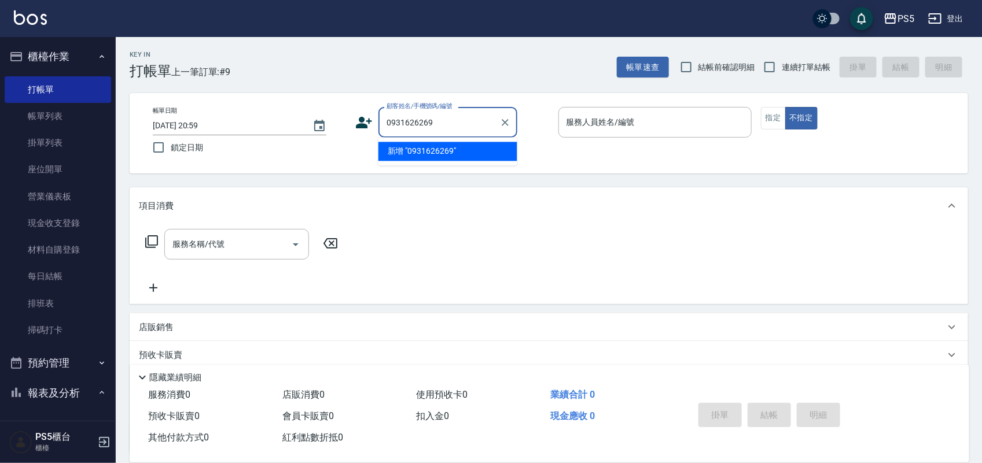
click at [431, 157] on li "新增 "0931626269"" at bounding box center [447, 151] width 139 height 19
type input "0931626269"
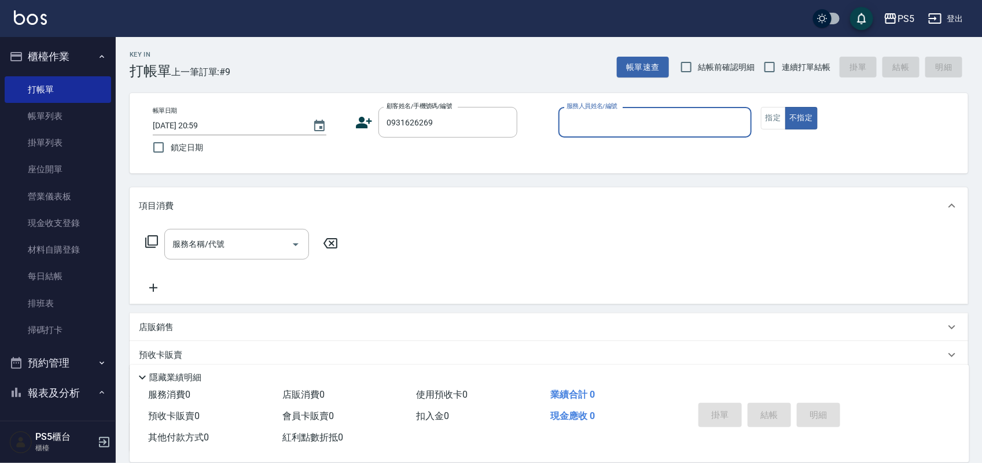
click at [359, 124] on icon at bounding box center [364, 123] width 16 height 12
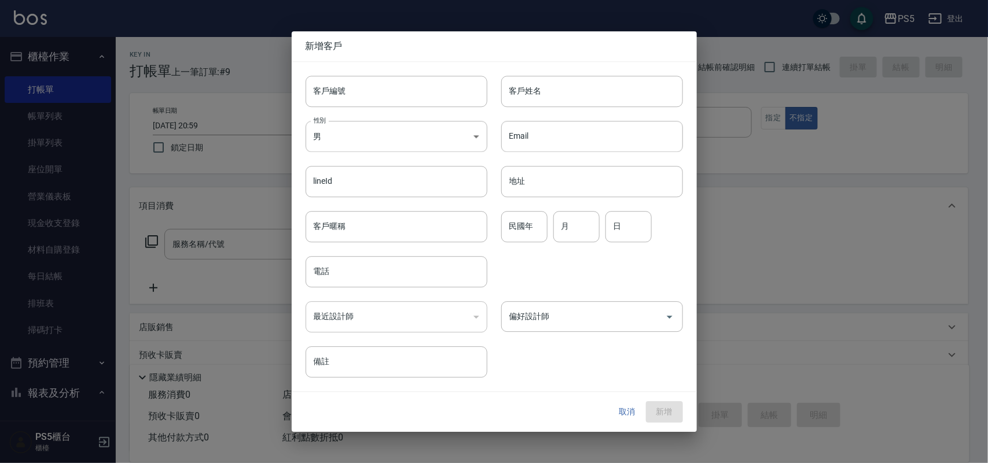
type input "0931626269"
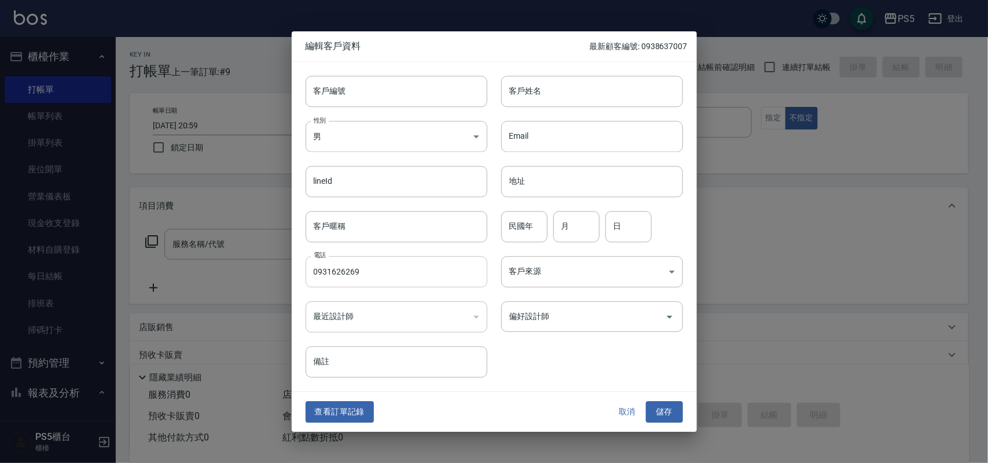
click at [386, 270] on input "0931626269" at bounding box center [396, 271] width 182 height 31
click at [385, 270] on input "0931626269" at bounding box center [396, 271] width 182 height 31
click at [397, 98] on input "客戶編號" at bounding box center [396, 91] width 182 height 31
paste input "0931626269"
type input "0931626269"
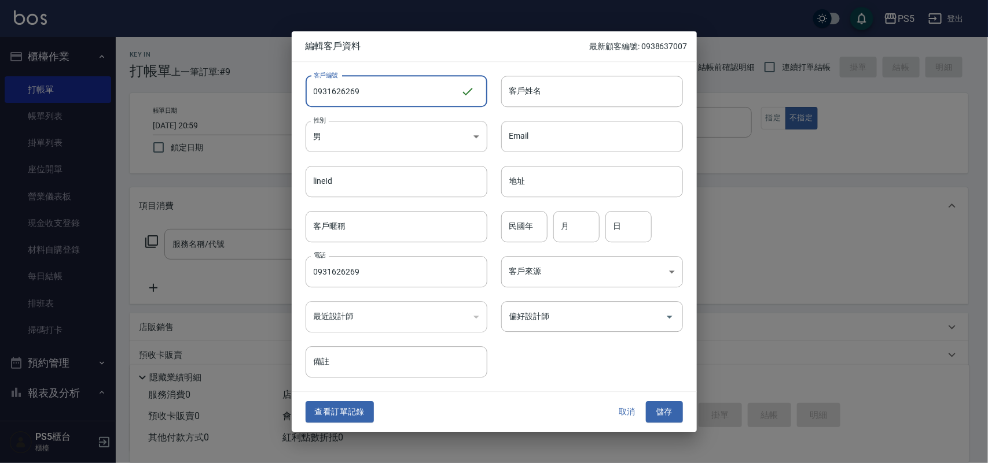
click at [526, 85] on input "客戶姓名" at bounding box center [592, 91] width 182 height 31
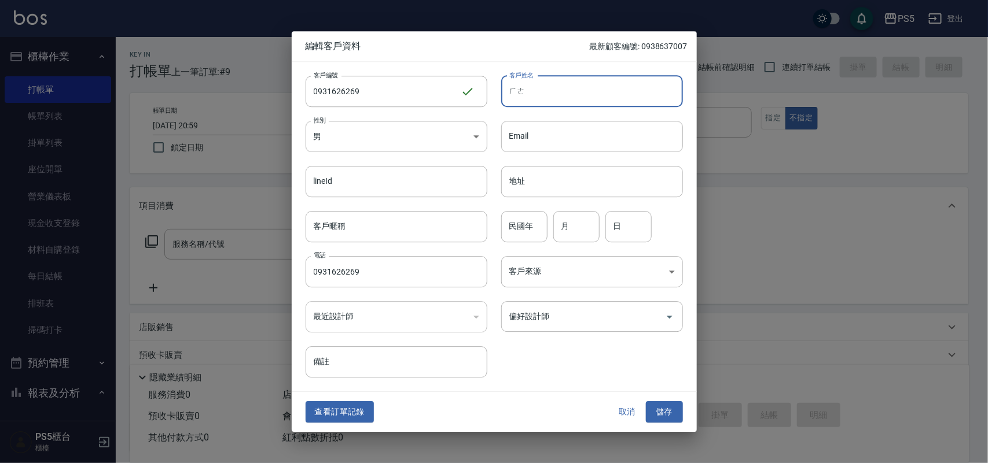
type input "和"
type input "[PERSON_NAME]"
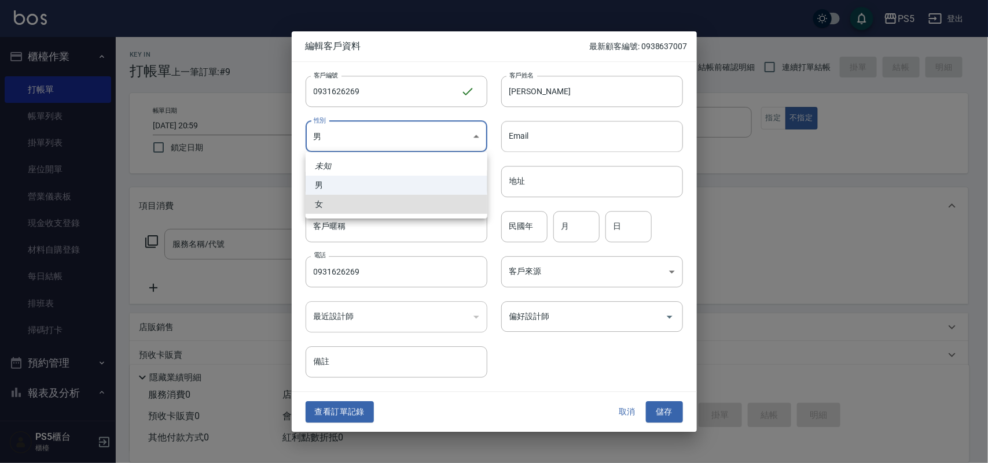
type input "[DEMOGRAPHIC_DATA]"
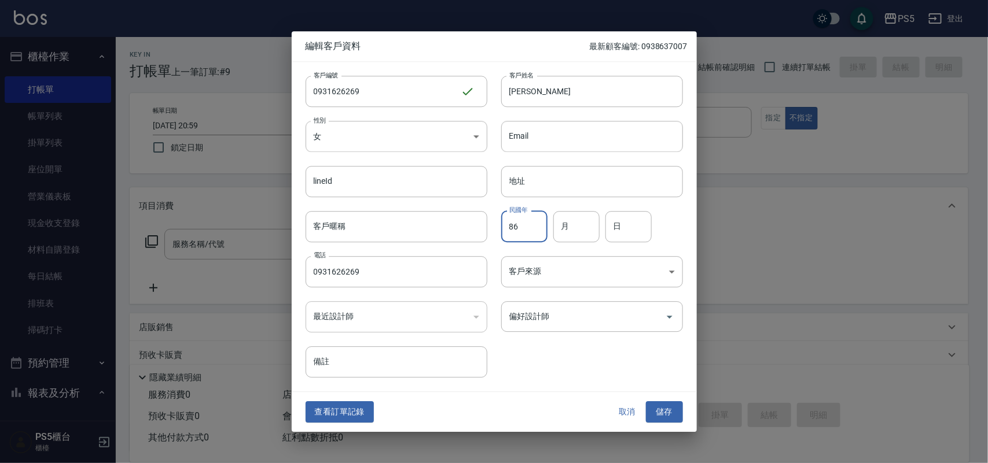
type input "86"
type input "2"
type input "18"
click at [646, 402] on button "儲存" at bounding box center [664, 412] width 37 height 21
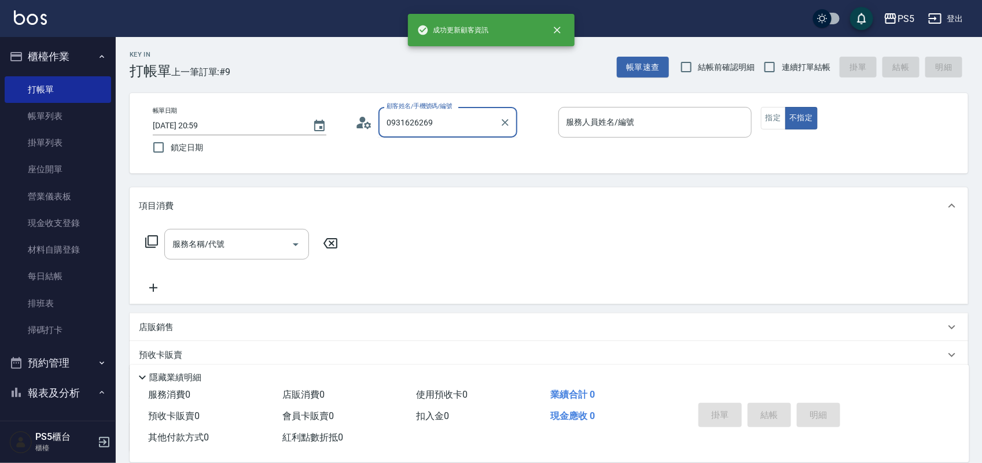
click at [483, 124] on input "0931626269" at bounding box center [439, 122] width 111 height 20
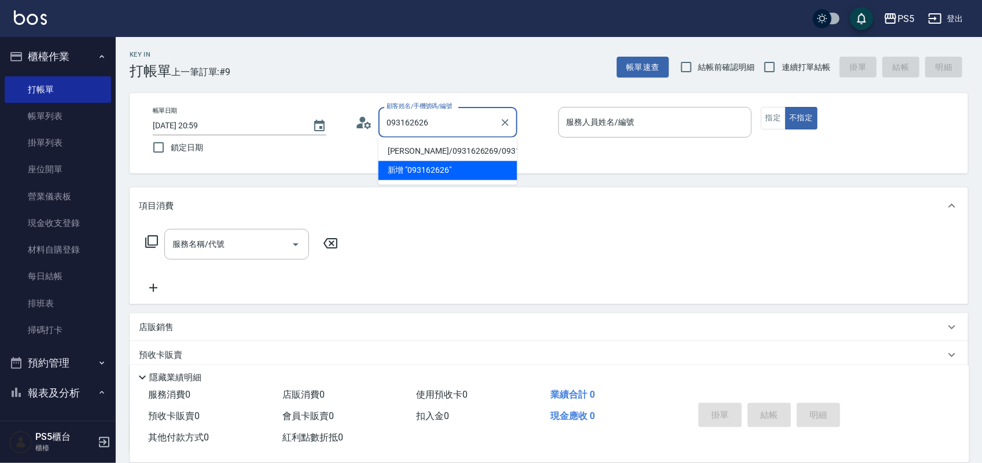
type input "[PERSON_NAME]/0931626269/0931626269"
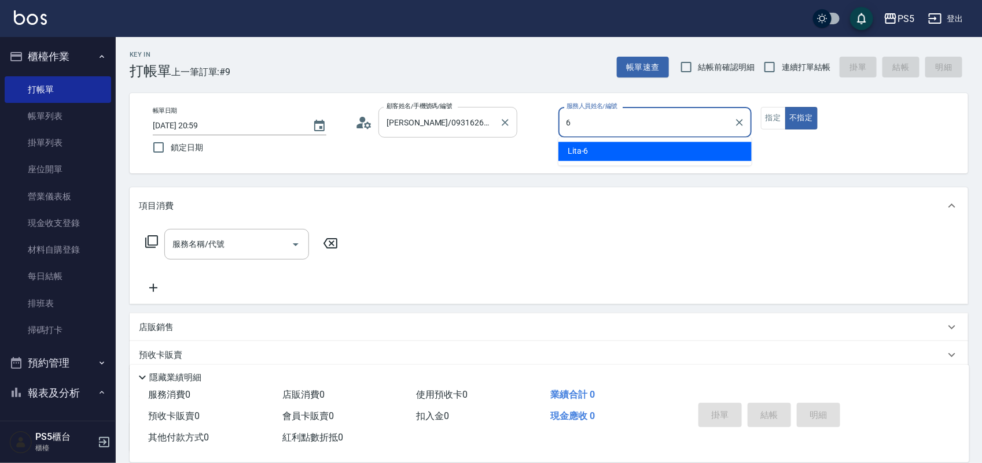
type input "Lita-6"
type button "false"
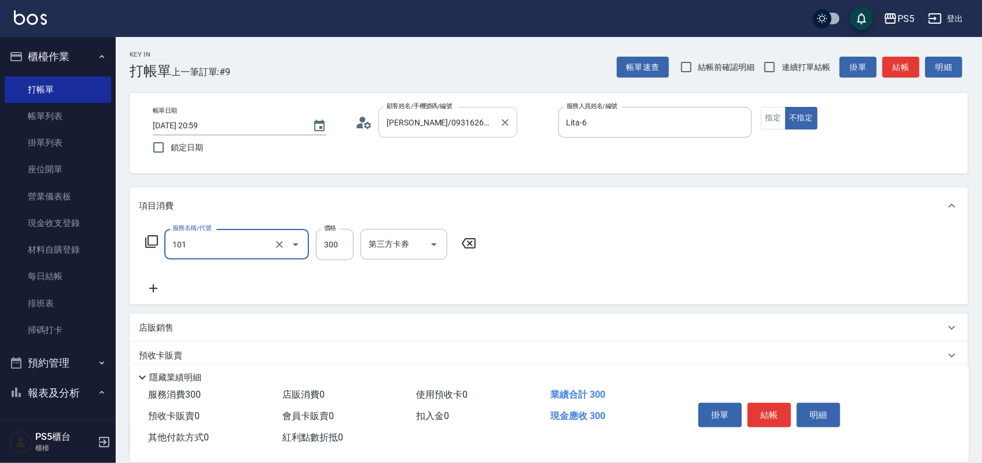
type input "洗髮(101)"
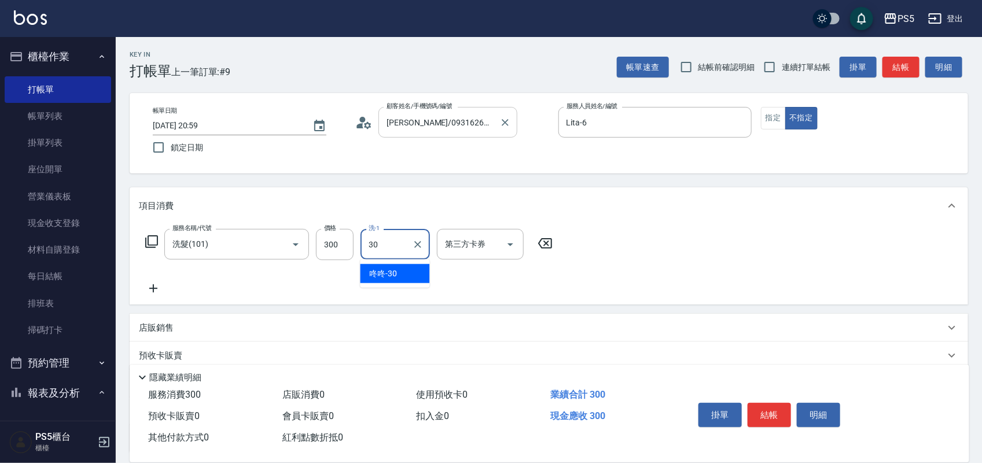
type input "咚咚-30"
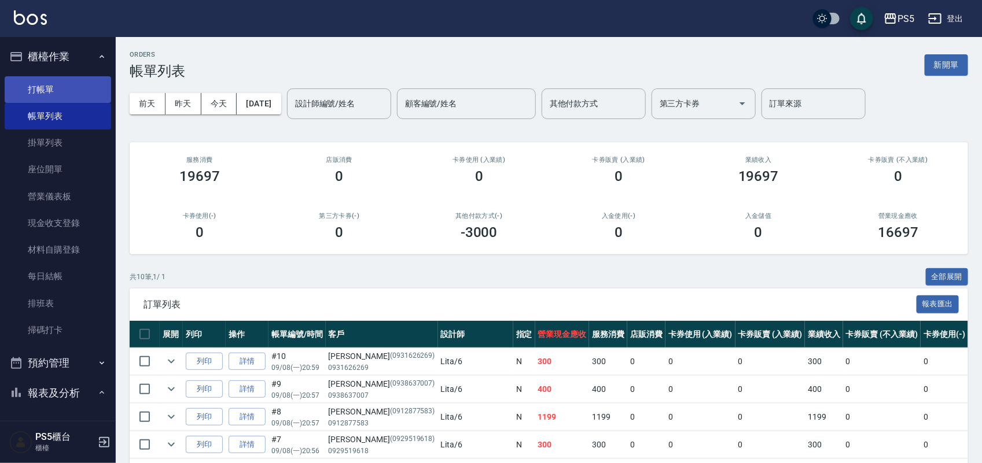
click at [67, 84] on link "打帳單" at bounding box center [58, 89] width 106 height 27
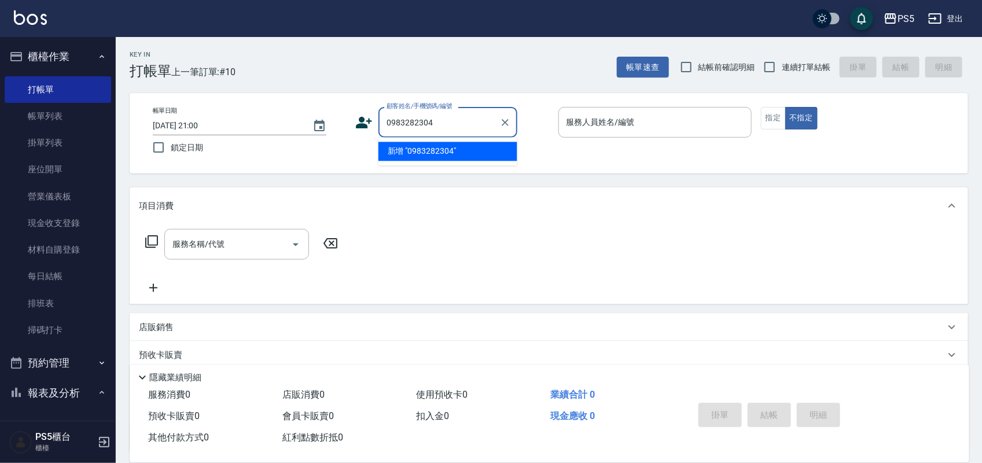
click at [444, 154] on li "新增 "0983282304"" at bounding box center [447, 151] width 139 height 19
type input "0983282304"
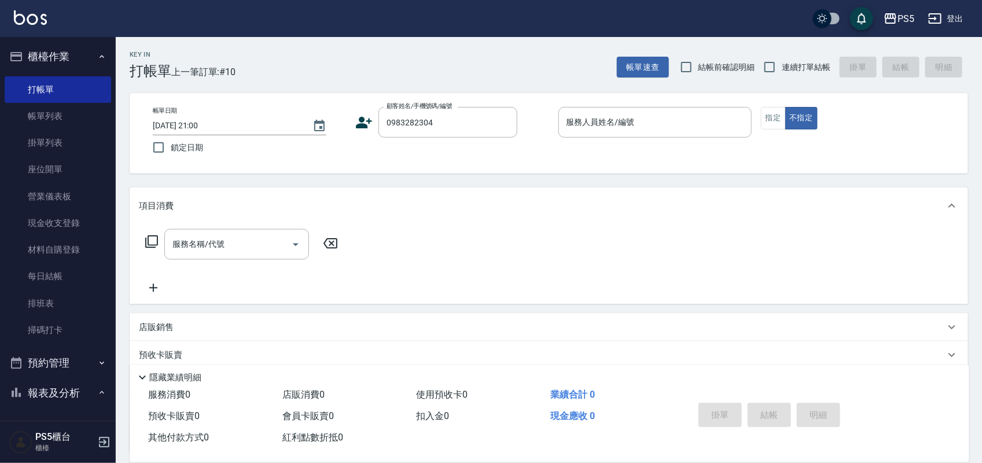
click at [360, 120] on icon at bounding box center [364, 123] width 16 height 12
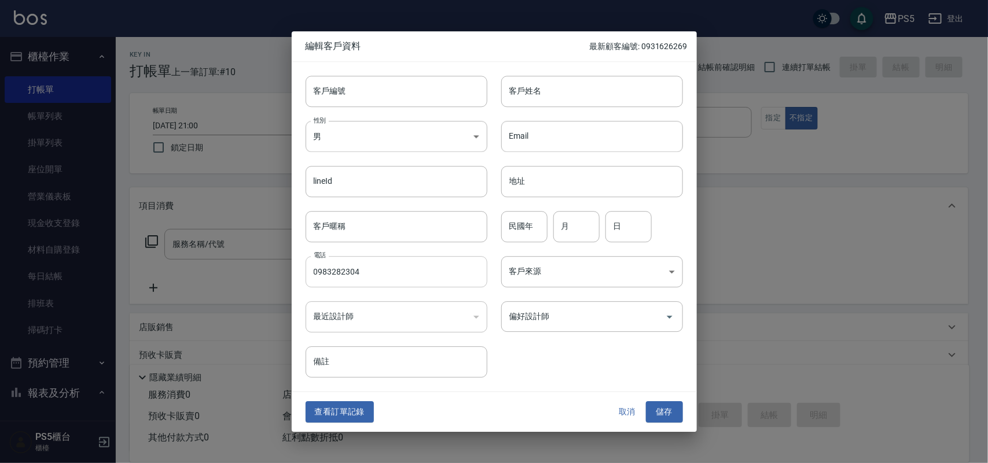
click at [398, 264] on input "0983282304" at bounding box center [396, 271] width 182 height 31
click at [406, 97] on input "客戶編號" at bounding box center [396, 91] width 182 height 31
paste input "0983282304"
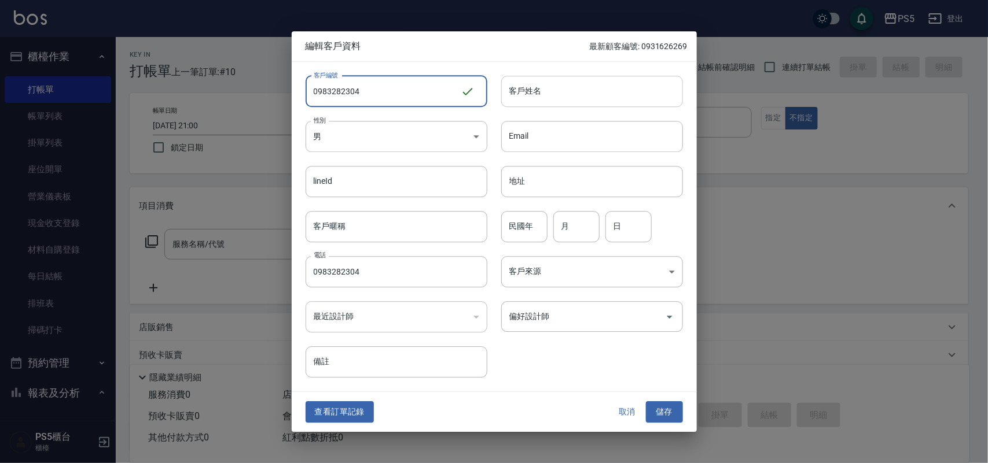
type input "0983282304"
click at [547, 83] on input "客戶姓名" at bounding box center [592, 91] width 182 height 31
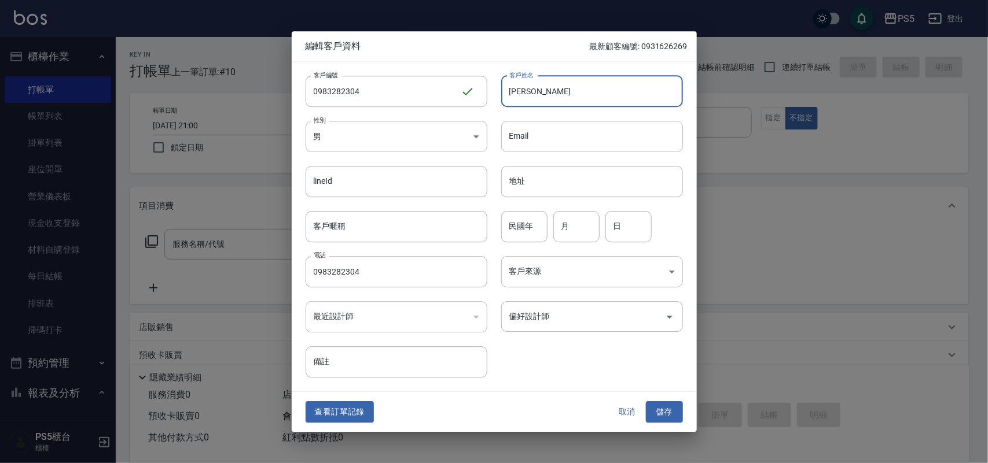
type input "[PERSON_NAME]"
type input "8"
type input "14"
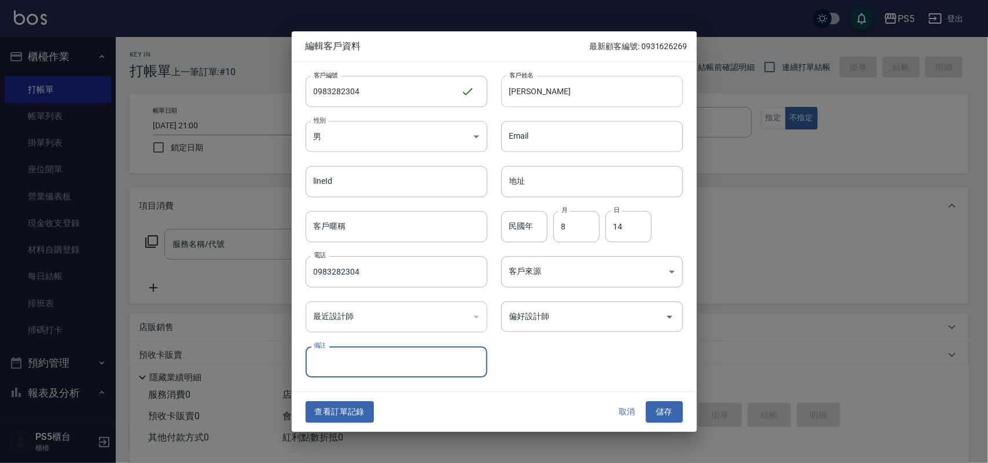
click at [646, 402] on button "儲存" at bounding box center [664, 412] width 37 height 21
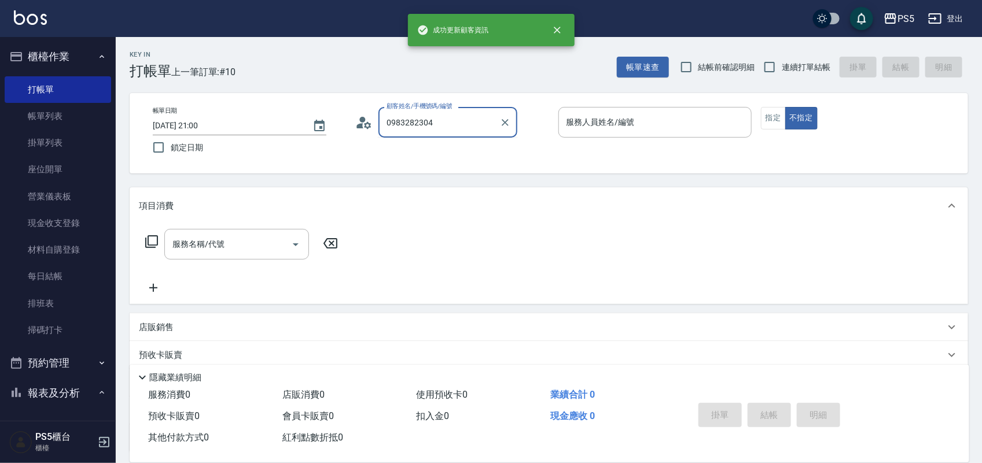
click at [460, 117] on input "0983282304" at bounding box center [439, 122] width 111 height 20
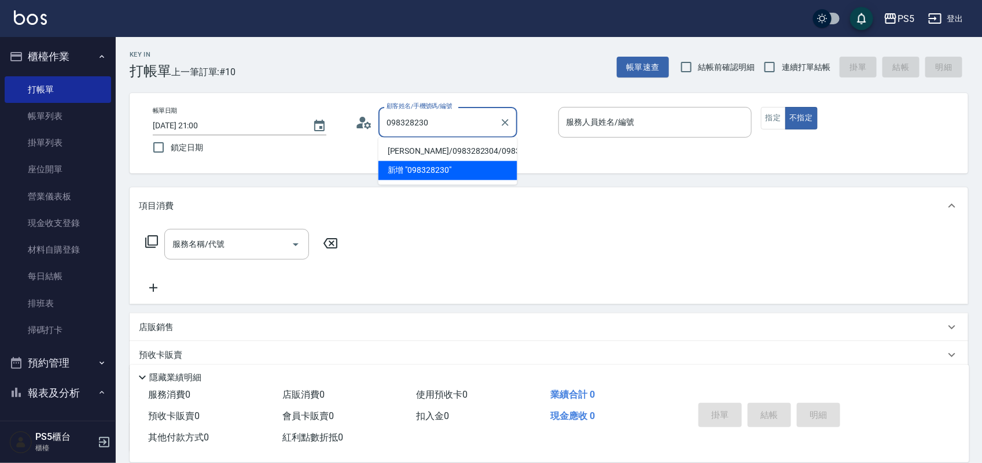
type input "[PERSON_NAME]/0983282304/0983282304"
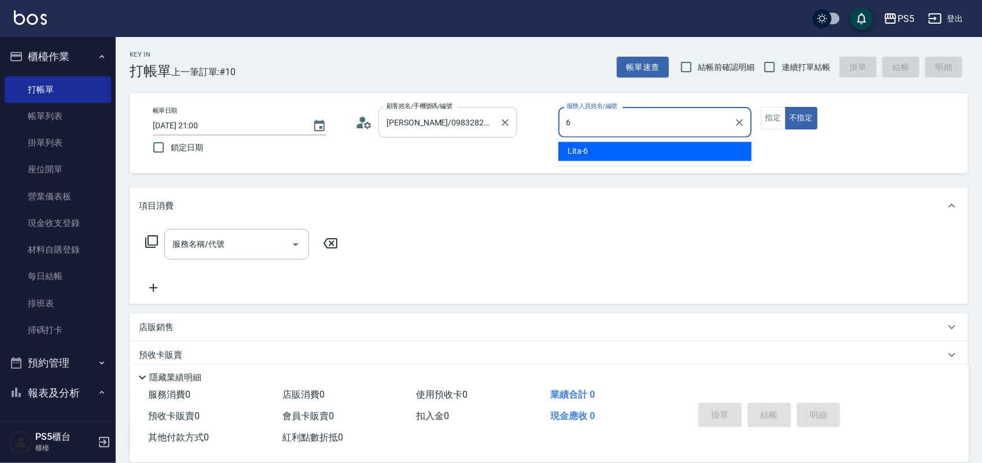
type input "Lita-6"
type button "false"
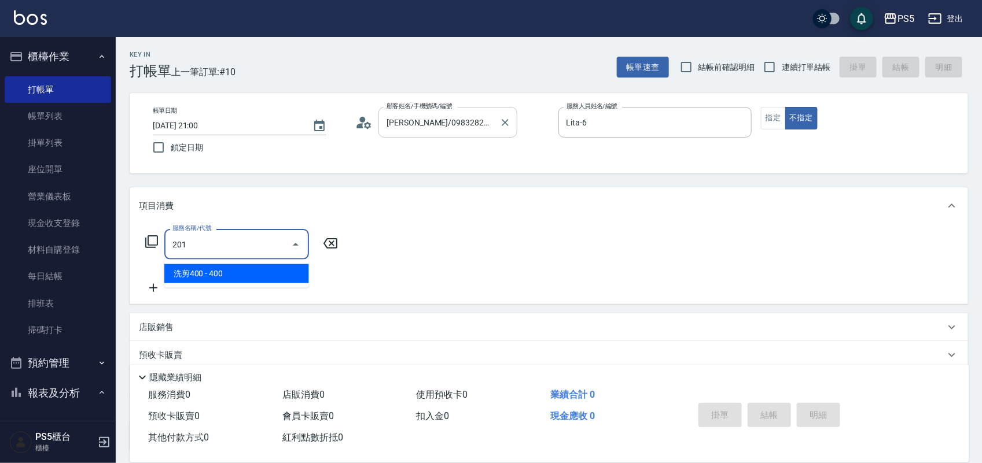
type input "洗剪400(201)"
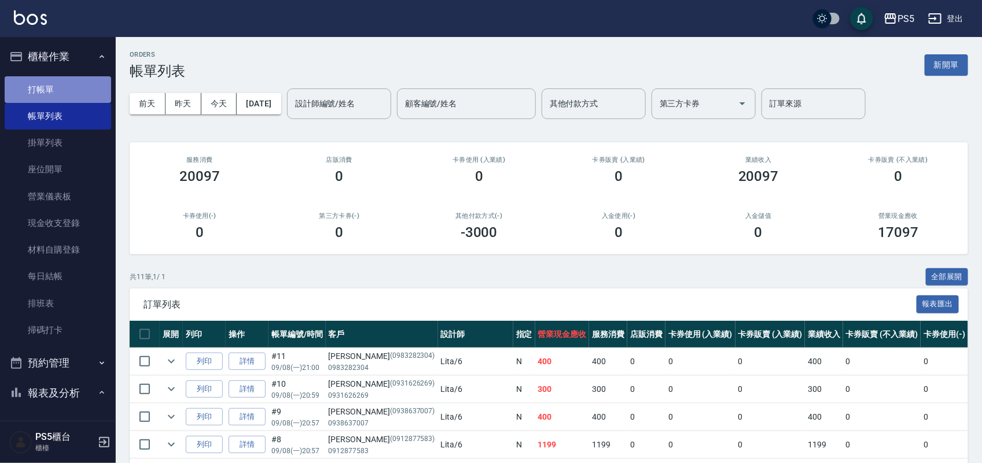
click at [71, 76] on link "打帳單" at bounding box center [58, 89] width 106 height 27
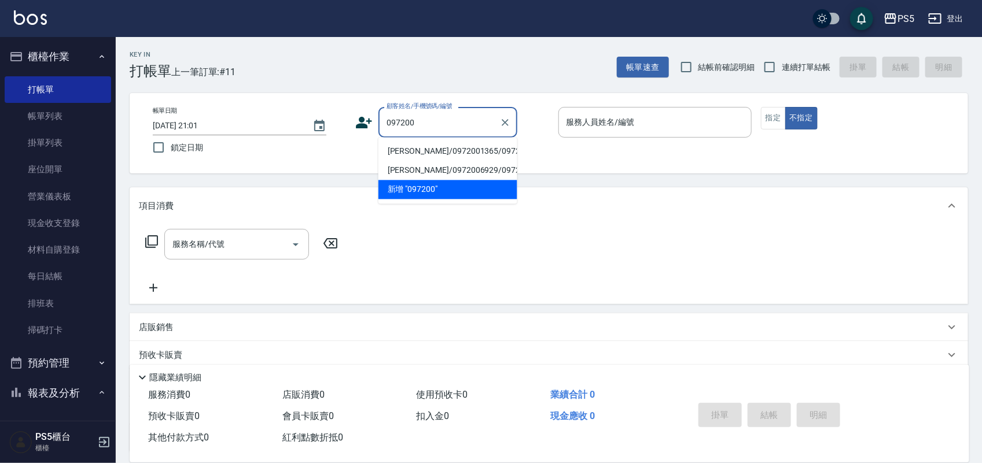
click at [426, 148] on li "[PERSON_NAME]/0972001365/0972001365" at bounding box center [447, 151] width 139 height 19
type input "[PERSON_NAME]/0972001365/0972001365"
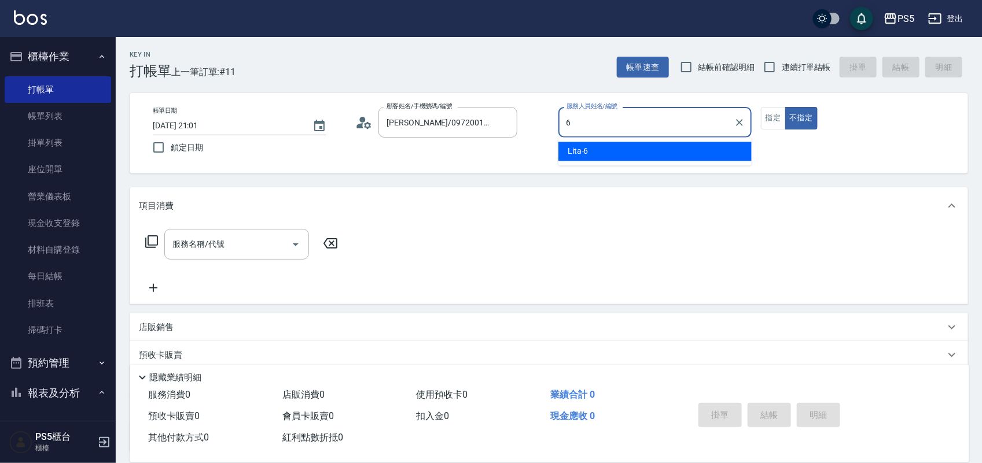
type input "Lita-6"
type button "false"
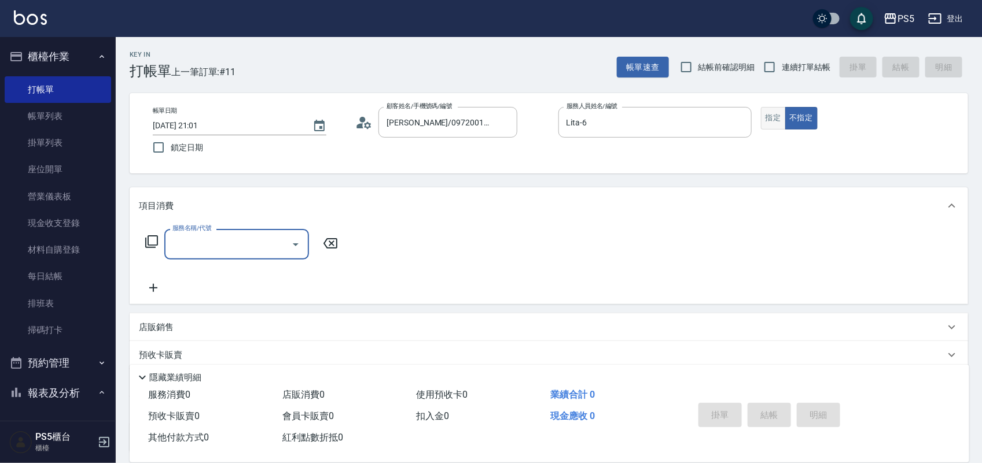
click at [775, 121] on button "指定" at bounding box center [773, 118] width 25 height 23
click at [186, 256] on div "服務名稱/代號" at bounding box center [236, 244] width 145 height 31
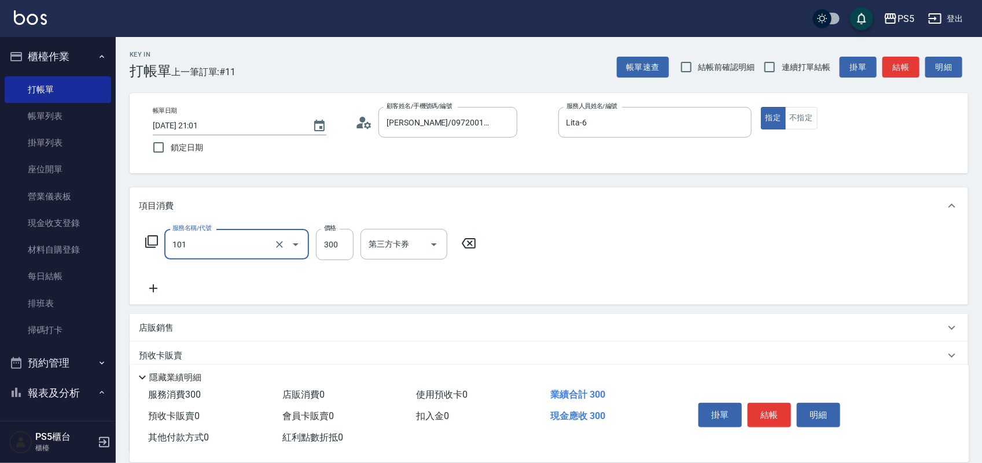
type input "洗髮(101)"
type input "400"
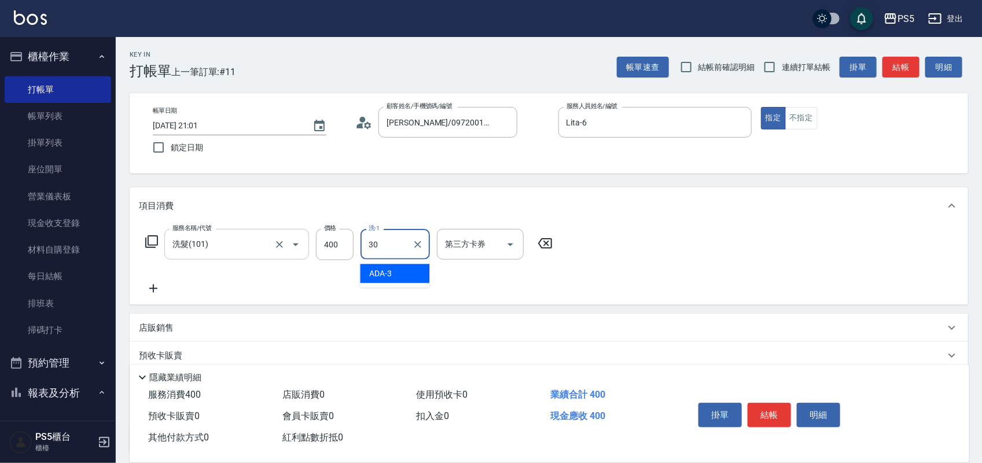
type input "咚咚-30"
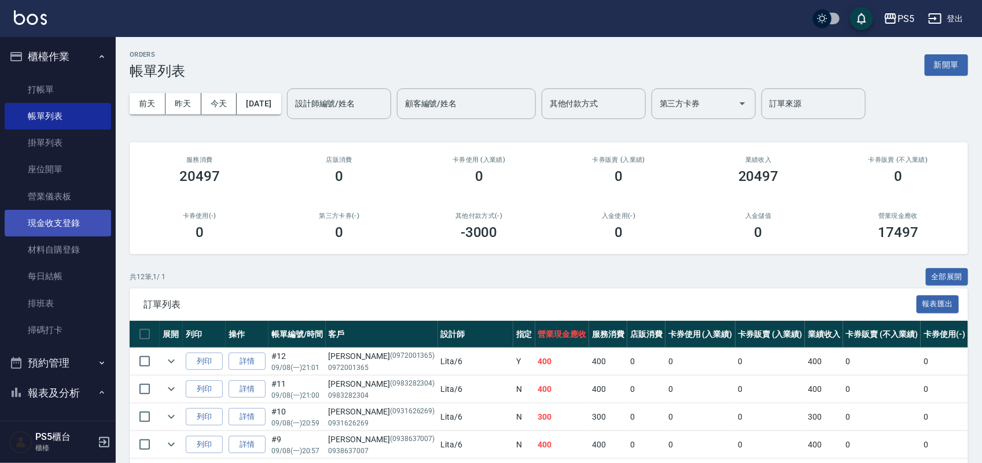
click at [68, 227] on link "現金收支登錄" at bounding box center [58, 223] width 106 height 27
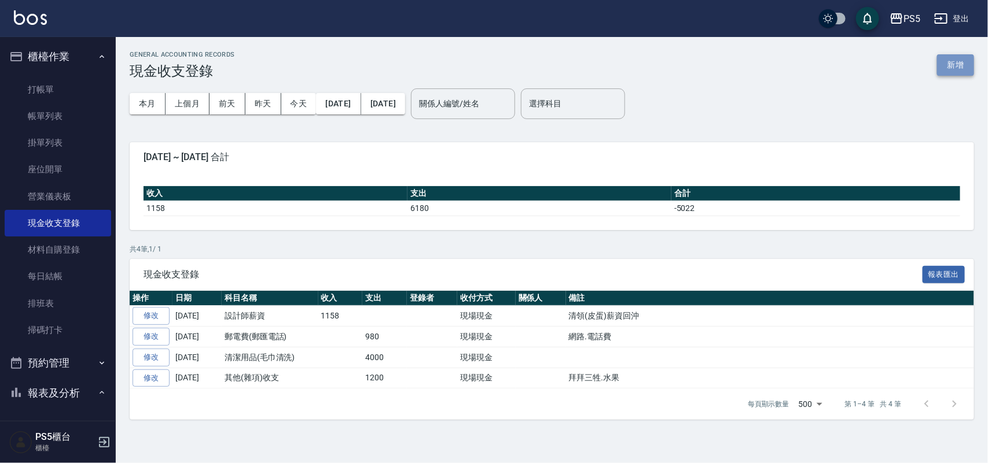
click at [958, 65] on button "新增" at bounding box center [955, 64] width 37 height 21
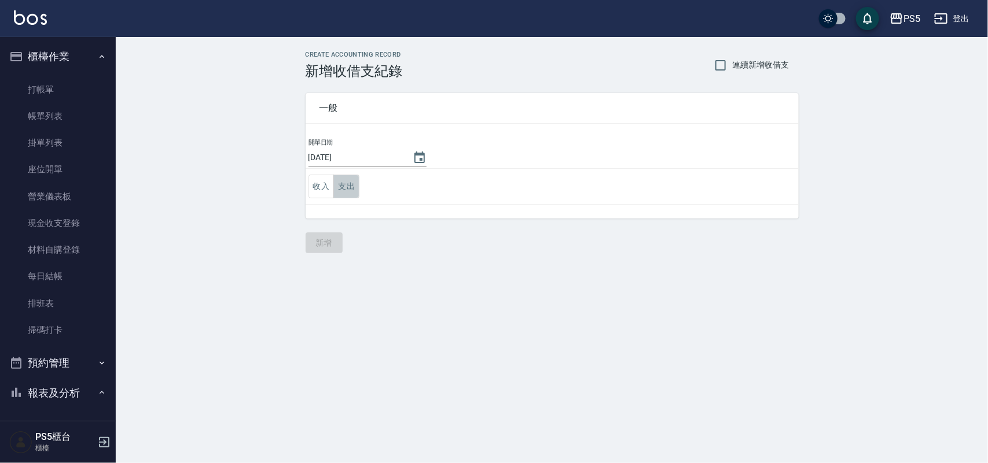
click at [357, 183] on button "支出" at bounding box center [346, 187] width 26 height 24
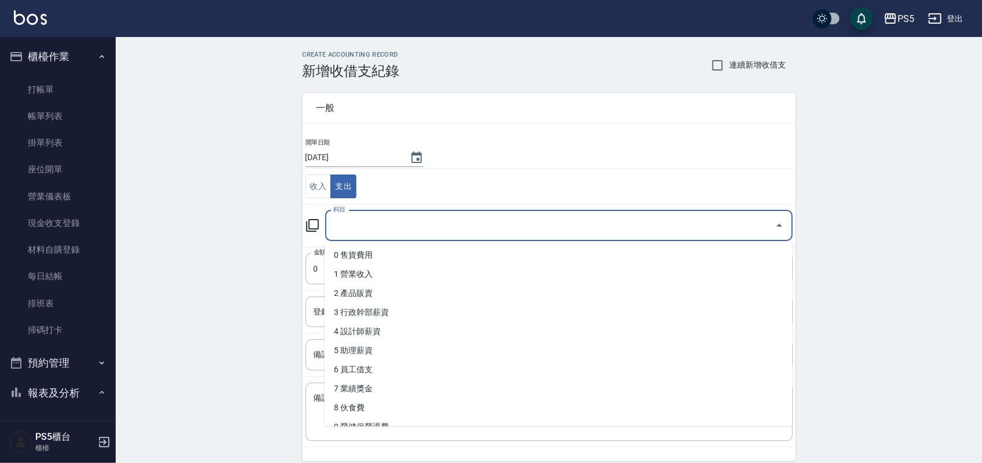
click at [352, 224] on input "科目" at bounding box center [550, 226] width 440 height 20
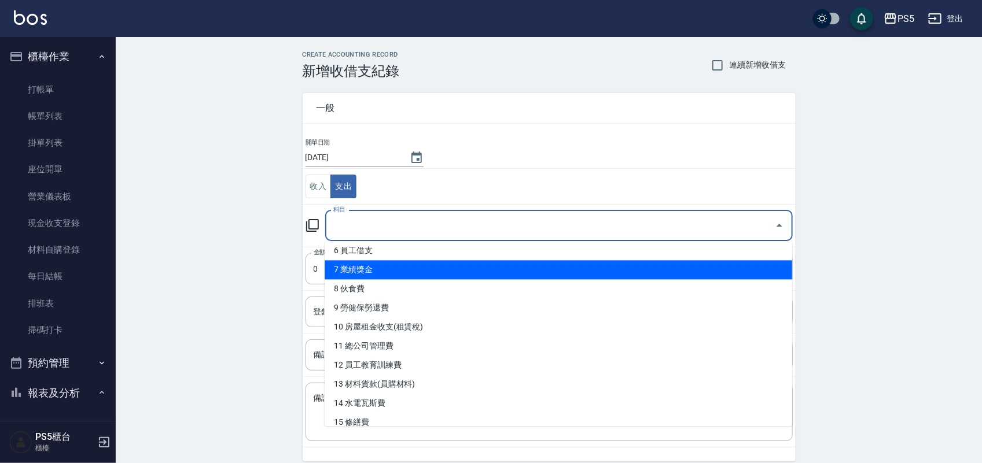
scroll to position [145, 0]
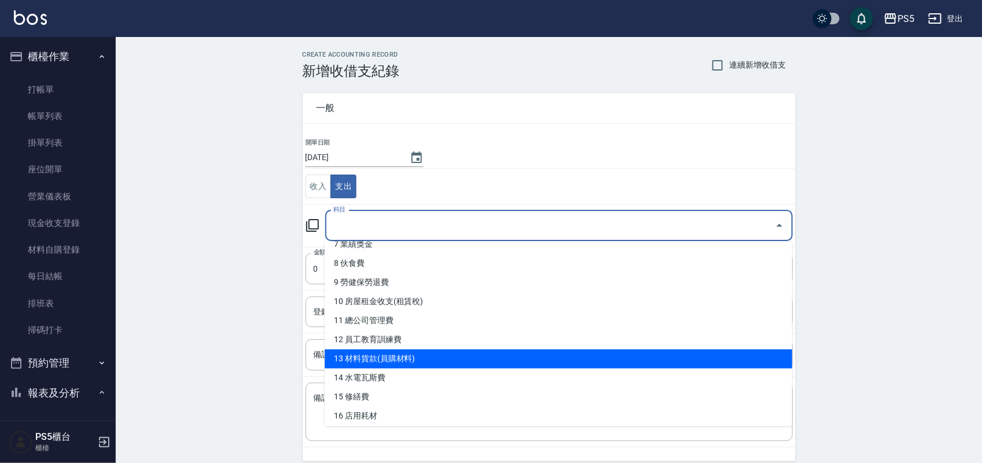
click at [410, 359] on li "13 材料貨款(員購材料)" at bounding box center [558, 359] width 467 height 19
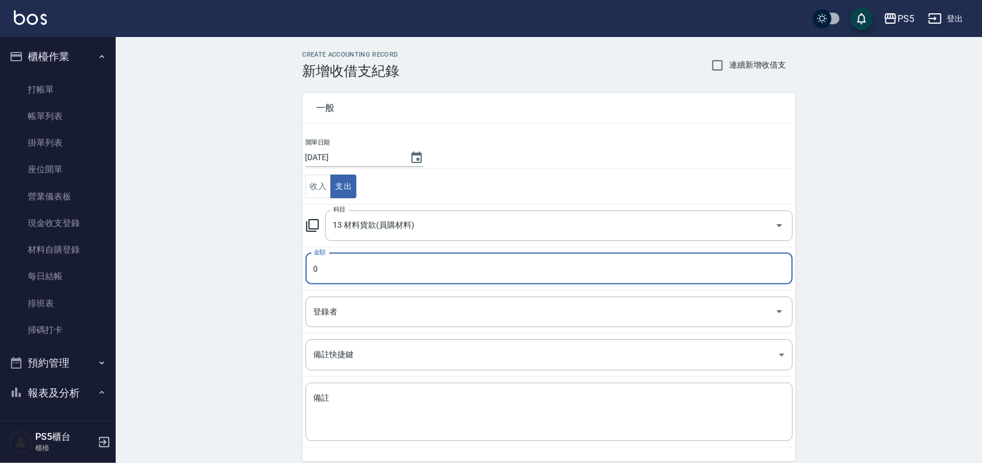
type input "13 材料貨款(員購材料)"
type input "2000"
click at [384, 394] on textarea "備註" at bounding box center [549, 412] width 471 height 39
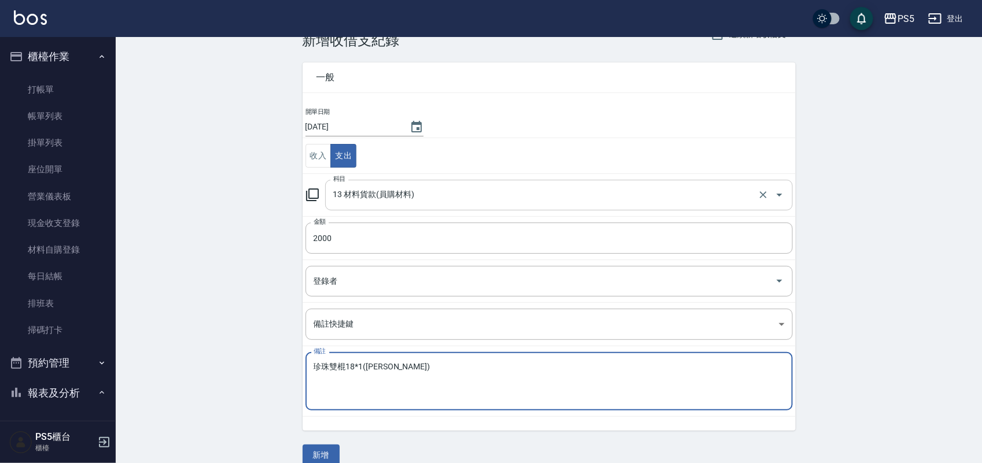
scroll to position [48, 0]
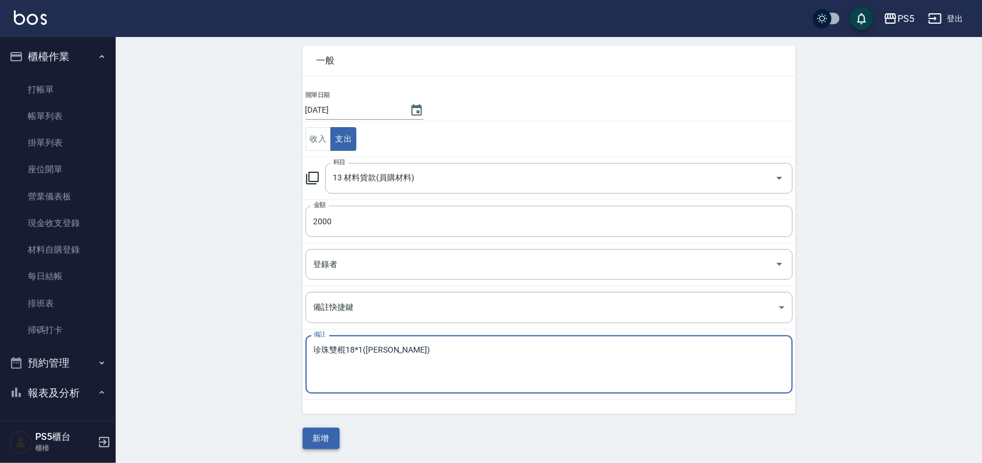
type textarea "珍珠雙棍18*1([PERSON_NAME])"
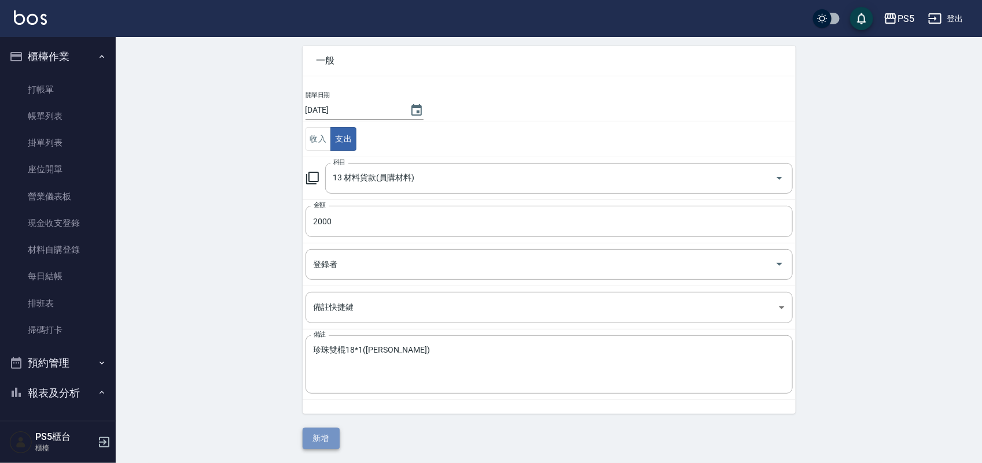
click at [329, 437] on button "新增" at bounding box center [321, 438] width 37 height 21
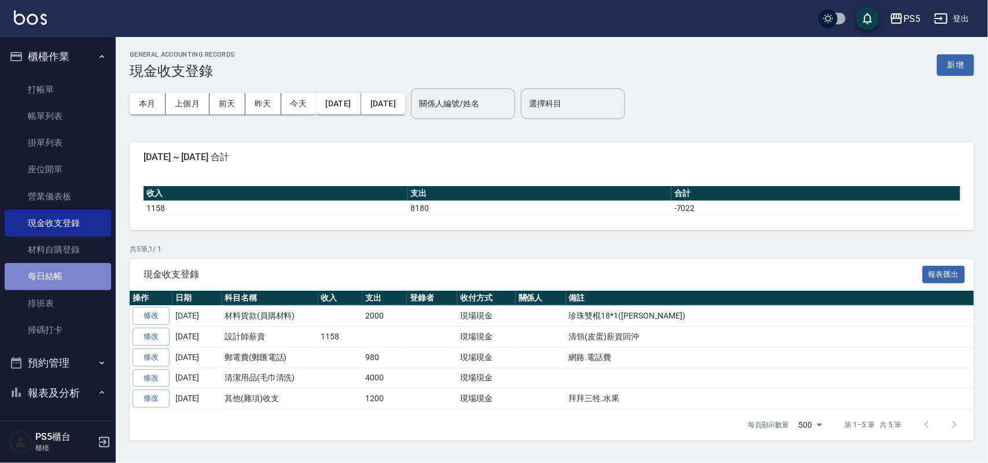
click at [65, 272] on link "每日結帳" at bounding box center [58, 276] width 106 height 27
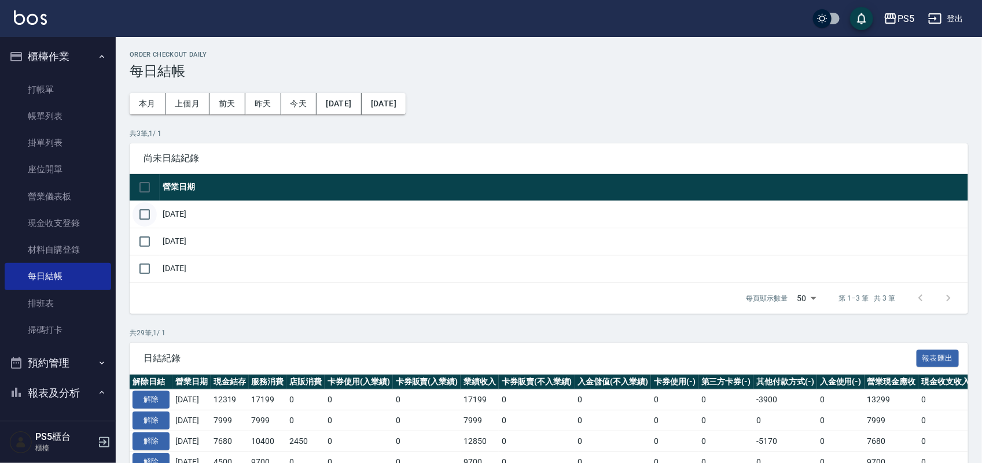
click at [142, 210] on input "checkbox" at bounding box center [144, 214] width 24 height 24
checkbox input "true"
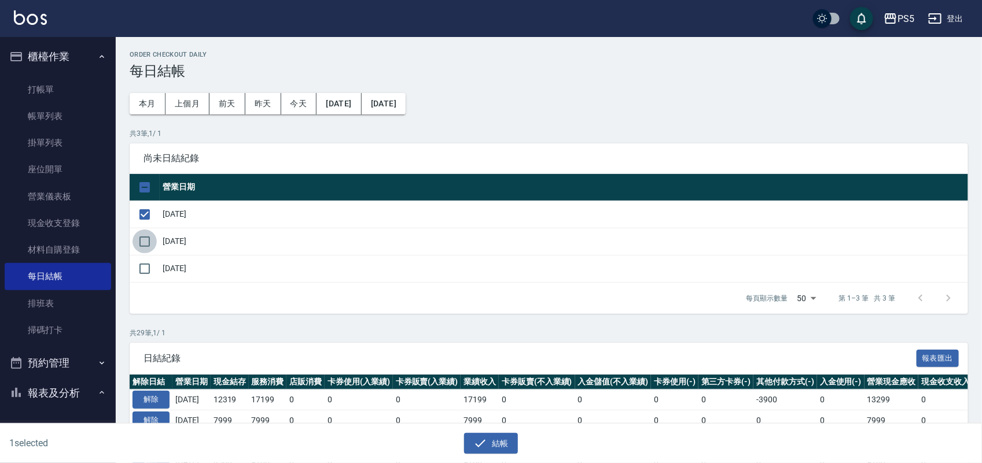
click at [143, 244] on input "checkbox" at bounding box center [144, 242] width 24 height 24
checkbox input "true"
click at [142, 267] on input "checkbox" at bounding box center [144, 269] width 24 height 24
checkbox input "true"
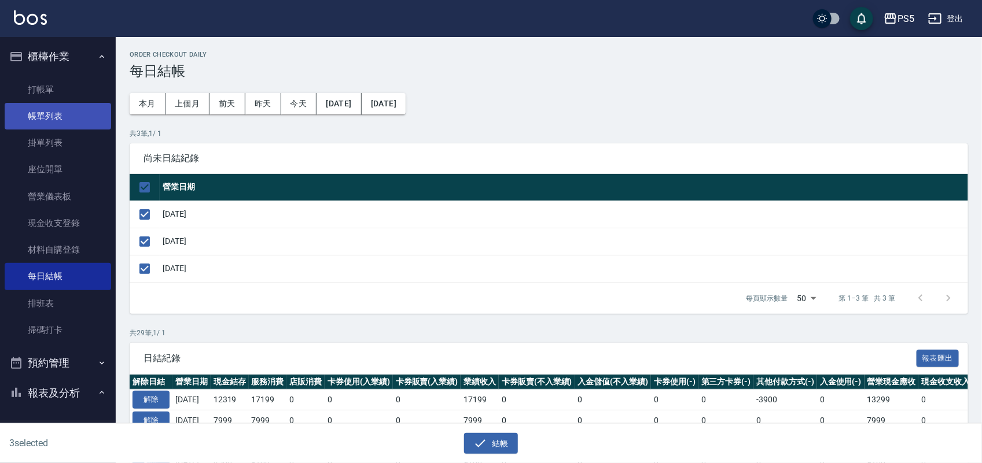
click at [38, 106] on link "帳單列表" at bounding box center [58, 116] width 106 height 27
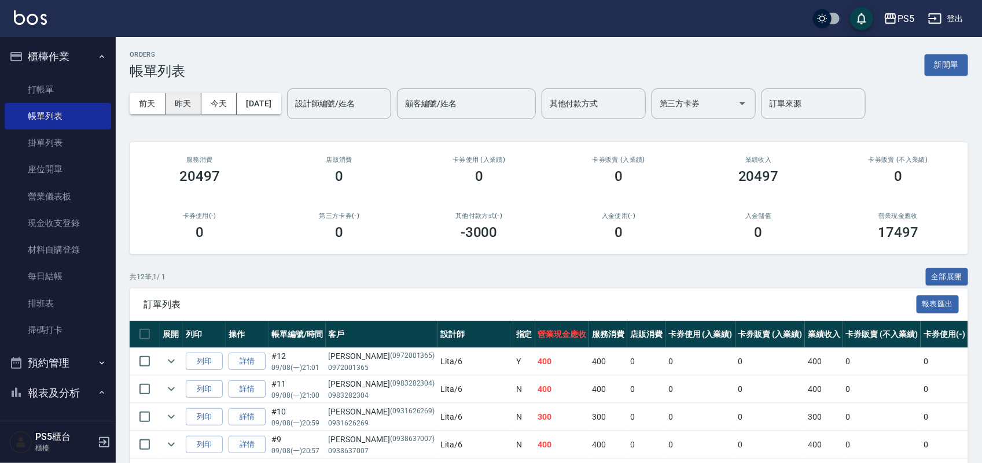
click at [192, 102] on button "昨天" at bounding box center [183, 103] width 36 height 21
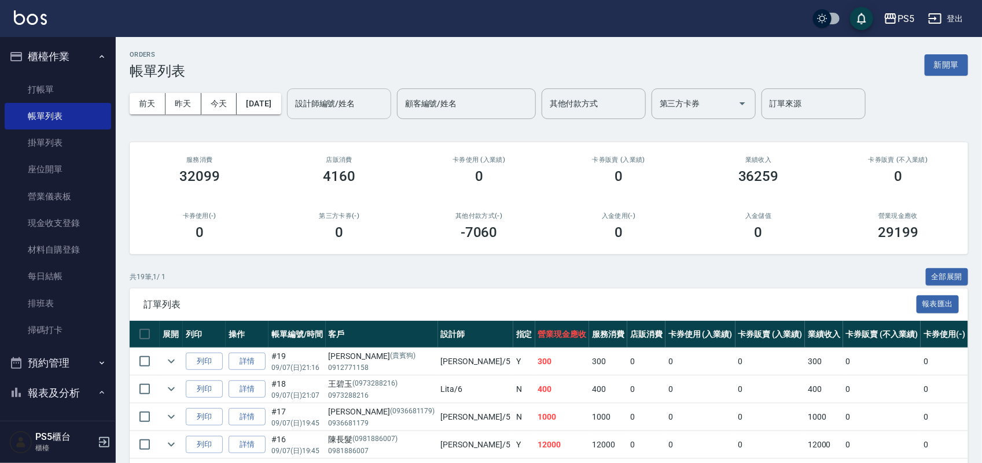
click at [327, 102] on input "設計師編號/姓名" at bounding box center [339, 104] width 94 height 20
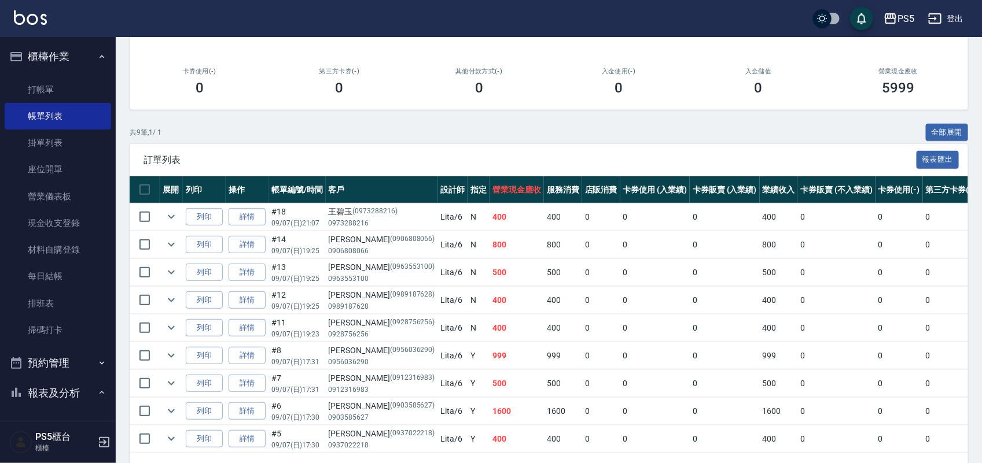
scroll to position [193, 0]
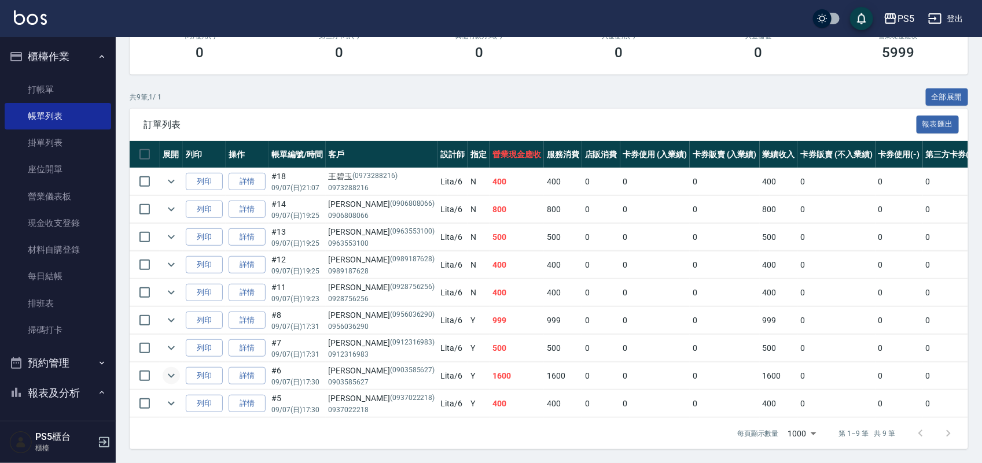
type input "Lita-6"
click at [171, 369] on icon "expand row" at bounding box center [171, 376] width 14 height 14
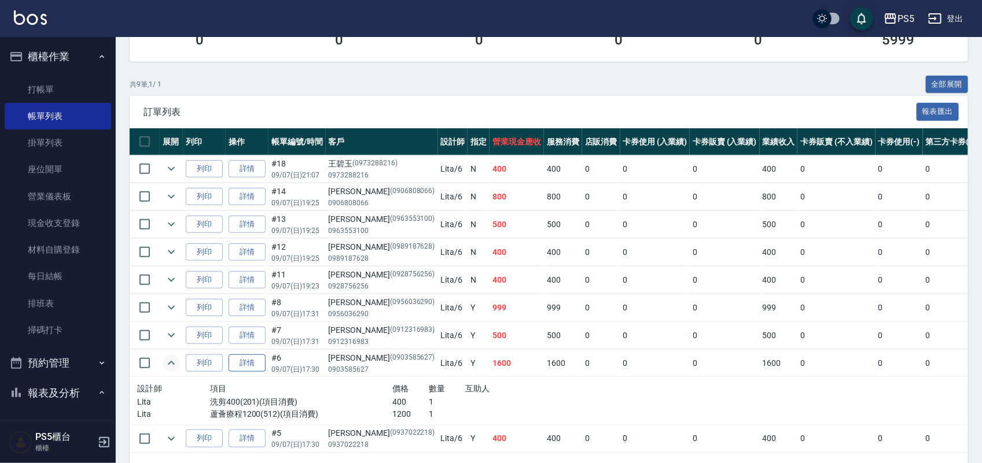
click at [242, 369] on link "詳情" at bounding box center [247, 364] width 37 height 18
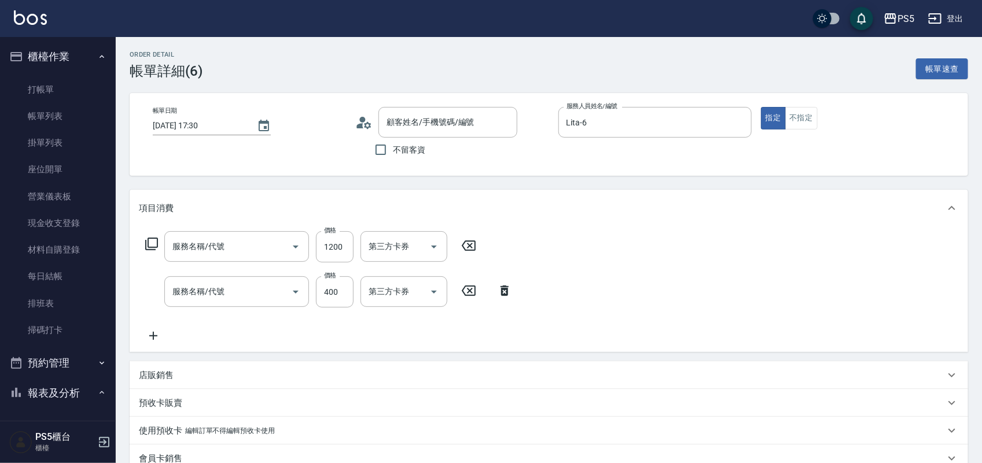
type input "[DATE] 17:30"
type input "Lita-6"
type input "蘆薈療程1200(512)"
type input "洗剪400(201)"
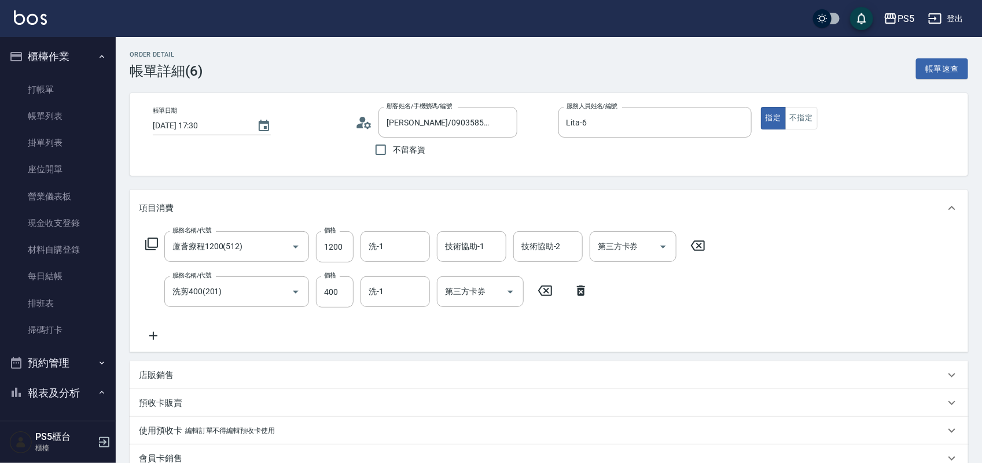
type input "[PERSON_NAME]/0903585627/0903585627"
click at [401, 257] on div "洗-1" at bounding box center [394, 246] width 69 height 31
type input "咚咚-30"
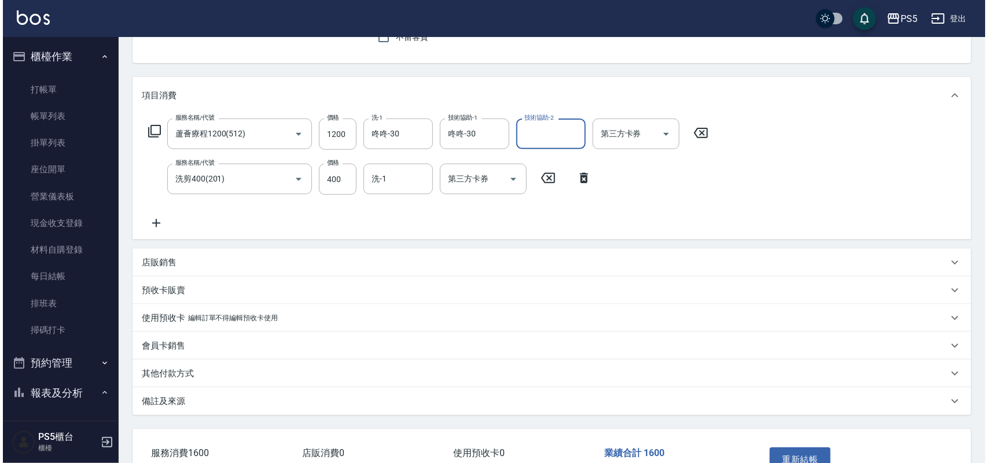
scroll to position [145, 0]
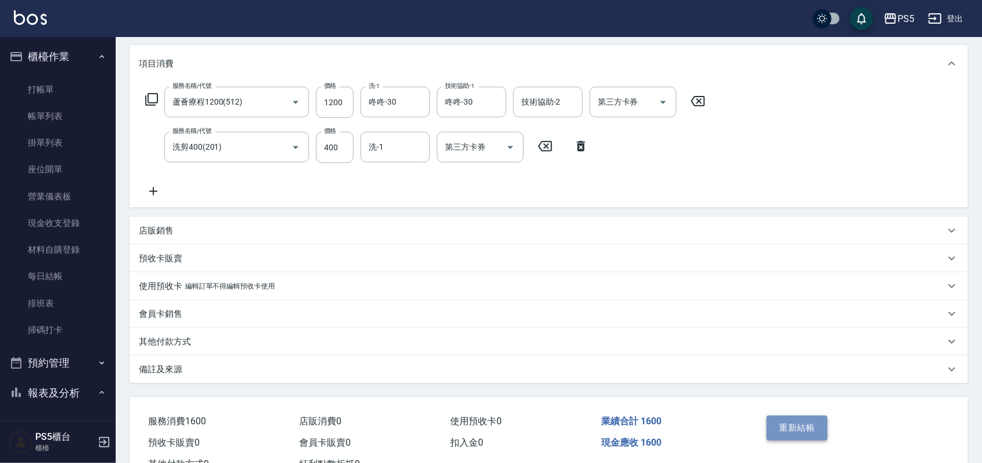
click at [788, 418] on button "重新結帳" at bounding box center [797, 428] width 61 height 24
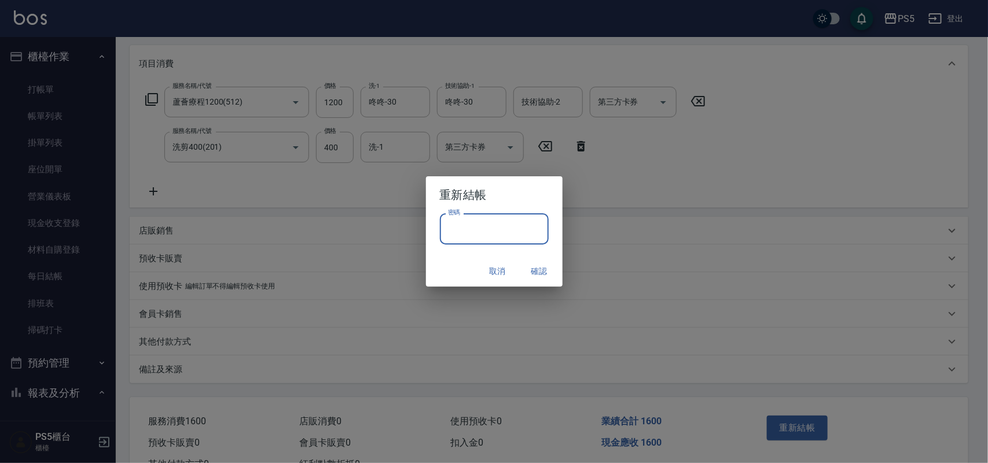
click at [510, 241] on input "密碼" at bounding box center [494, 228] width 109 height 31
type input "****"
click at [536, 267] on button "確認" at bounding box center [539, 271] width 37 height 21
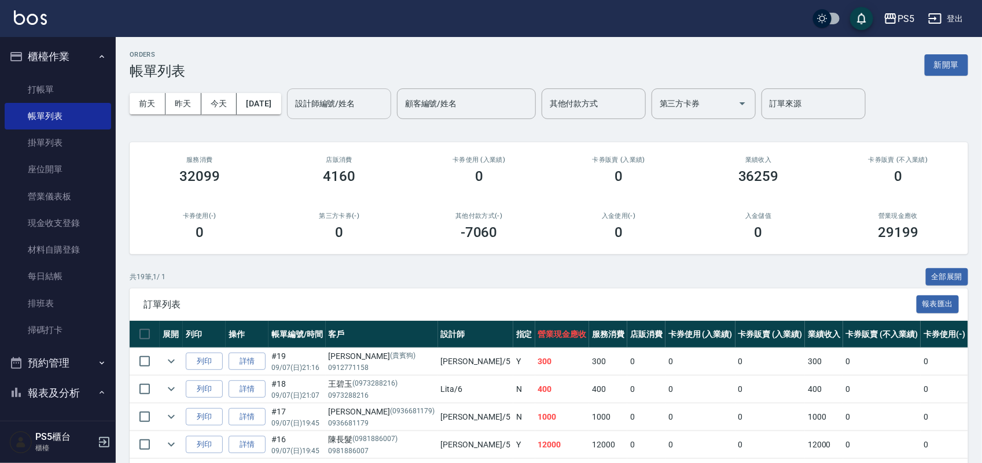
click at [377, 110] on input "設計師編號/姓名" at bounding box center [339, 104] width 94 height 20
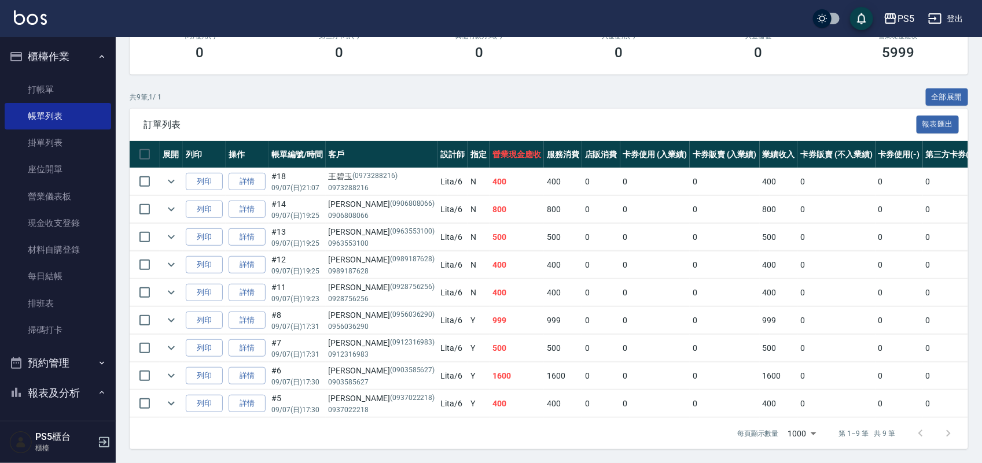
scroll to position [193, 0]
type input "Lita-6"
click at [164, 314] on icon "expand row" at bounding box center [171, 321] width 14 height 14
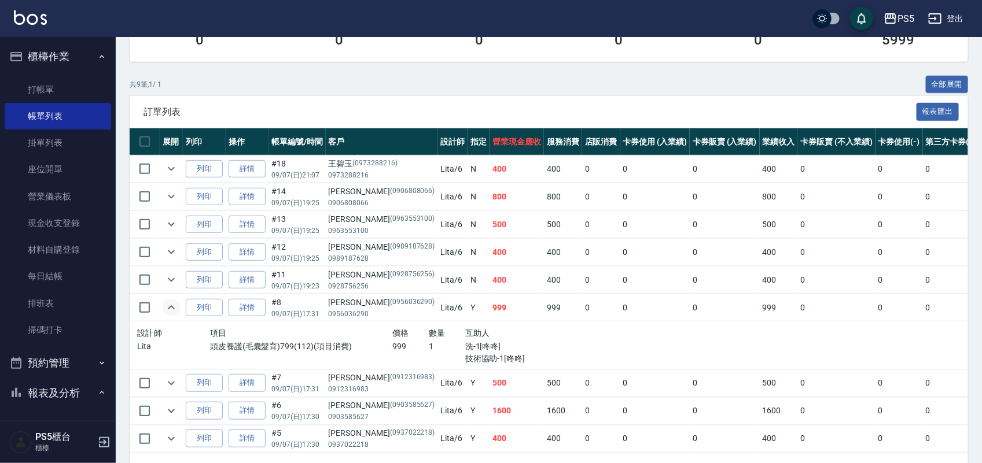
click at [164, 307] on icon "expand row" at bounding box center [171, 308] width 14 height 14
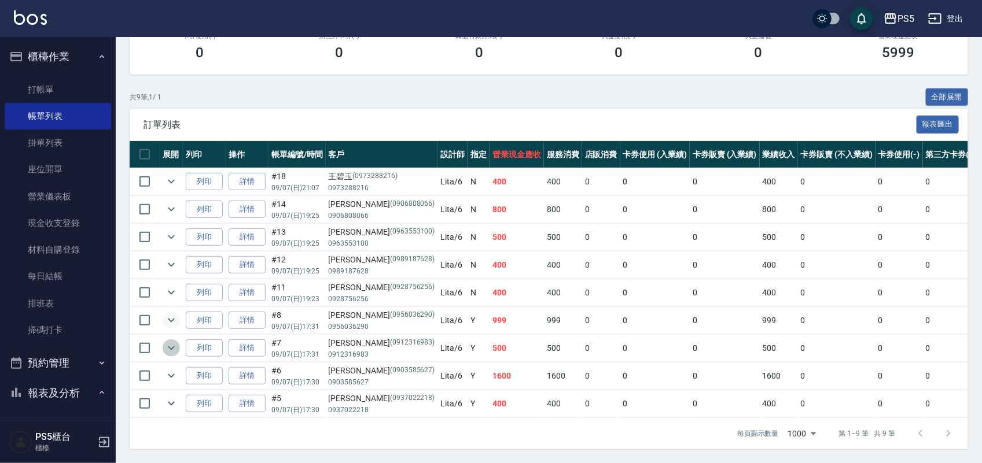
click at [174, 341] on icon "expand row" at bounding box center [171, 348] width 14 height 14
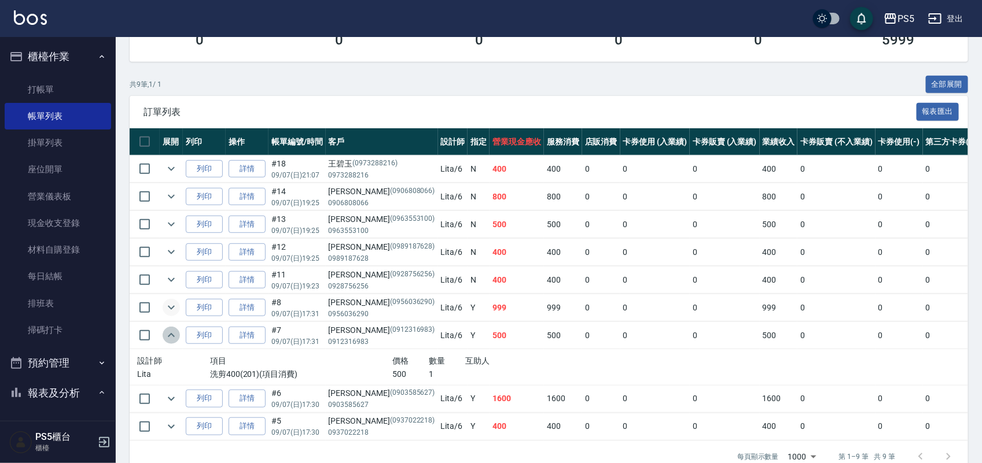
click at [174, 334] on icon "expand row" at bounding box center [171, 336] width 14 height 14
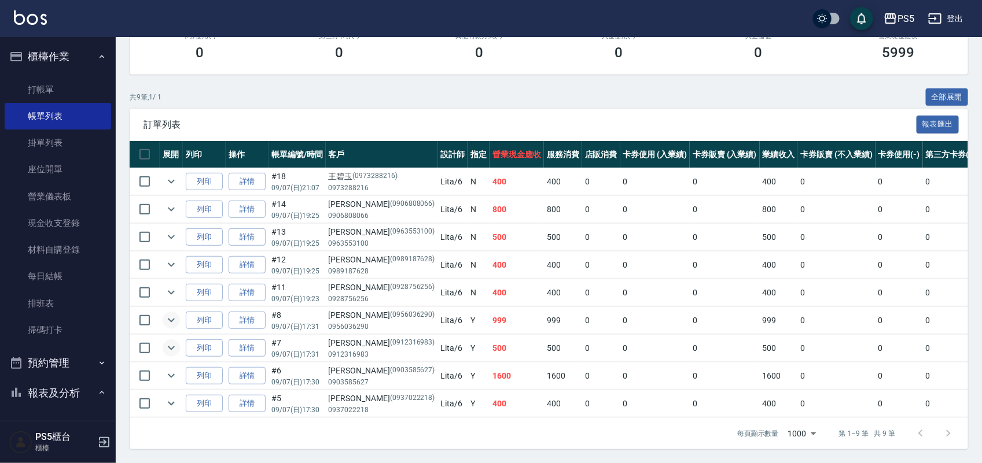
click at [160, 168] on td at bounding box center [171, 181] width 23 height 27
click at [161, 178] on td at bounding box center [171, 181] width 23 height 27
click at [168, 175] on icon "expand row" at bounding box center [171, 182] width 14 height 14
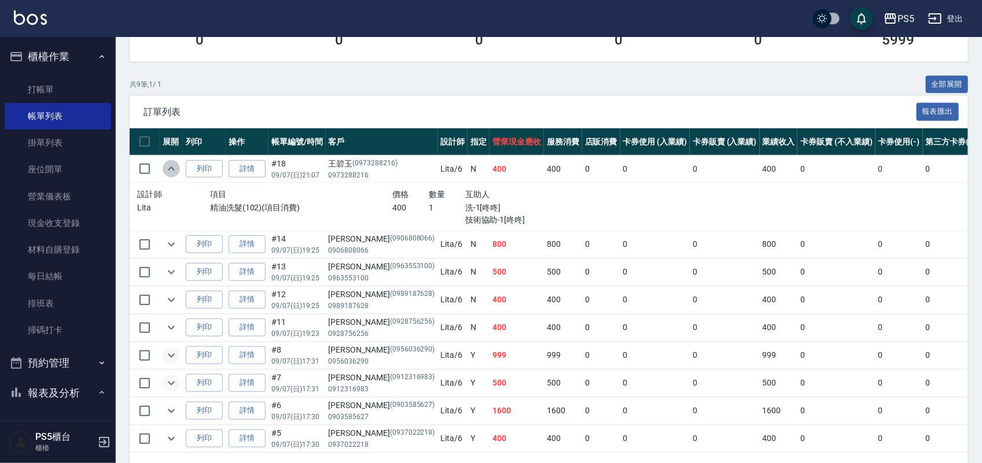
click at [168, 170] on icon "expand row" at bounding box center [171, 169] width 14 height 14
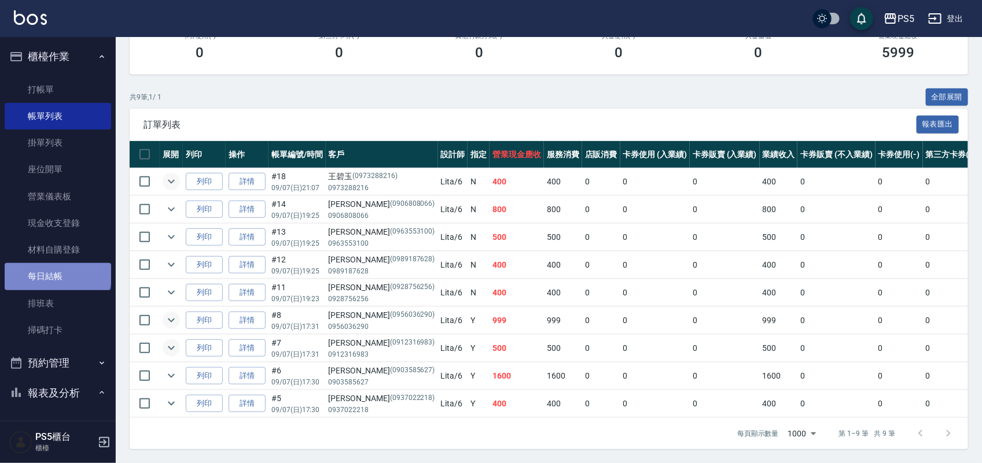
click at [57, 273] on link "每日結帳" at bounding box center [58, 276] width 106 height 27
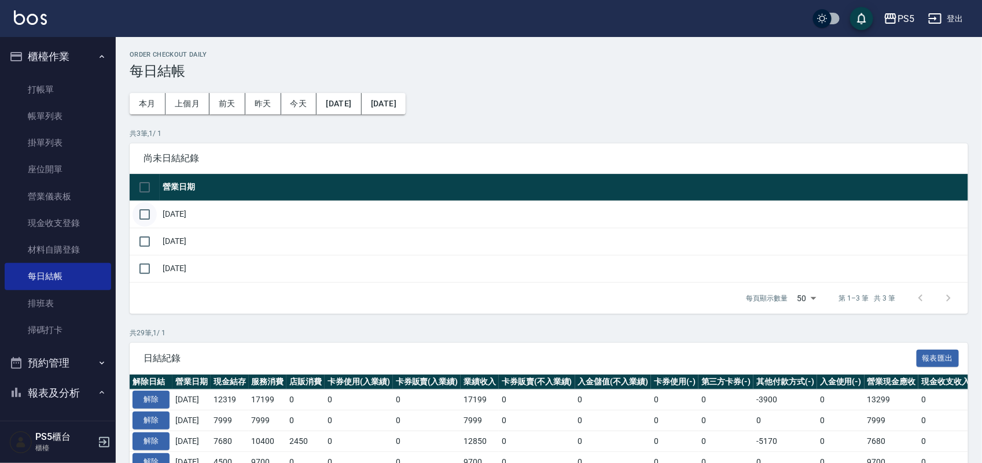
click at [142, 218] on input "checkbox" at bounding box center [144, 214] width 24 height 24
checkbox input "true"
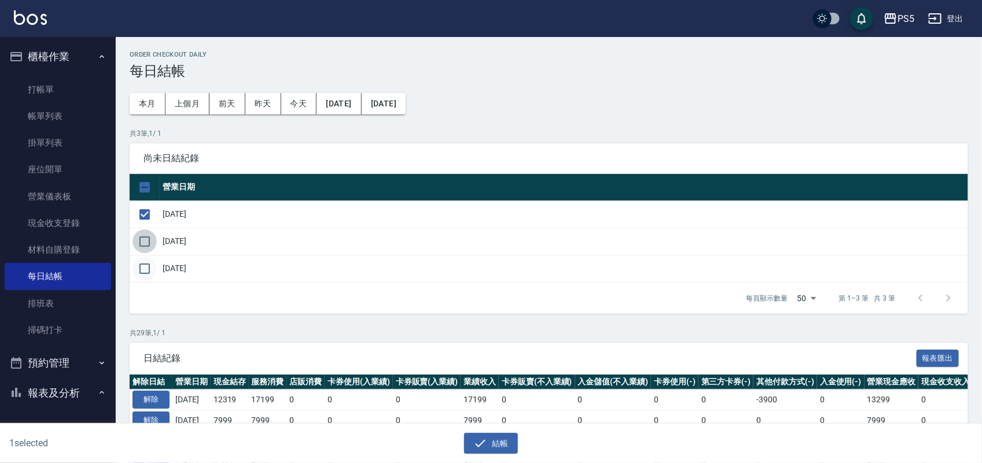
drag, startPoint x: 141, startPoint y: 246, endPoint x: 141, endPoint y: 259, distance: 12.7
click at [141, 246] on input "checkbox" at bounding box center [144, 242] width 24 height 24
checkbox input "true"
click at [141, 261] on input "checkbox" at bounding box center [144, 269] width 24 height 24
checkbox input "true"
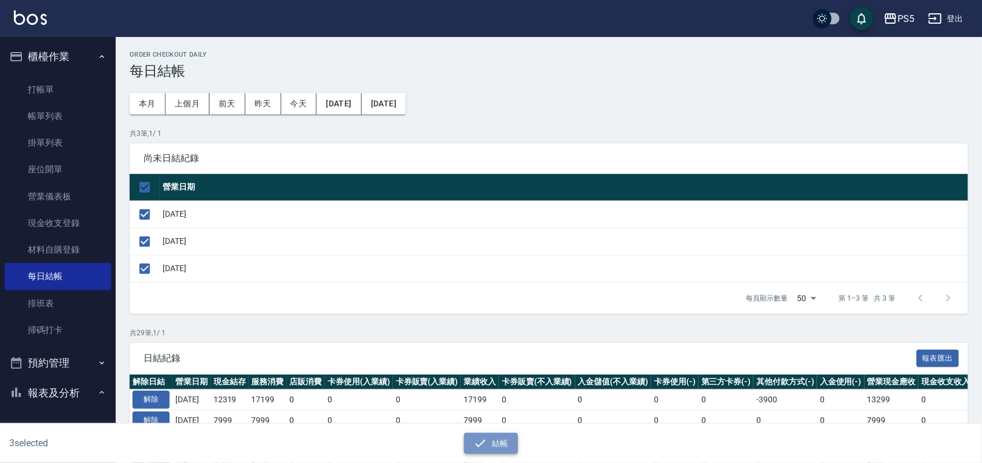
click at [489, 449] on button "結帳" at bounding box center [491, 443] width 54 height 21
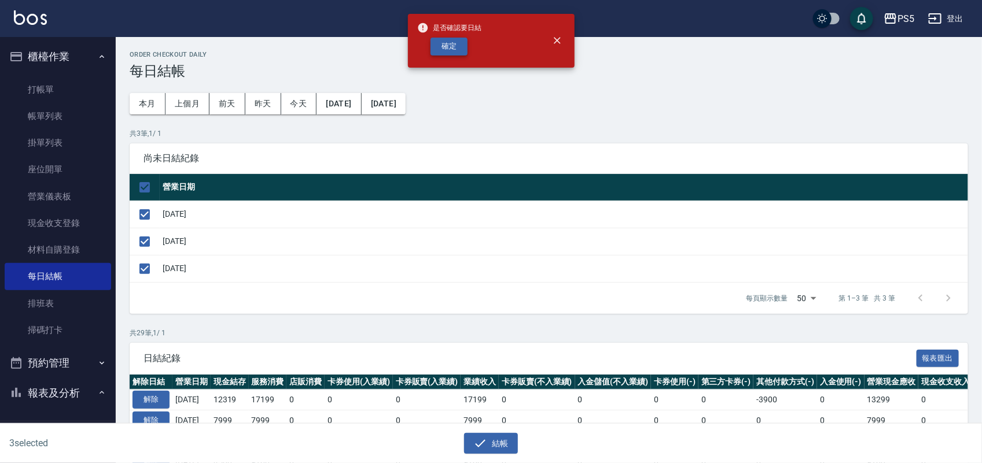
click at [437, 45] on button "確定" at bounding box center [448, 47] width 37 height 18
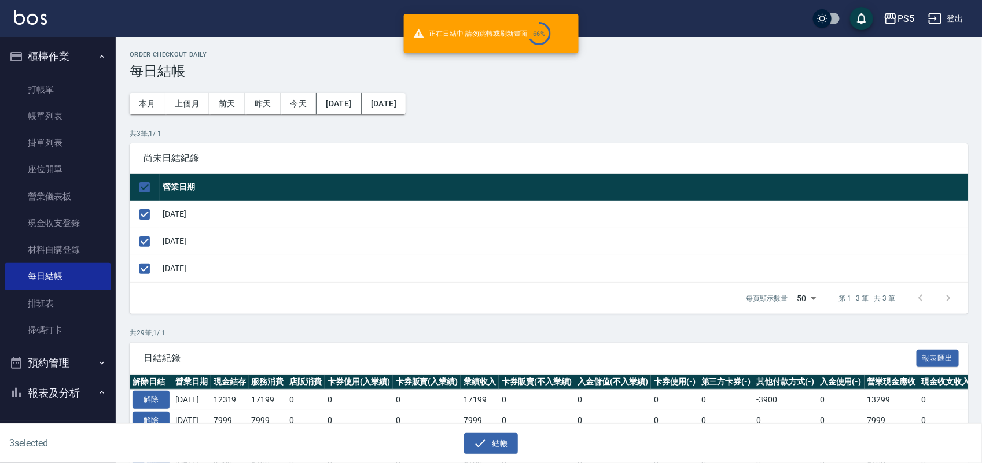
checkbox input "false"
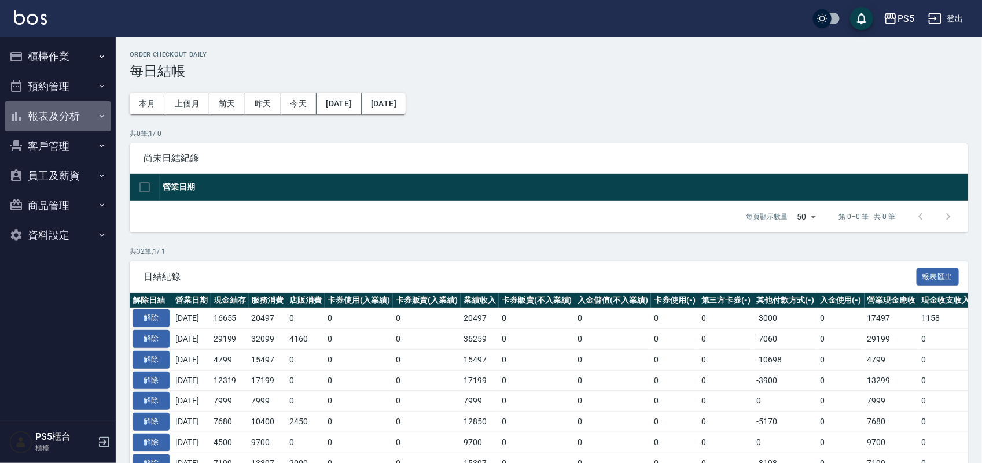
click at [45, 119] on button "報表及分析" at bounding box center [58, 116] width 106 height 30
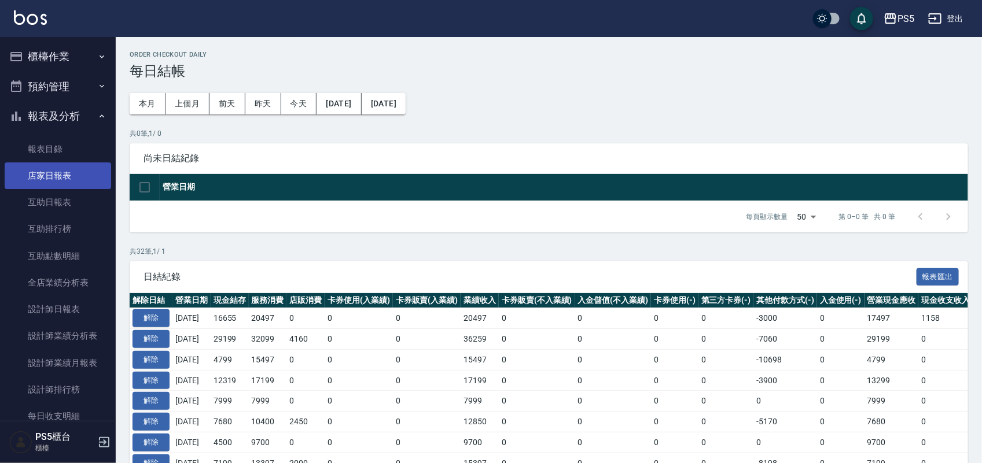
click at [49, 178] on link "店家日報表" at bounding box center [58, 176] width 106 height 27
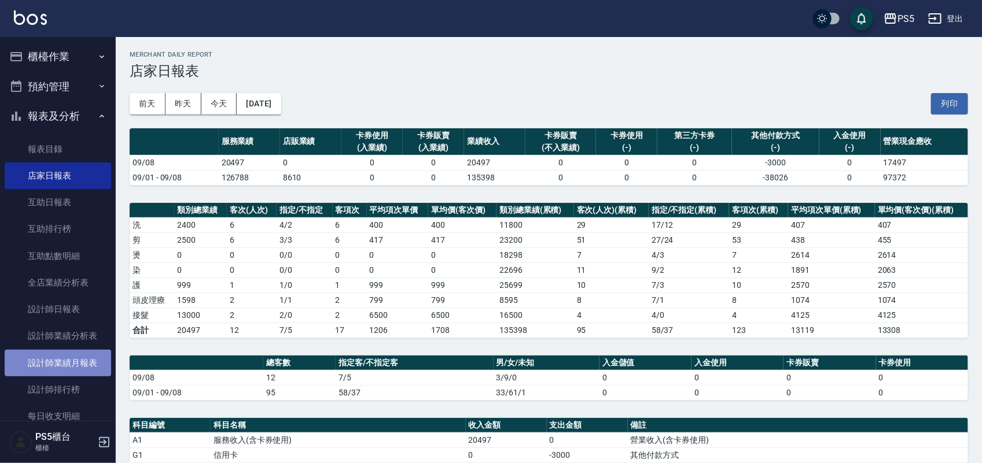
click at [62, 366] on link "設計師業績月報表" at bounding box center [58, 363] width 106 height 27
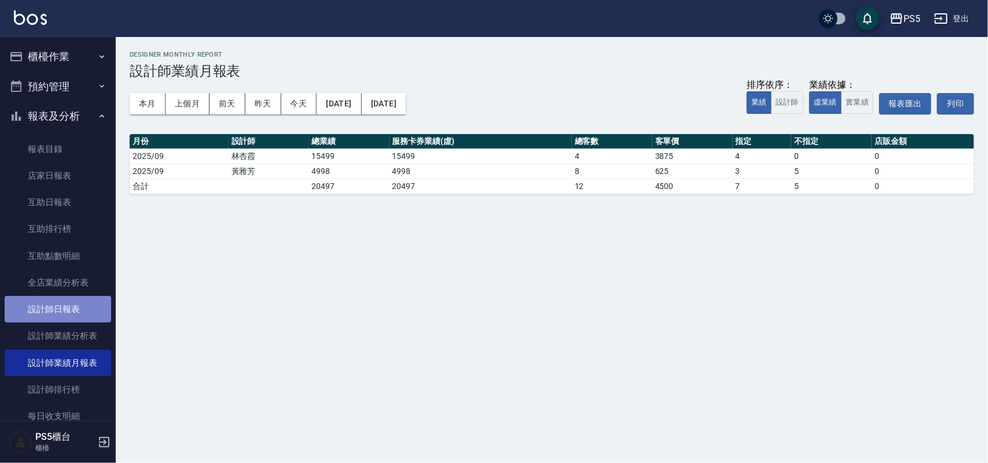
click at [93, 314] on link "設計師日報表" at bounding box center [58, 309] width 106 height 27
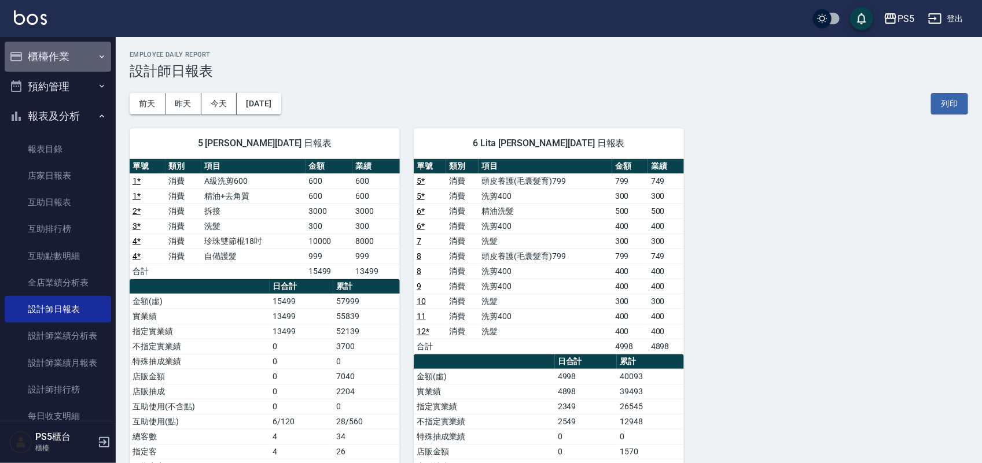
click at [60, 56] on button "櫃檯作業" at bounding box center [58, 57] width 106 height 30
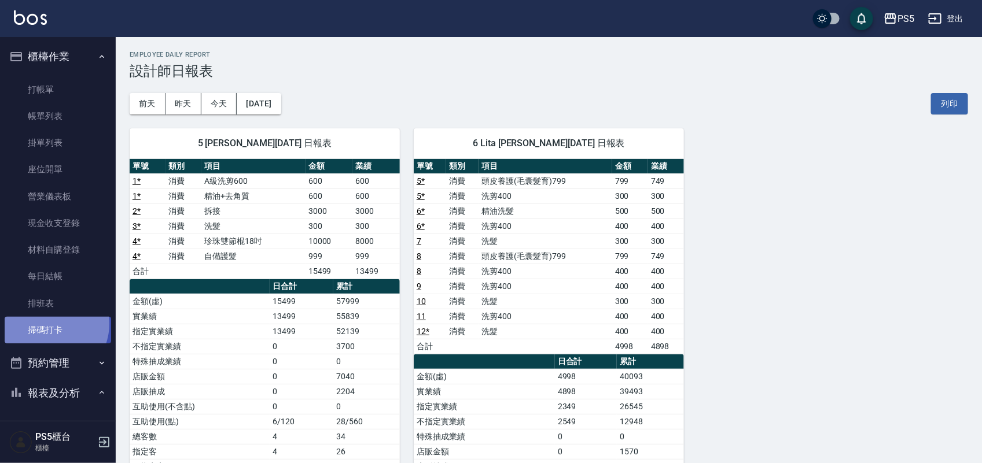
click at [47, 324] on link "掃碼打卡" at bounding box center [58, 330] width 106 height 27
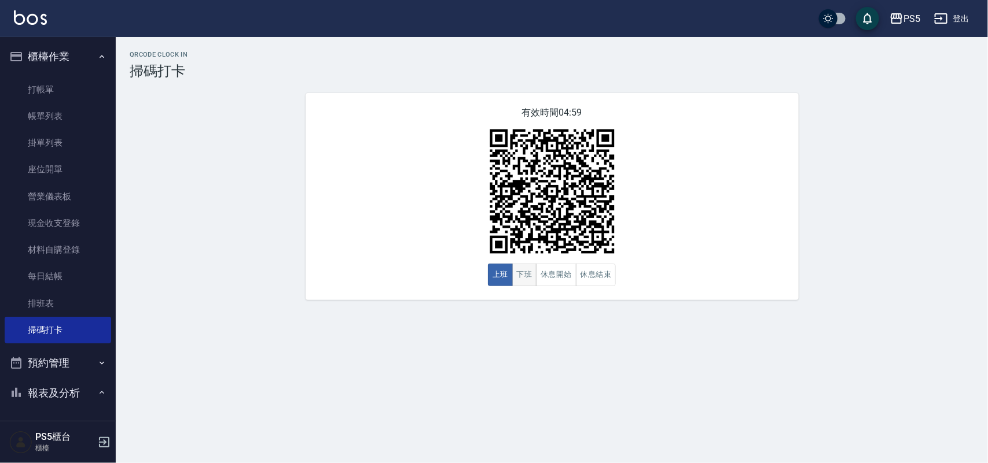
click at [524, 275] on button "下班" at bounding box center [524, 275] width 25 height 23
